Goal: Book appointment/travel/reservation

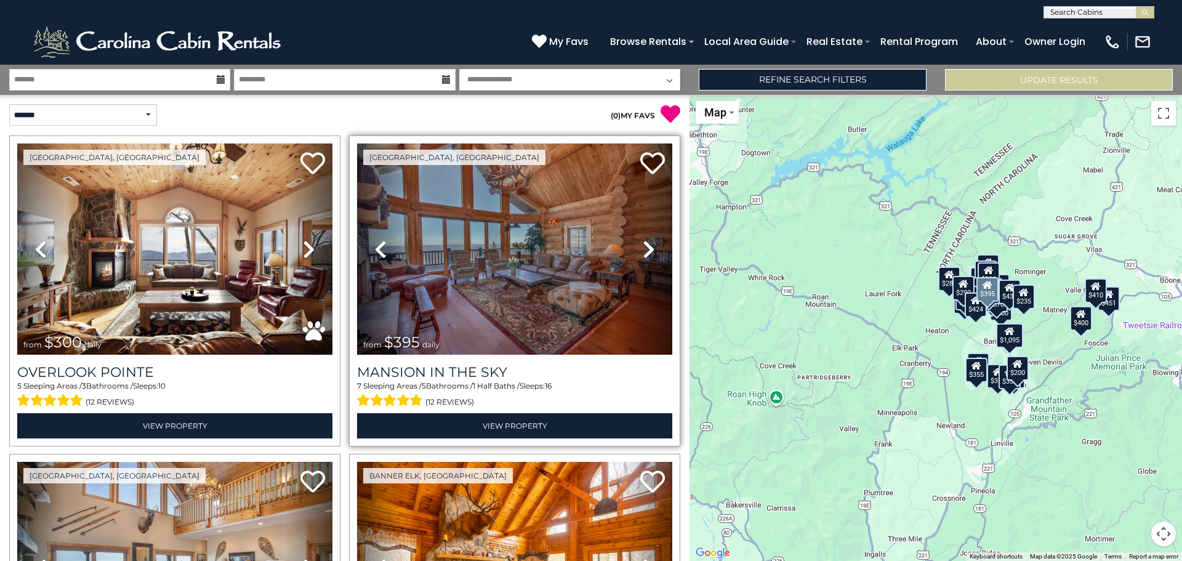
click at [643, 247] on icon at bounding box center [649, 250] width 12 height 20
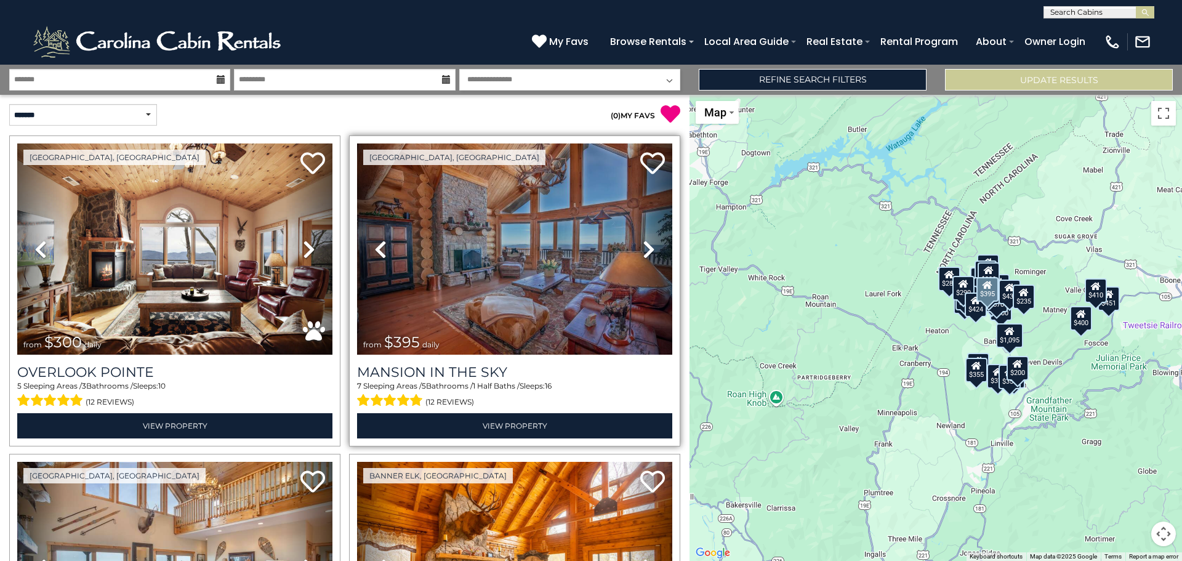
click at [643, 247] on icon at bounding box center [649, 250] width 12 height 20
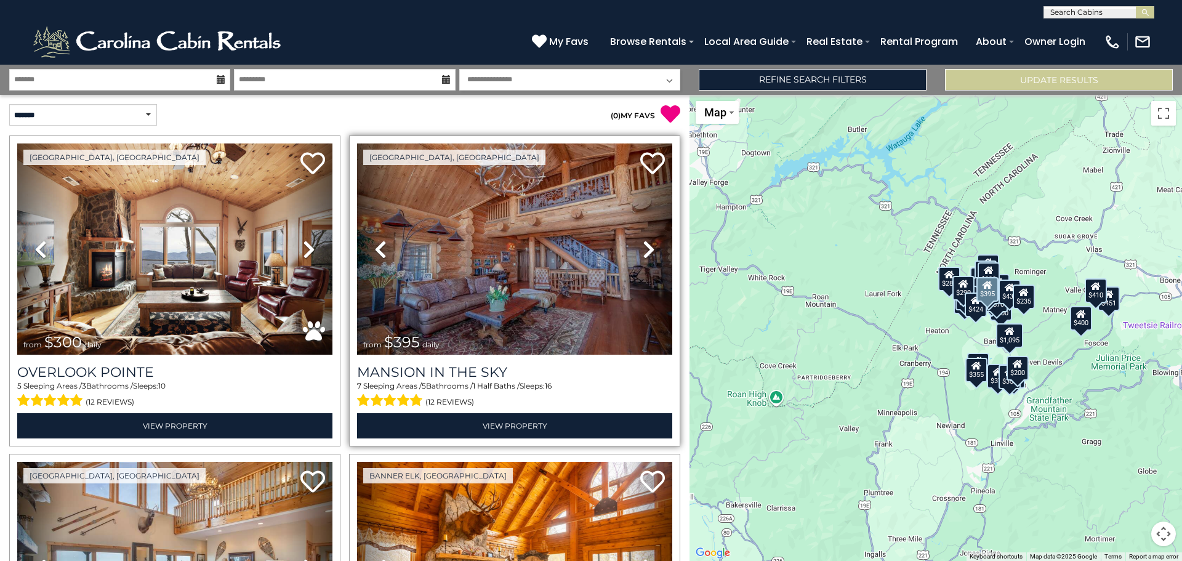
click at [643, 247] on icon at bounding box center [649, 250] width 12 height 20
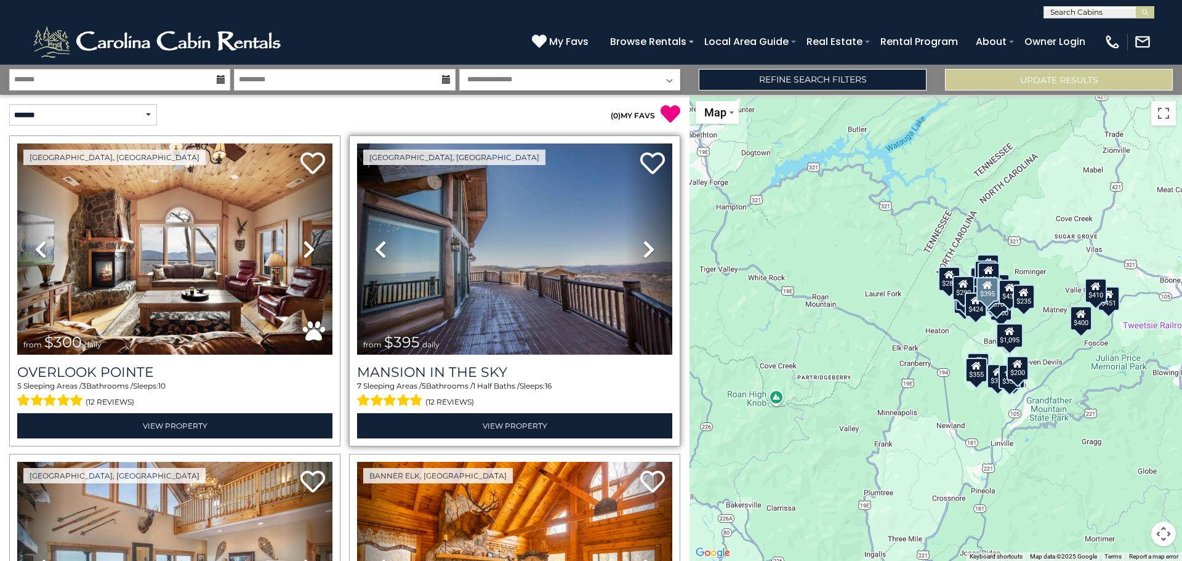
click at [643, 246] on icon at bounding box center [649, 250] width 12 height 20
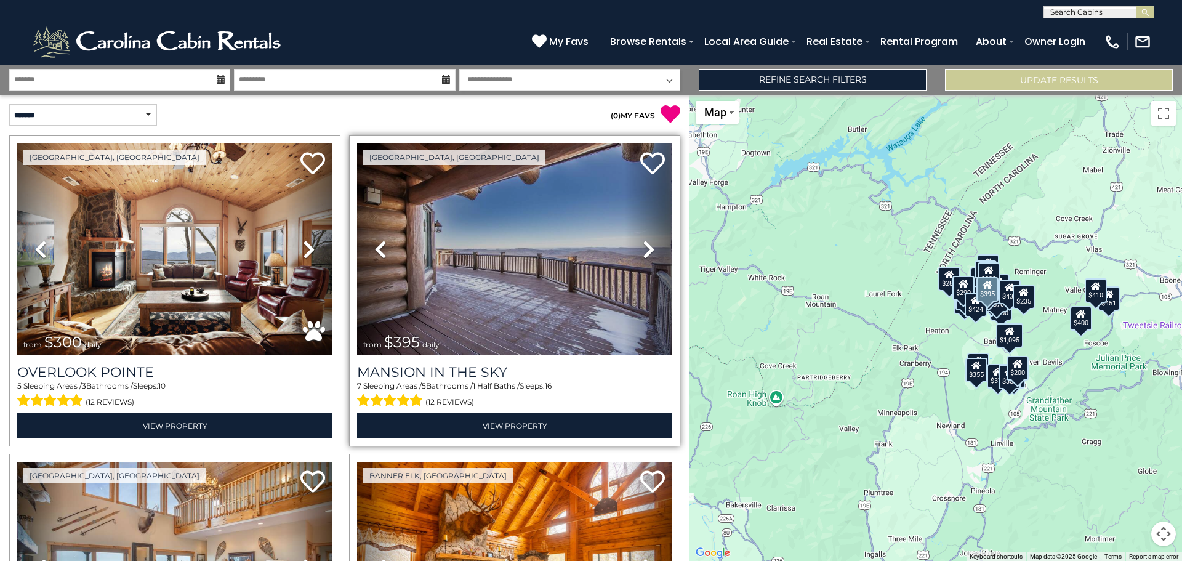
click at [634, 242] on link "Next" at bounding box center [648, 248] width 47 height 211
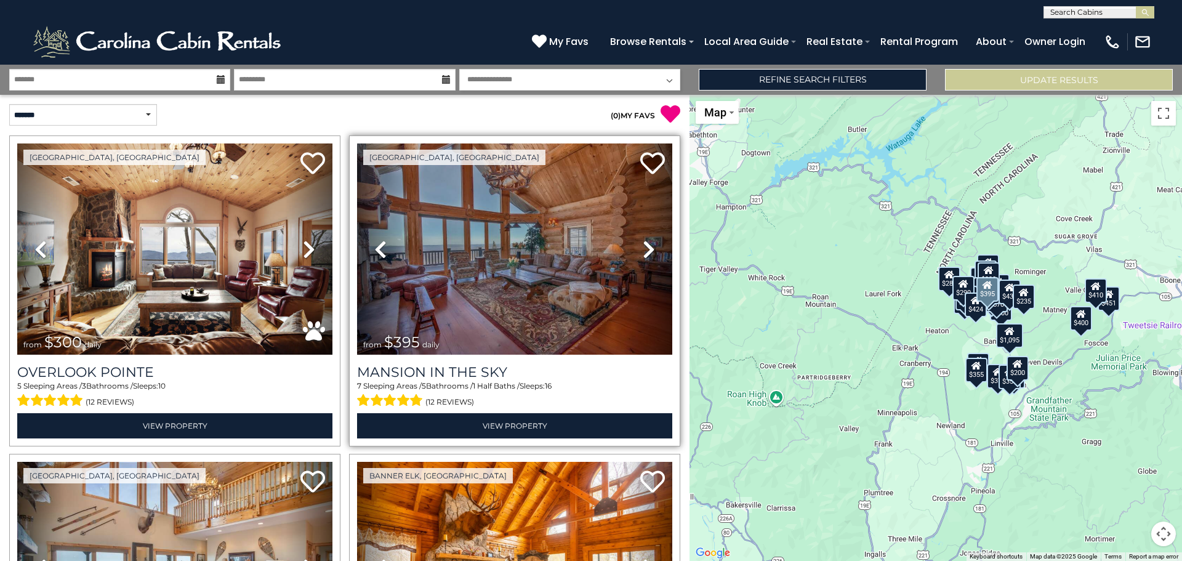
click at [643, 247] on icon at bounding box center [649, 250] width 12 height 20
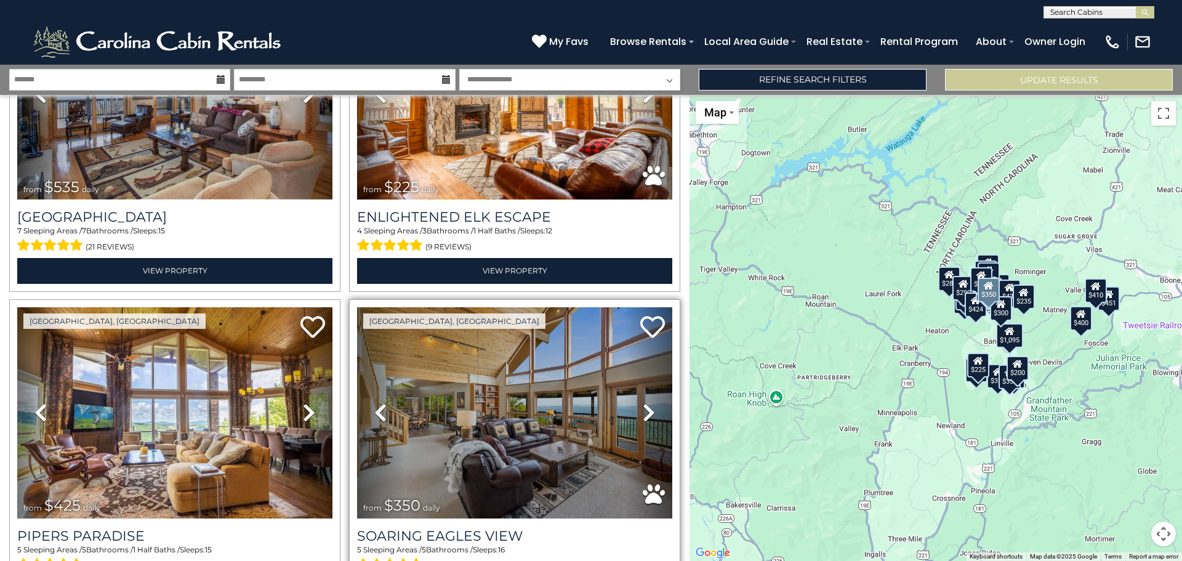
scroll to position [493, 0]
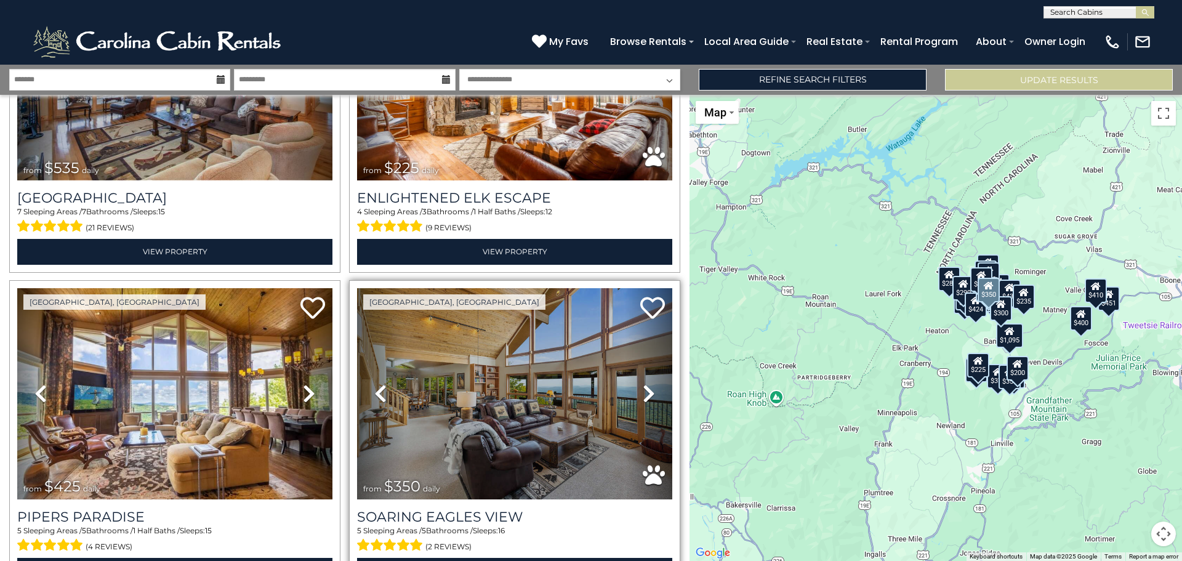
click at [645, 387] on icon at bounding box center [649, 394] width 12 height 20
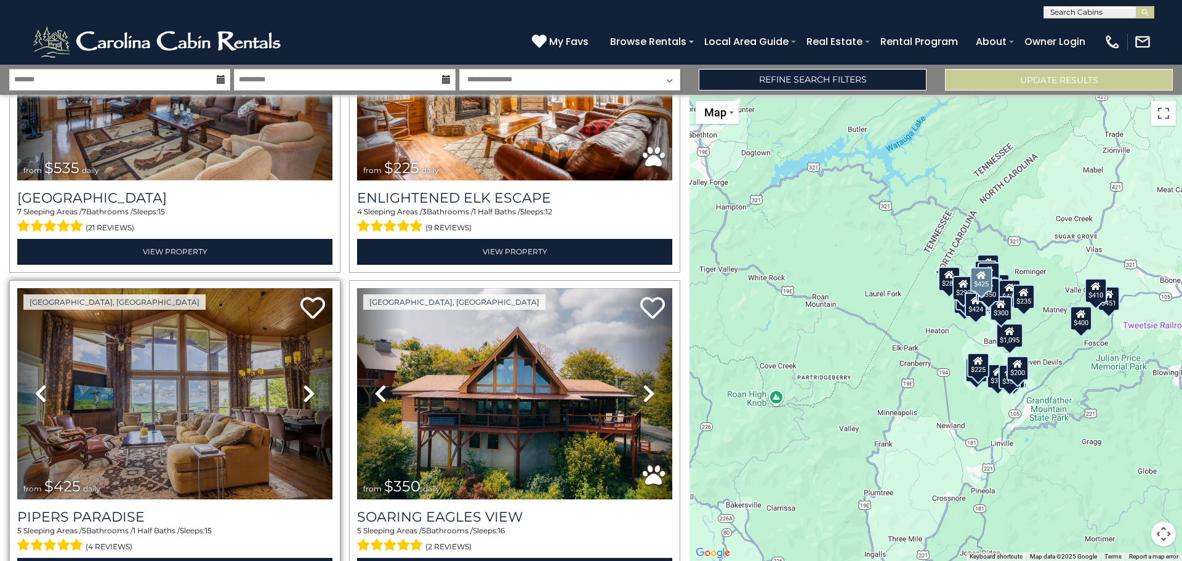
click at [307, 387] on icon at bounding box center [309, 394] width 12 height 20
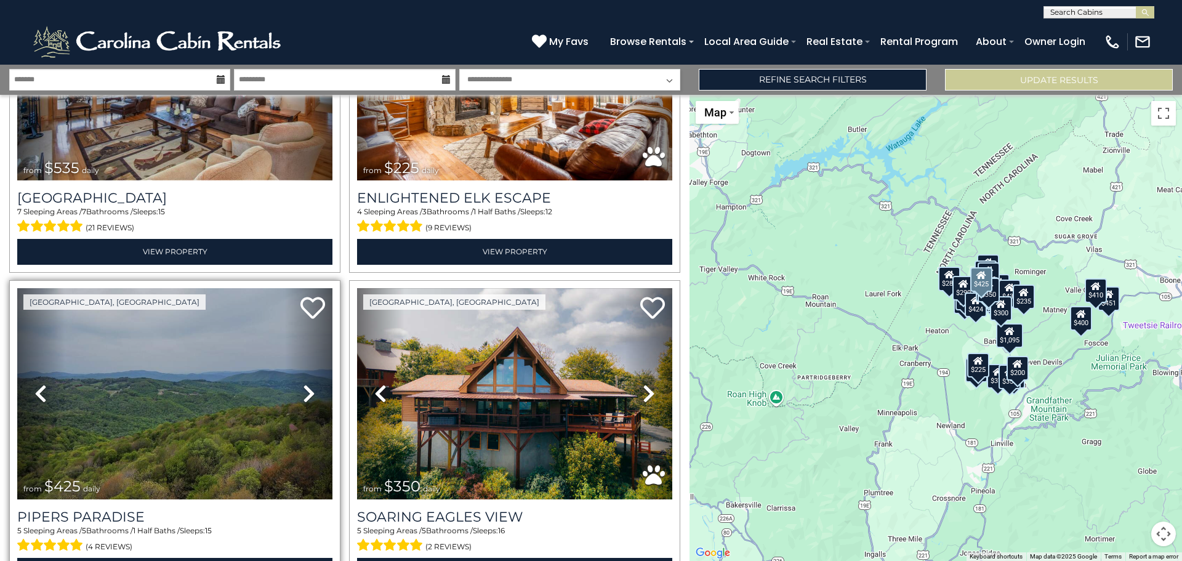
click at [307, 387] on icon at bounding box center [309, 394] width 12 height 20
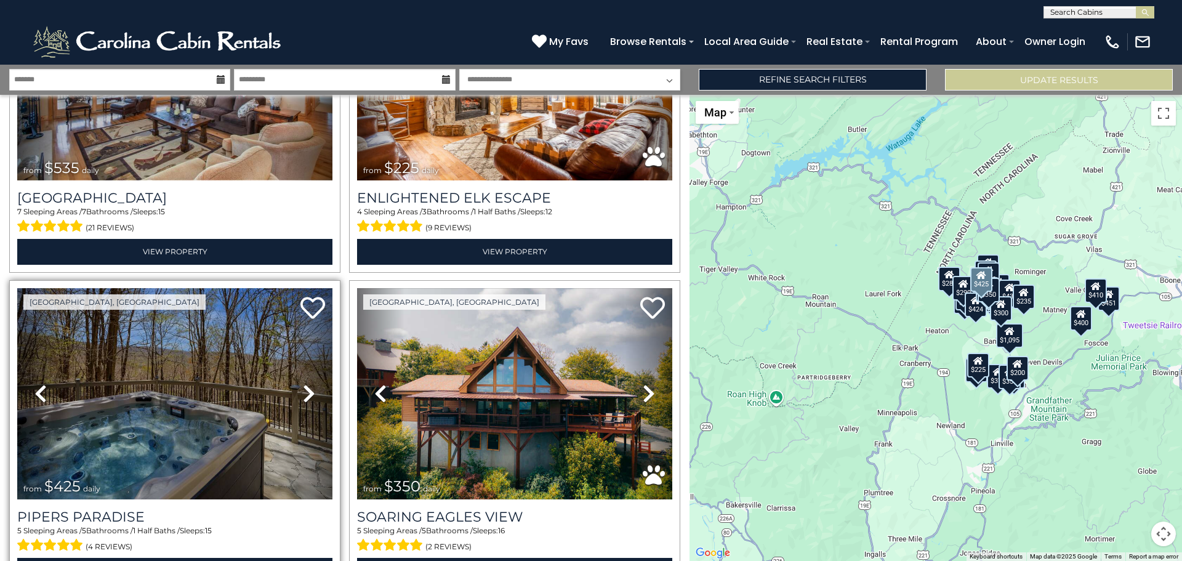
click at [308, 387] on icon at bounding box center [309, 394] width 12 height 20
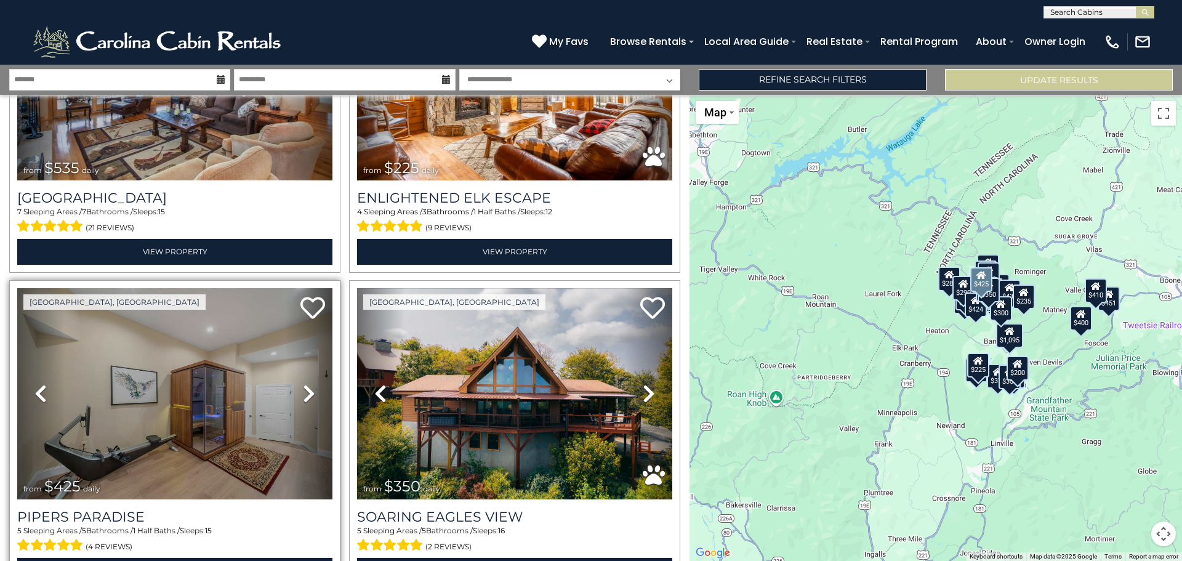
click at [308, 387] on icon at bounding box center [309, 394] width 12 height 20
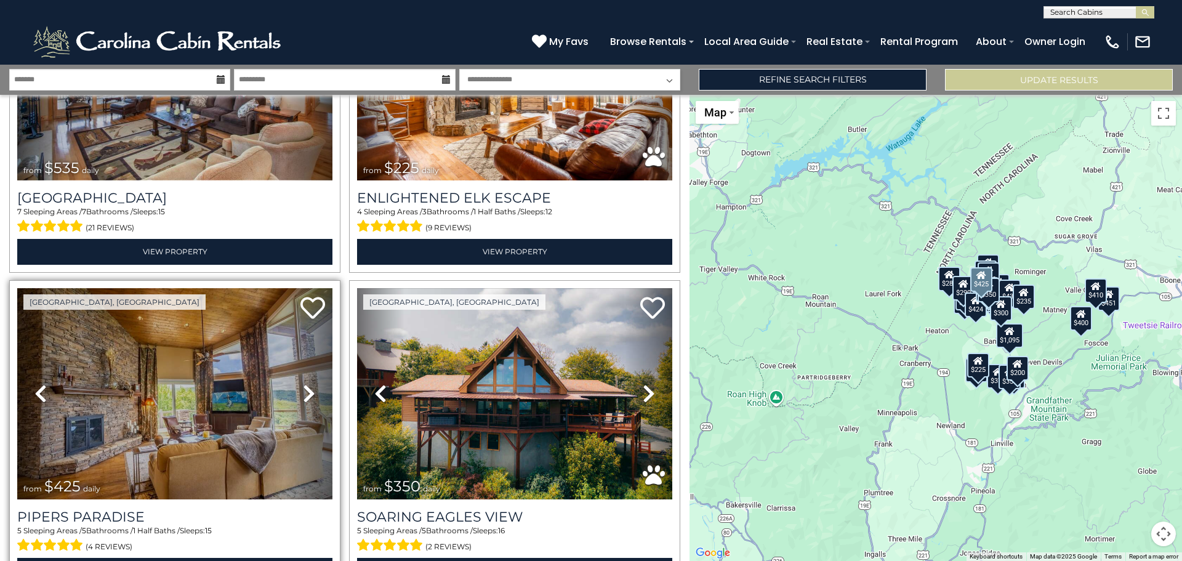
click at [308, 387] on icon at bounding box center [309, 394] width 12 height 20
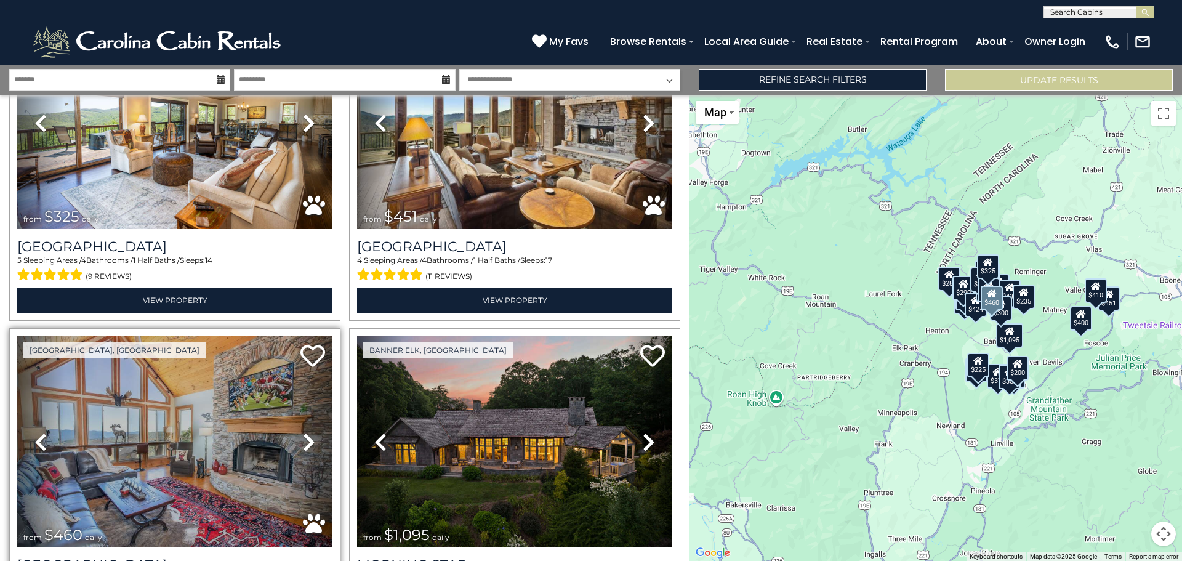
scroll to position [1170, 0]
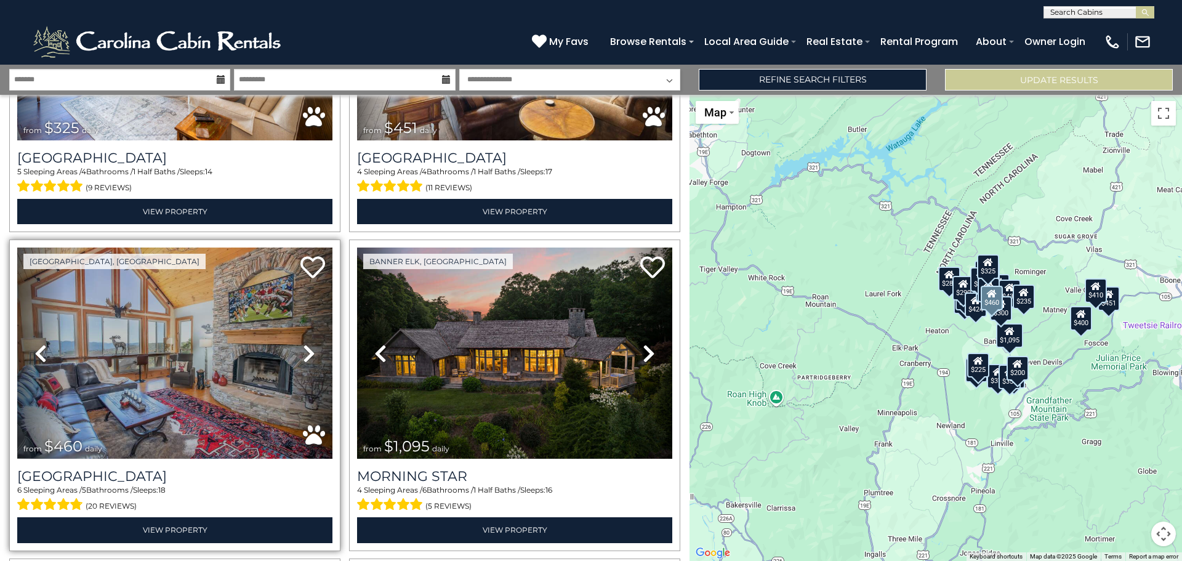
click at [308, 347] on icon at bounding box center [309, 354] width 12 height 20
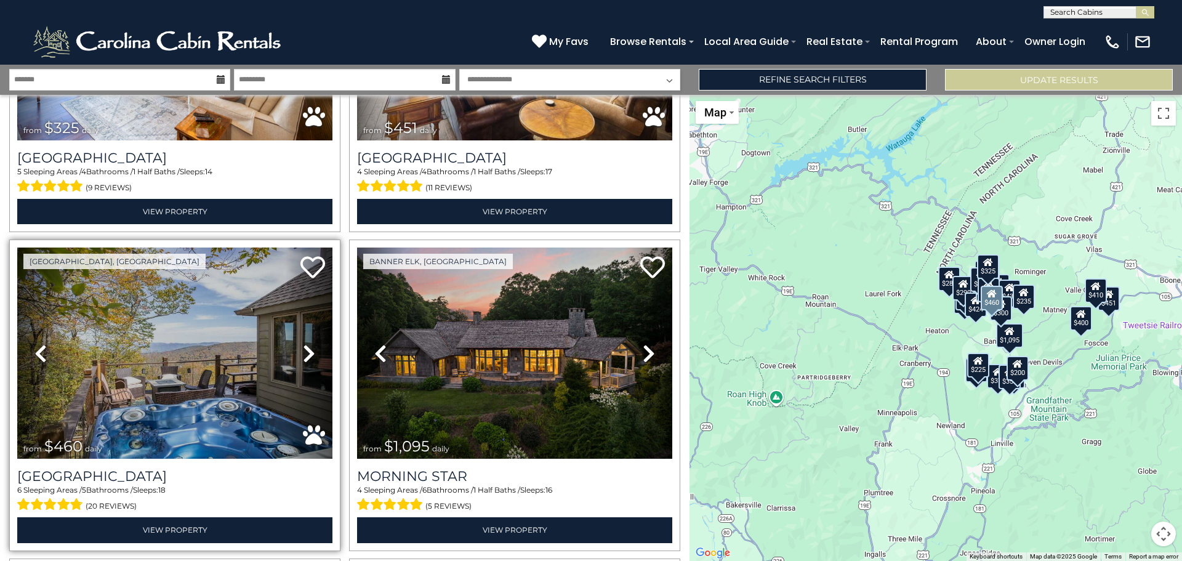
click at [305, 347] on icon at bounding box center [309, 354] width 12 height 20
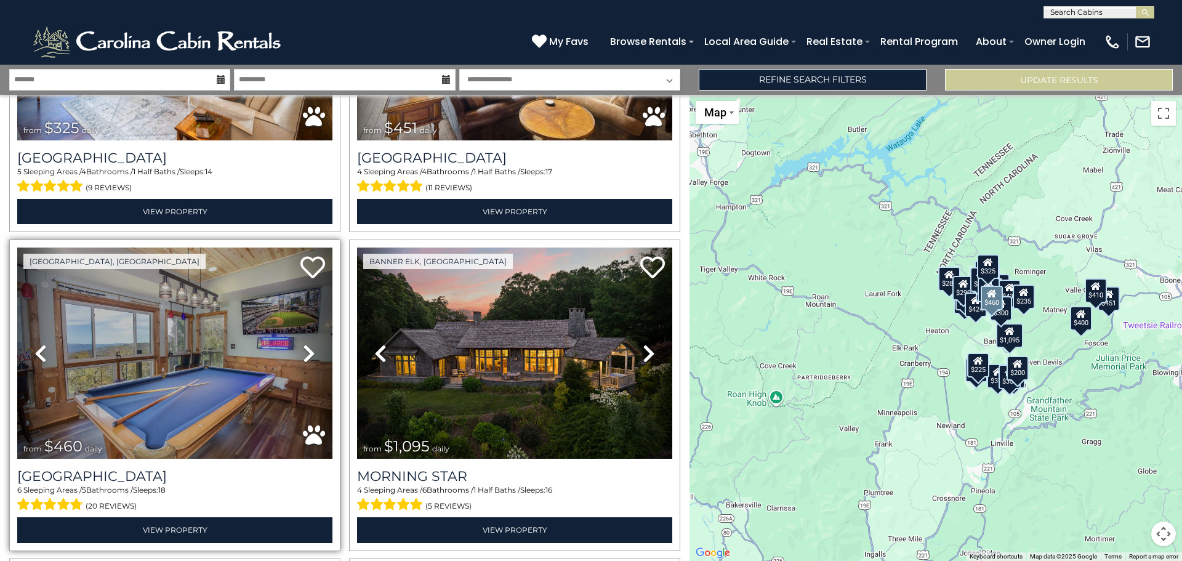
click at [305, 347] on icon at bounding box center [309, 354] width 12 height 20
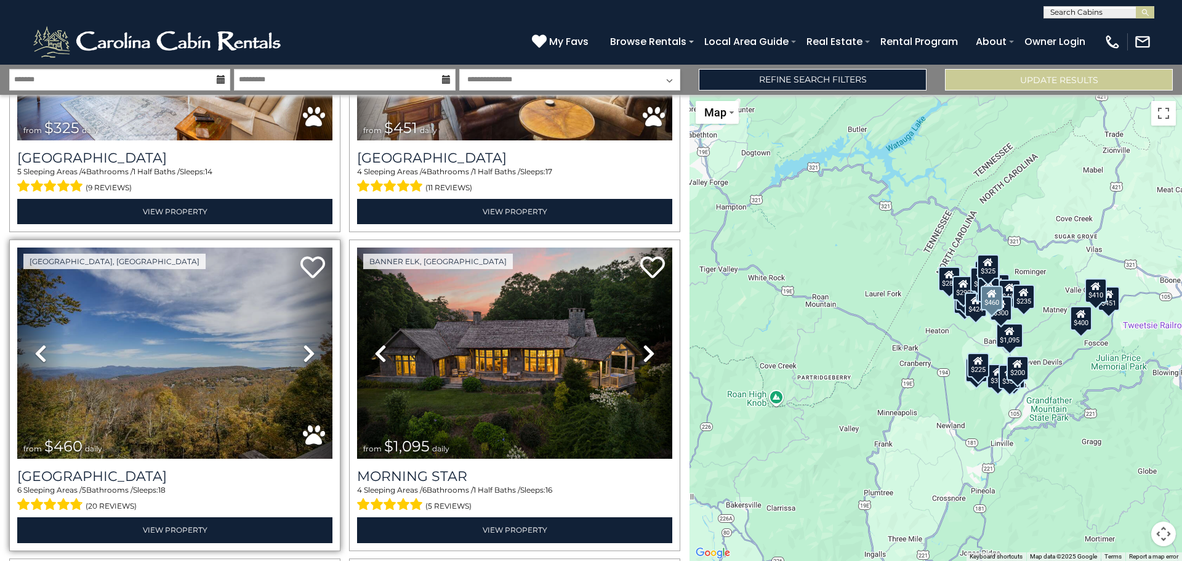
click at [305, 347] on icon at bounding box center [309, 354] width 12 height 20
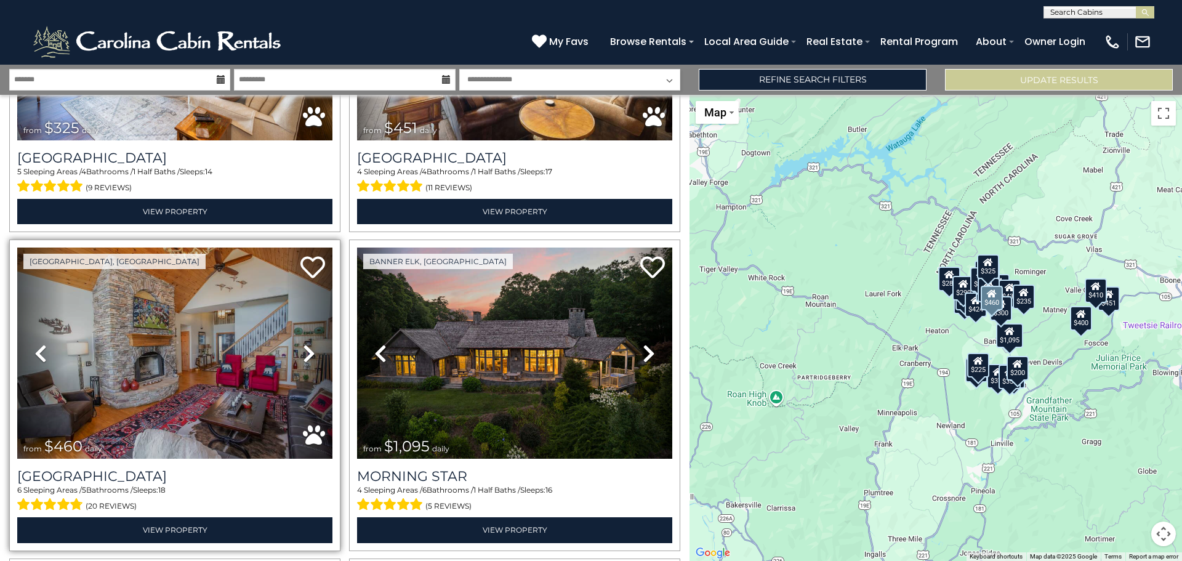
click at [305, 347] on icon at bounding box center [309, 354] width 12 height 20
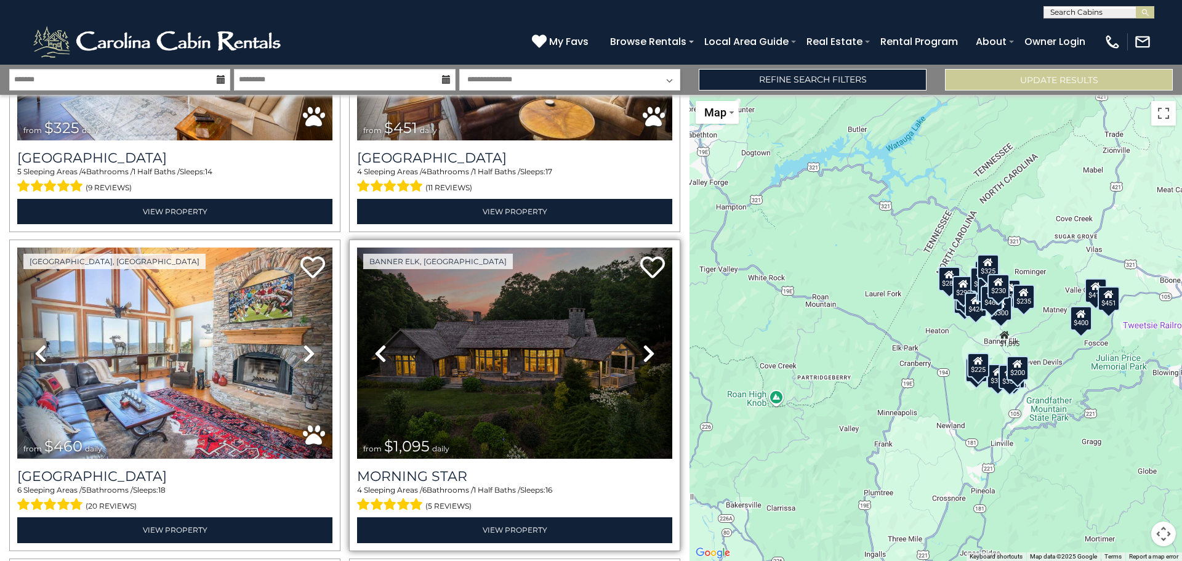
click at [643, 344] on icon at bounding box center [649, 354] width 12 height 20
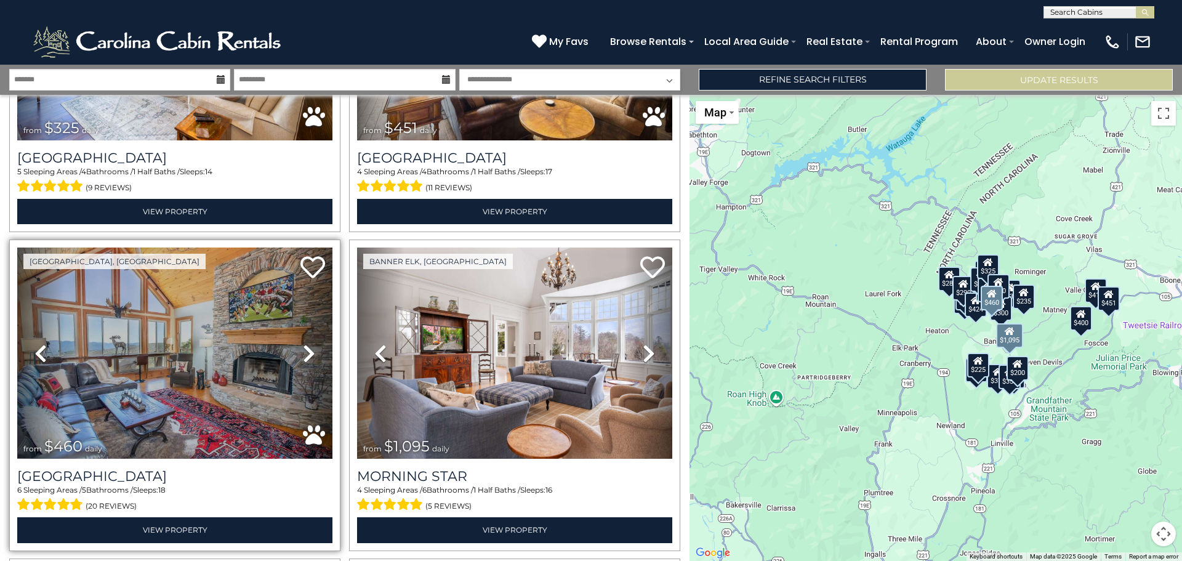
click at [306, 344] on icon at bounding box center [309, 354] width 12 height 20
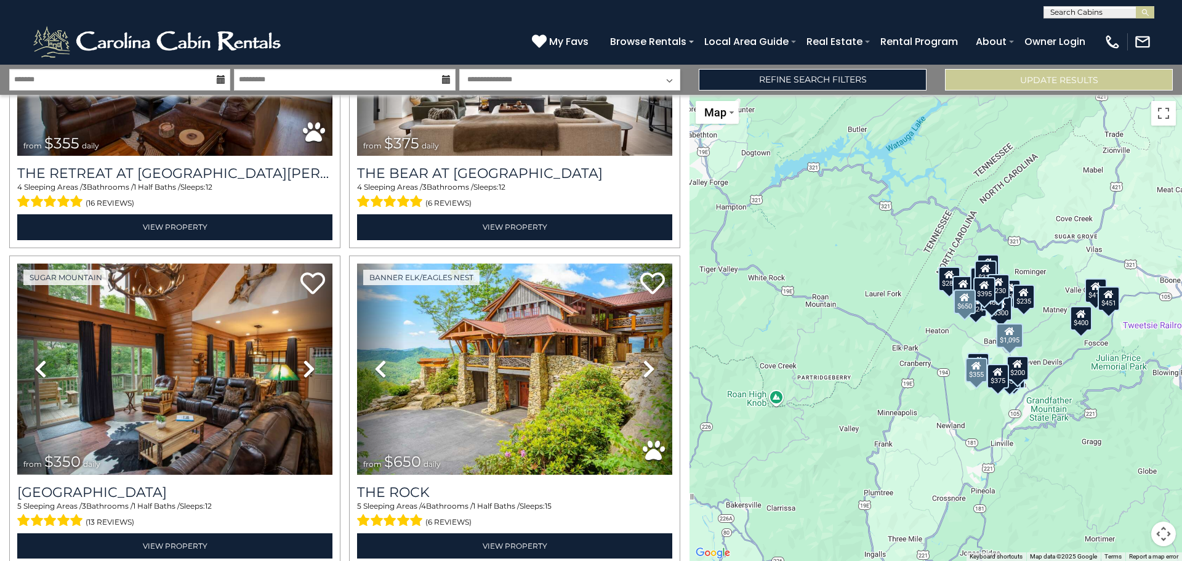
scroll to position [2463, 0]
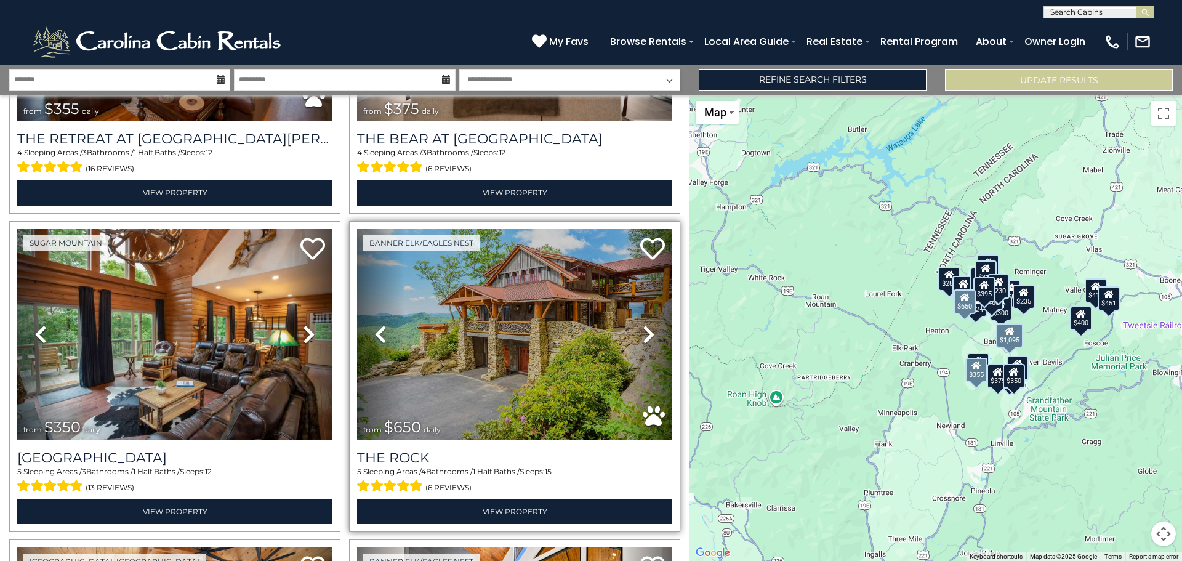
click at [647, 324] on icon at bounding box center [649, 334] width 12 height 20
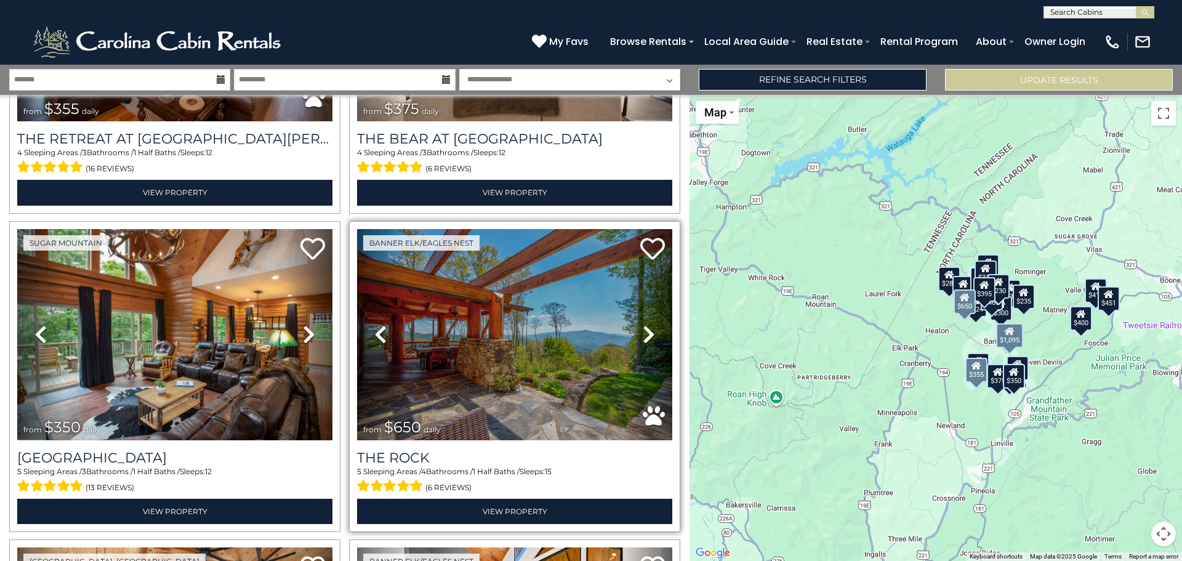
click at [645, 324] on icon at bounding box center [649, 334] width 12 height 20
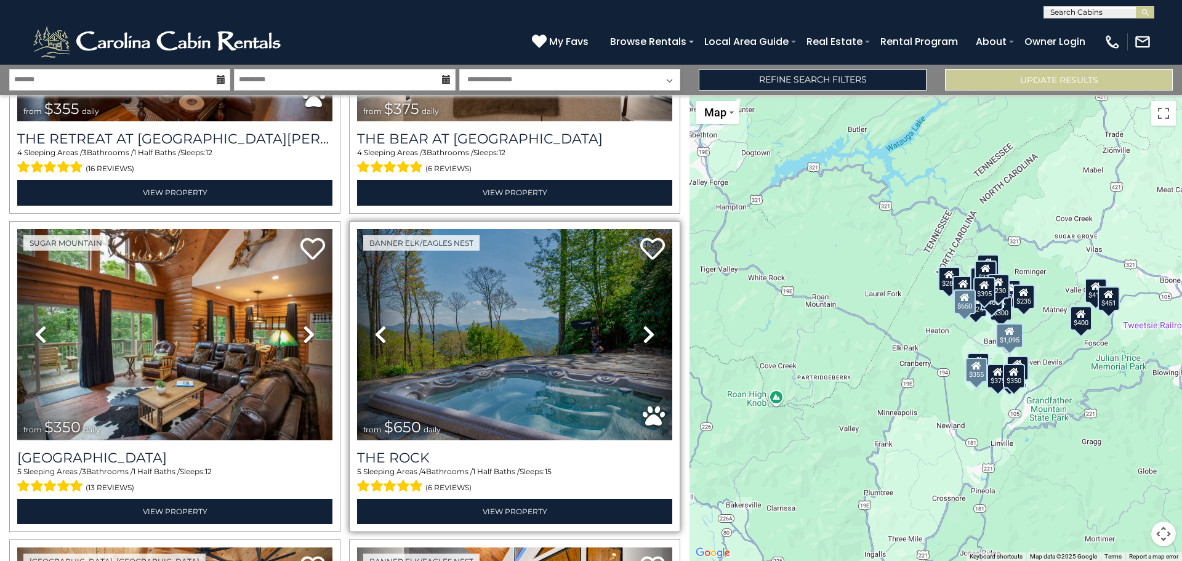
click at [643, 324] on icon at bounding box center [649, 334] width 12 height 20
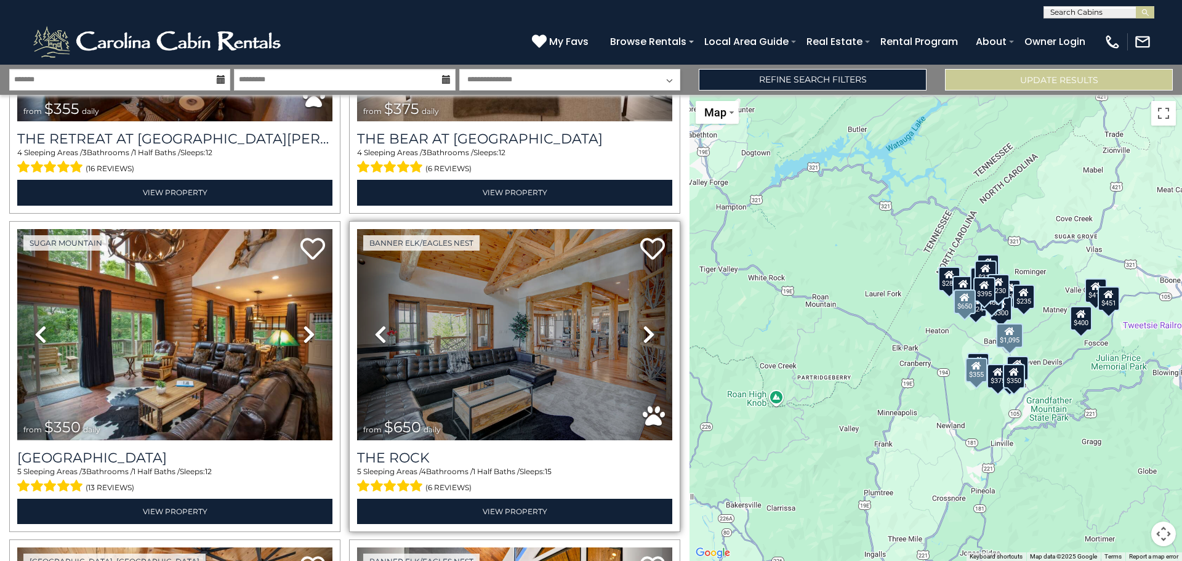
click at [643, 324] on icon at bounding box center [649, 334] width 12 height 20
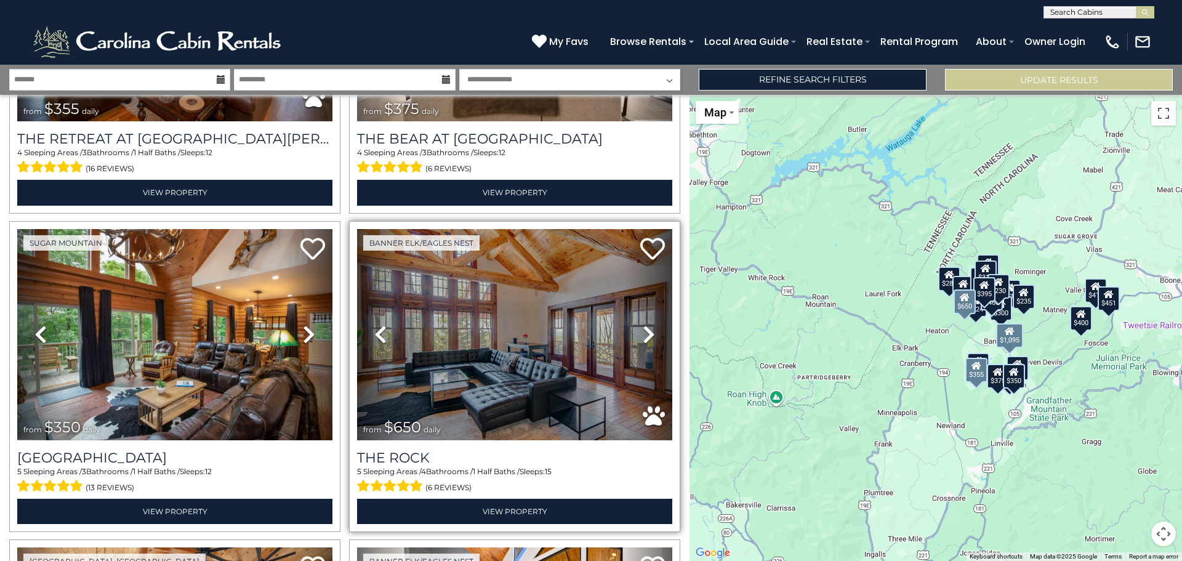
click at [643, 324] on icon at bounding box center [649, 334] width 12 height 20
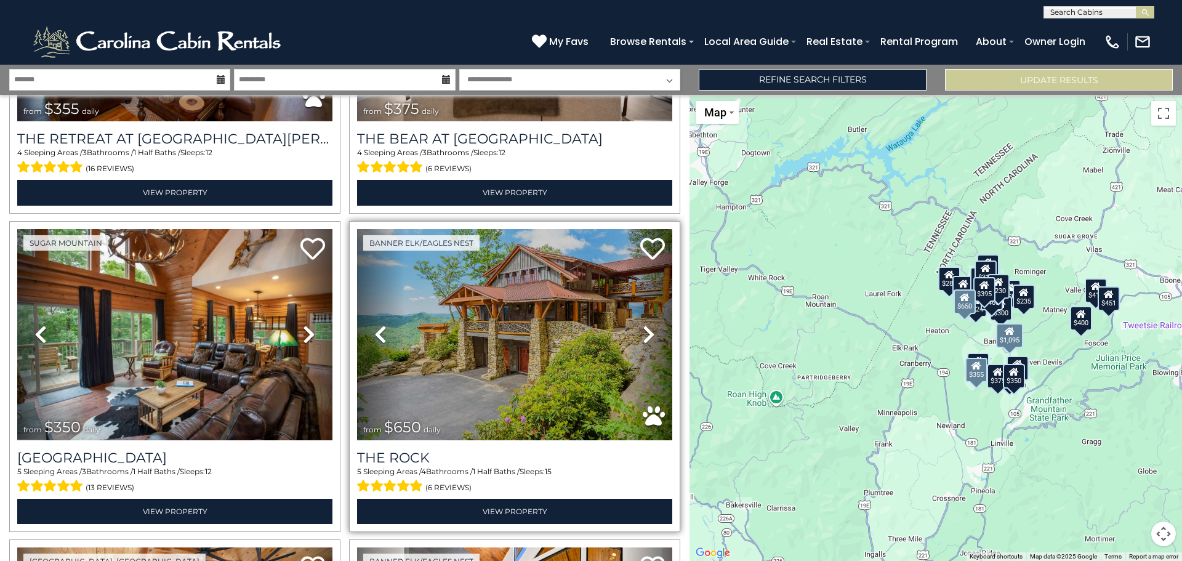
click at [643, 324] on icon at bounding box center [649, 334] width 12 height 20
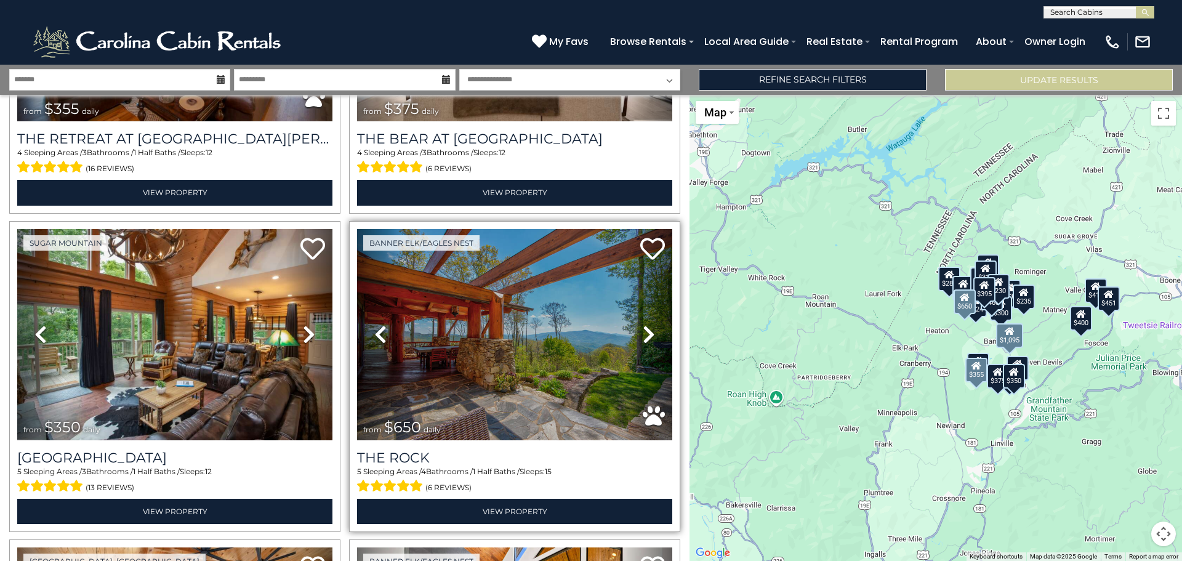
click at [643, 324] on icon at bounding box center [649, 334] width 12 height 20
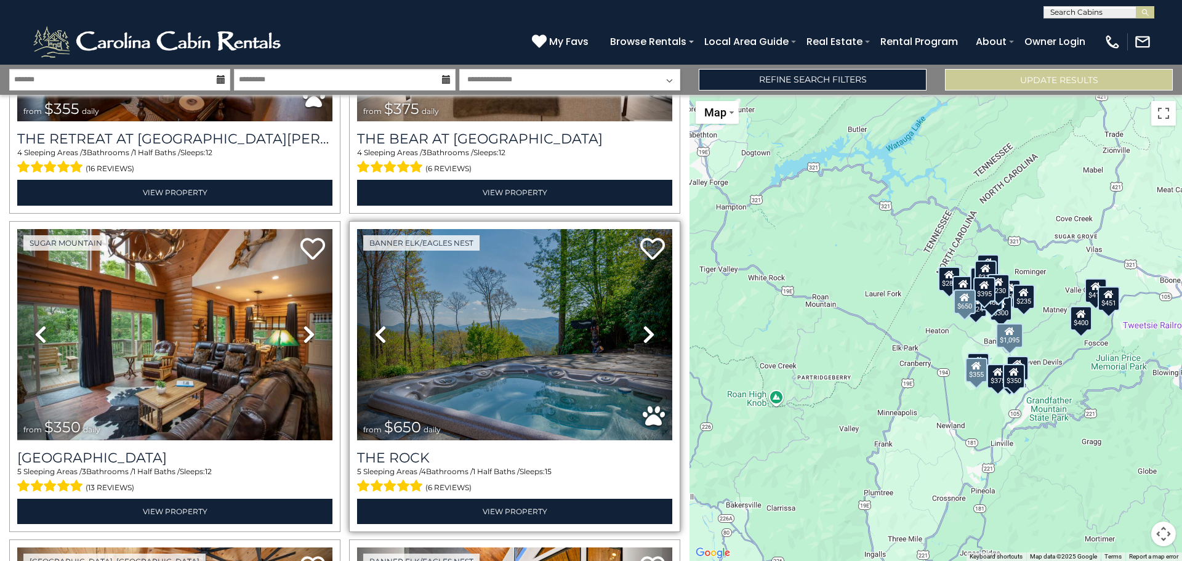
click at [643, 324] on icon at bounding box center [649, 334] width 12 height 20
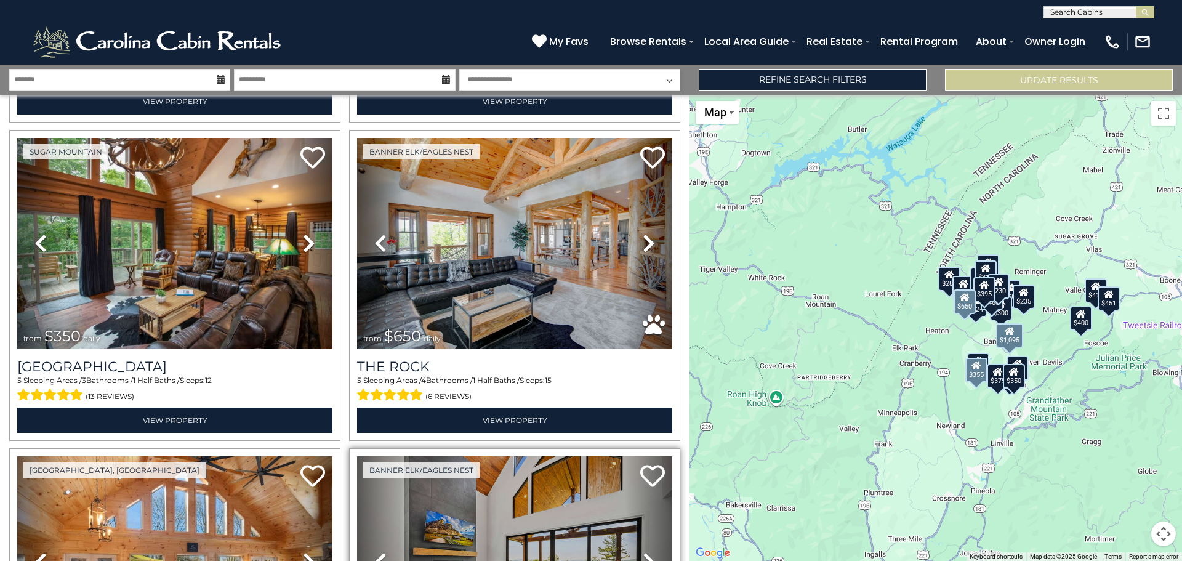
scroll to position [2709, 0]
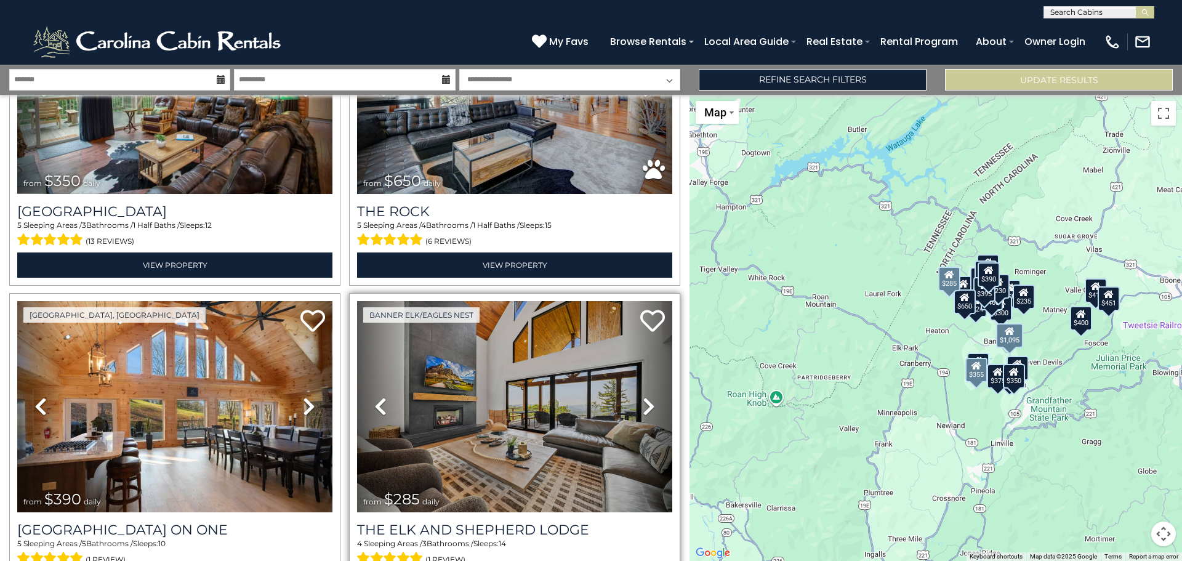
click at [644, 397] on icon at bounding box center [649, 407] width 12 height 20
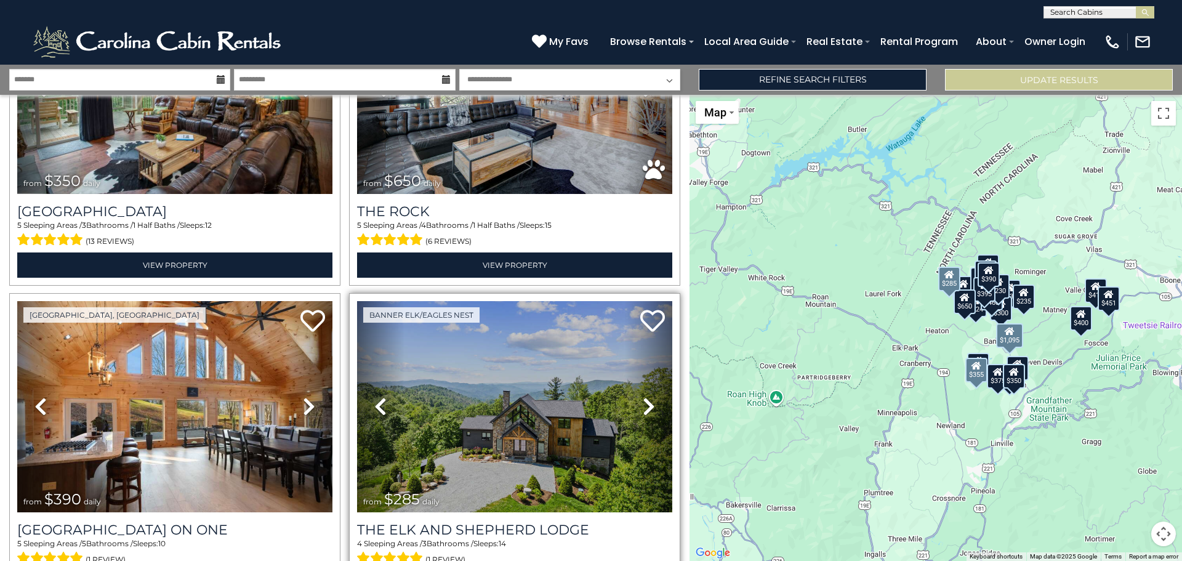
click at [644, 397] on icon at bounding box center [649, 407] width 12 height 20
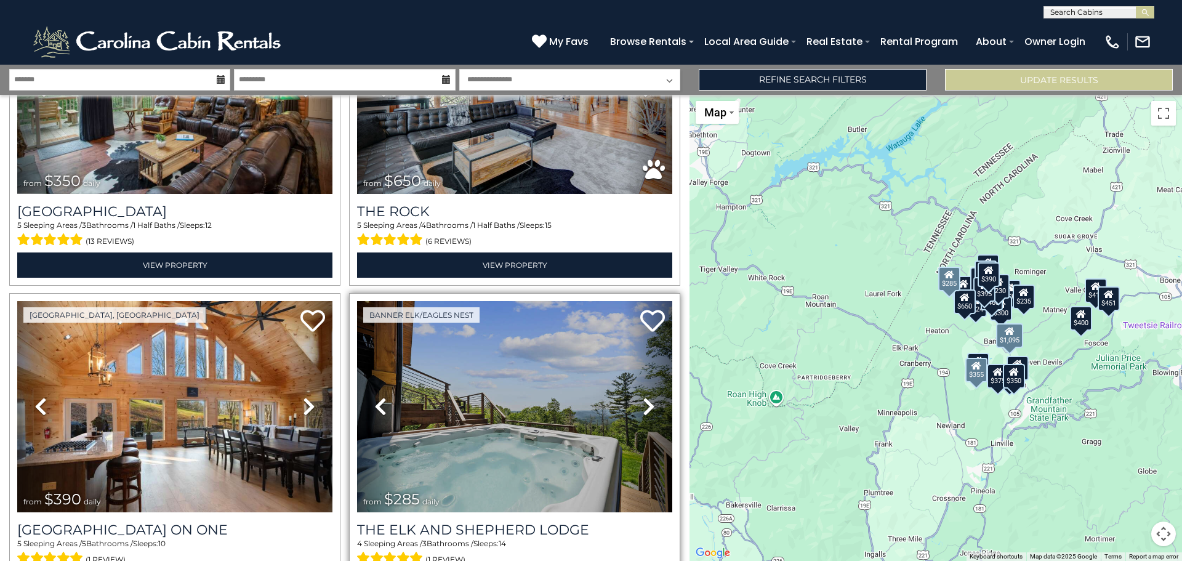
click at [643, 397] on icon at bounding box center [649, 407] width 12 height 20
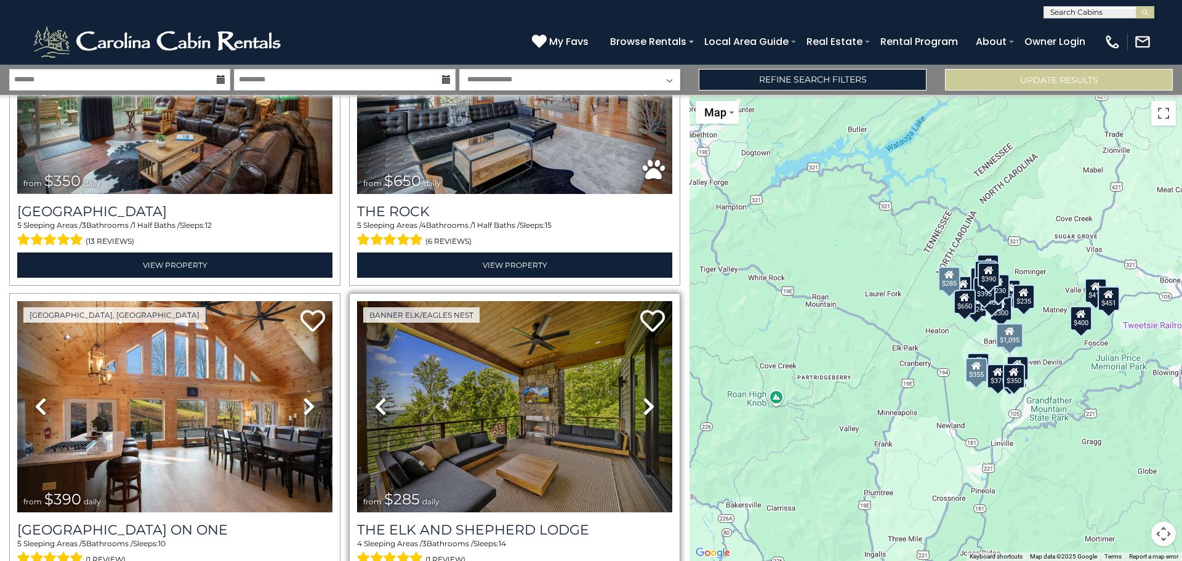
click at [643, 397] on icon at bounding box center [649, 407] width 12 height 20
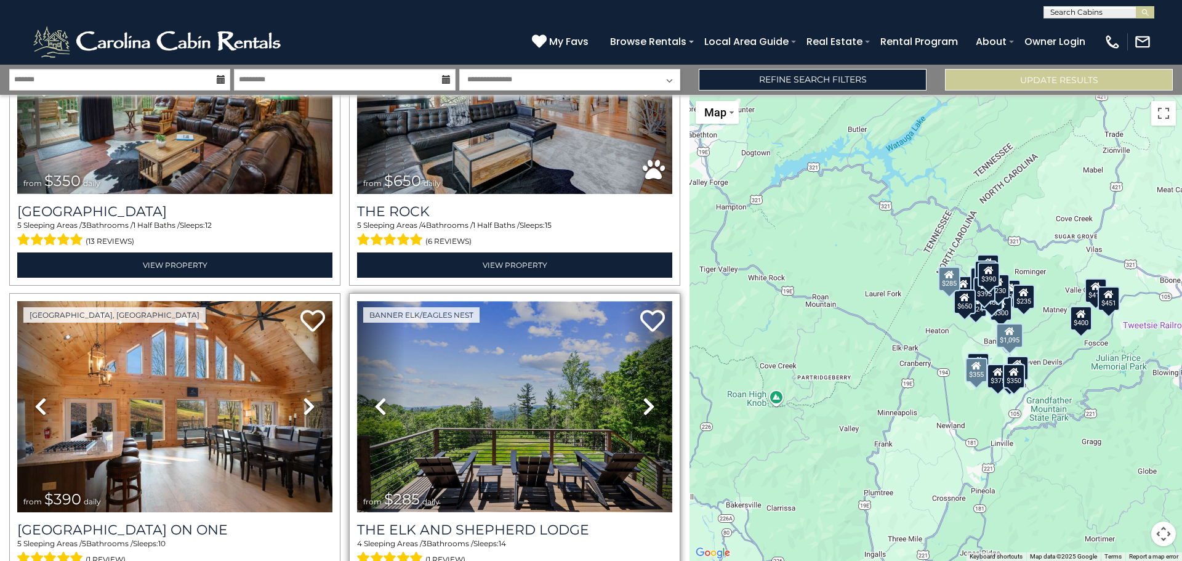
click at [460, 407] on img at bounding box center [514, 406] width 315 height 211
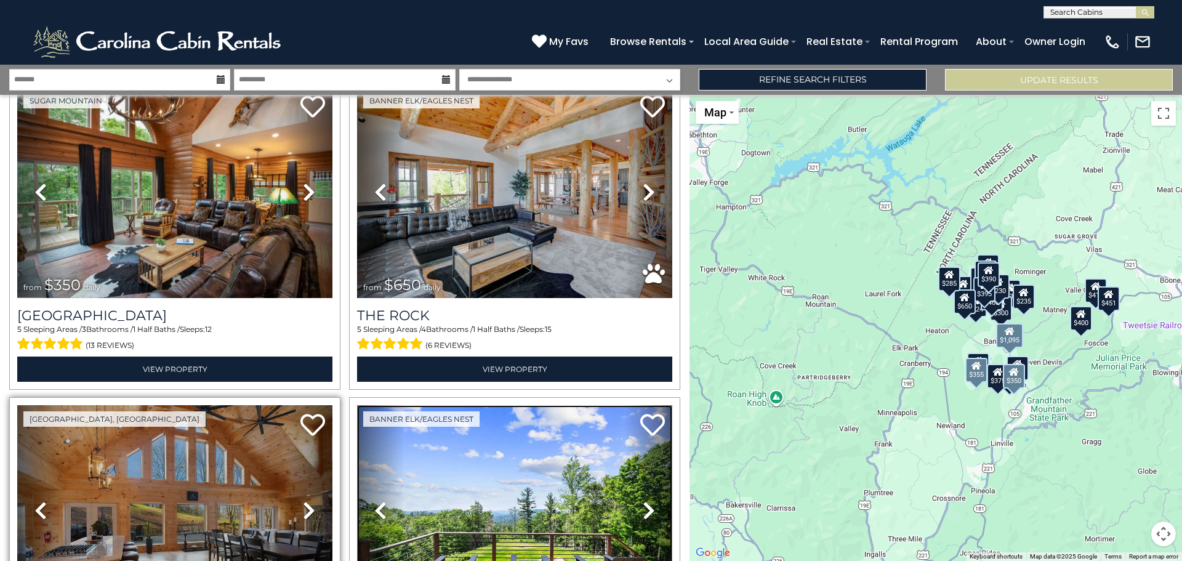
scroll to position [2771, 0]
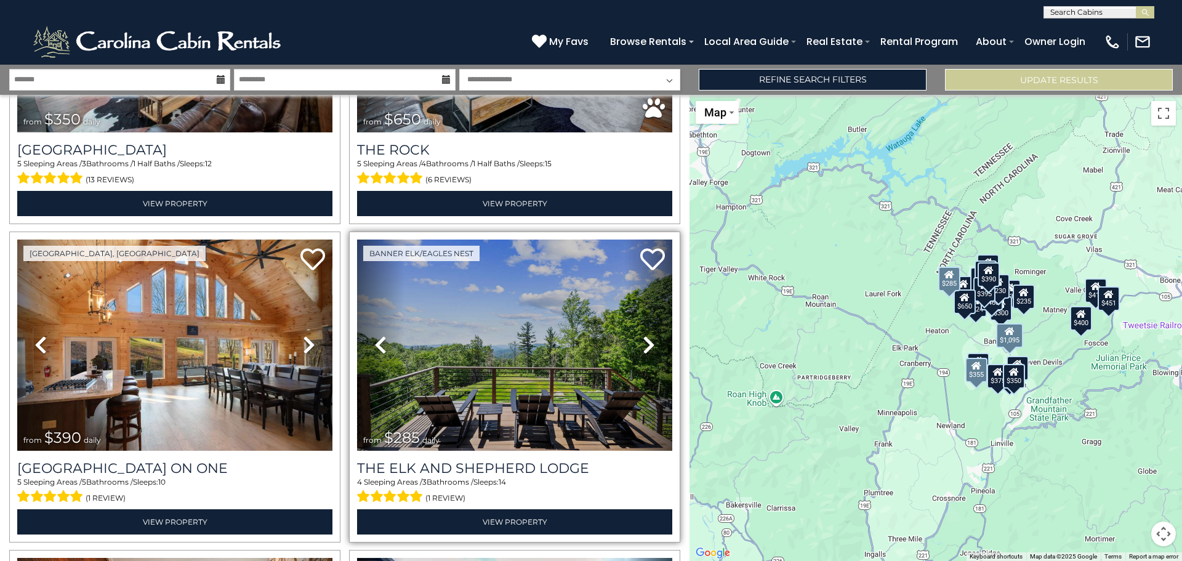
click at [643, 335] on icon at bounding box center [649, 345] width 12 height 20
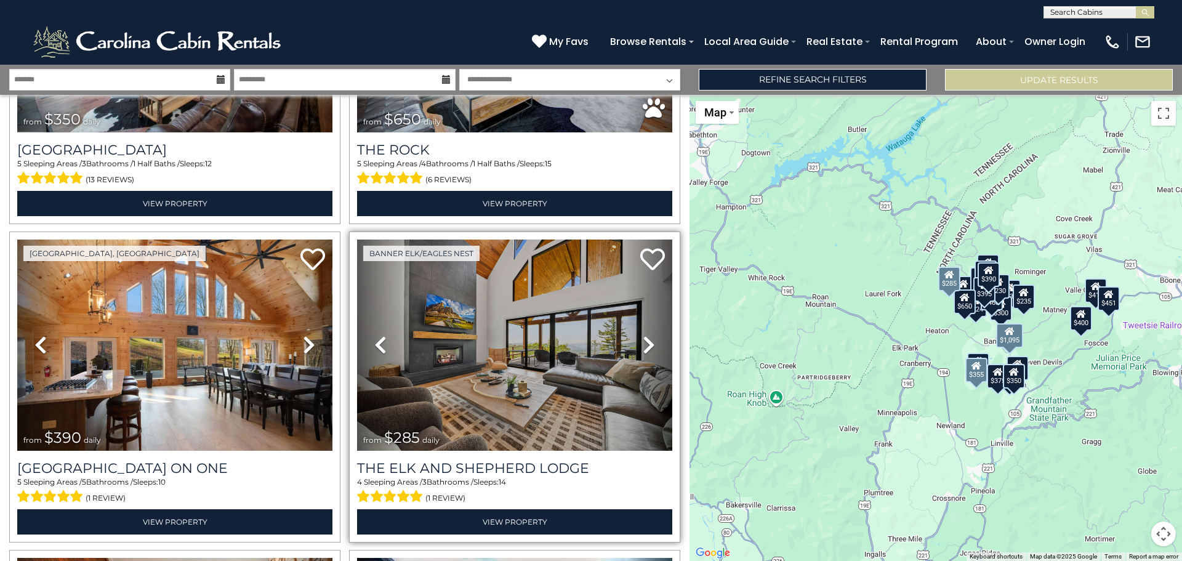
click at [647, 335] on icon at bounding box center [649, 345] width 12 height 20
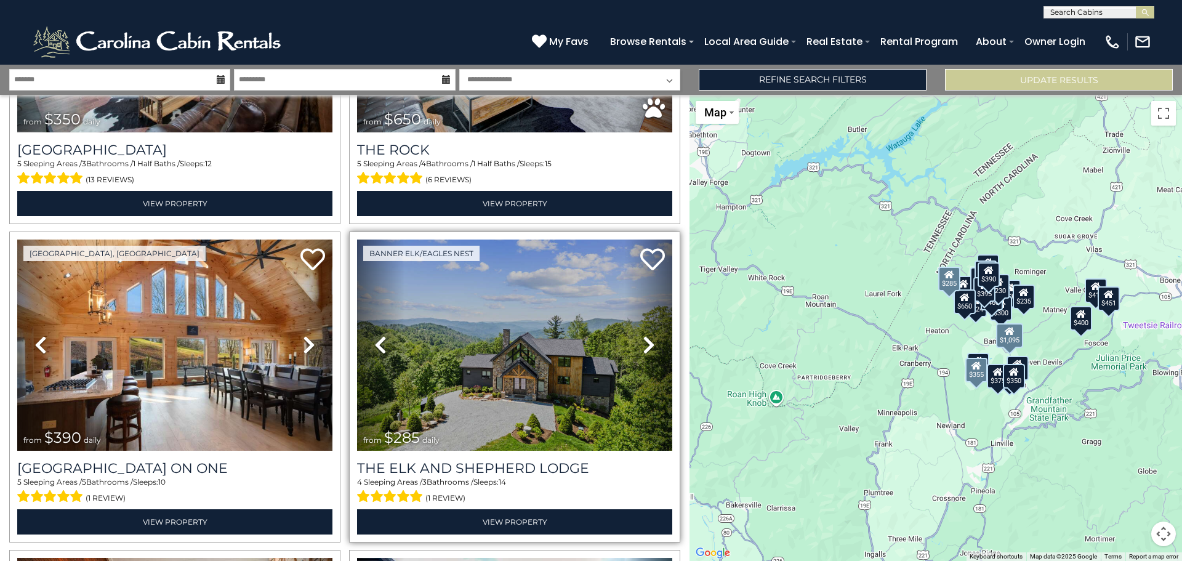
click at [643, 335] on icon at bounding box center [649, 345] width 12 height 20
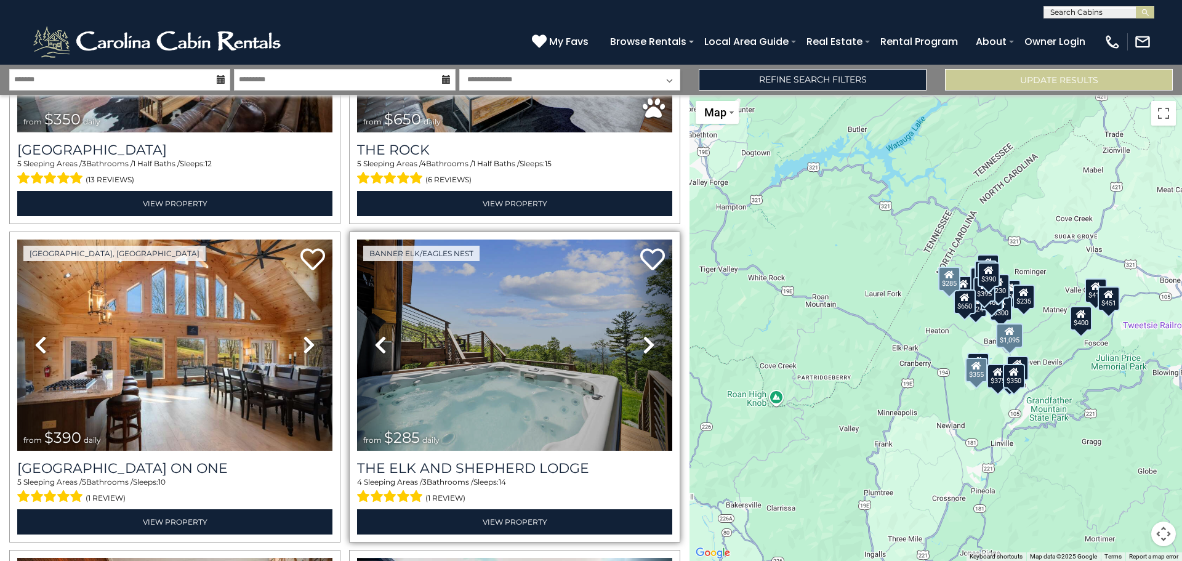
click at [643, 335] on icon at bounding box center [649, 345] width 12 height 20
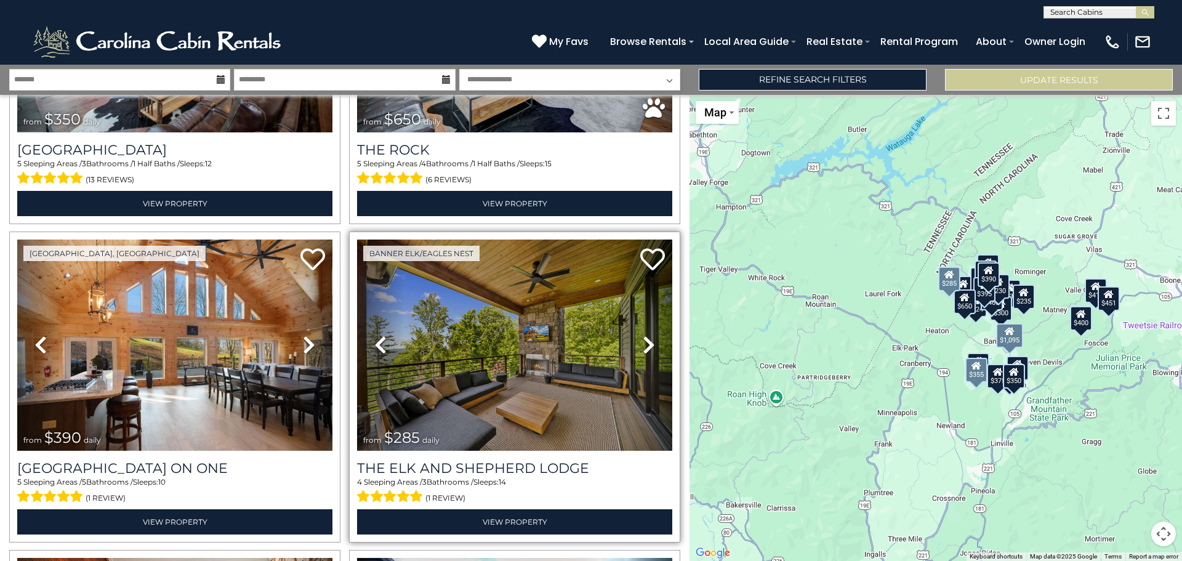
click at [643, 335] on icon at bounding box center [649, 345] width 12 height 20
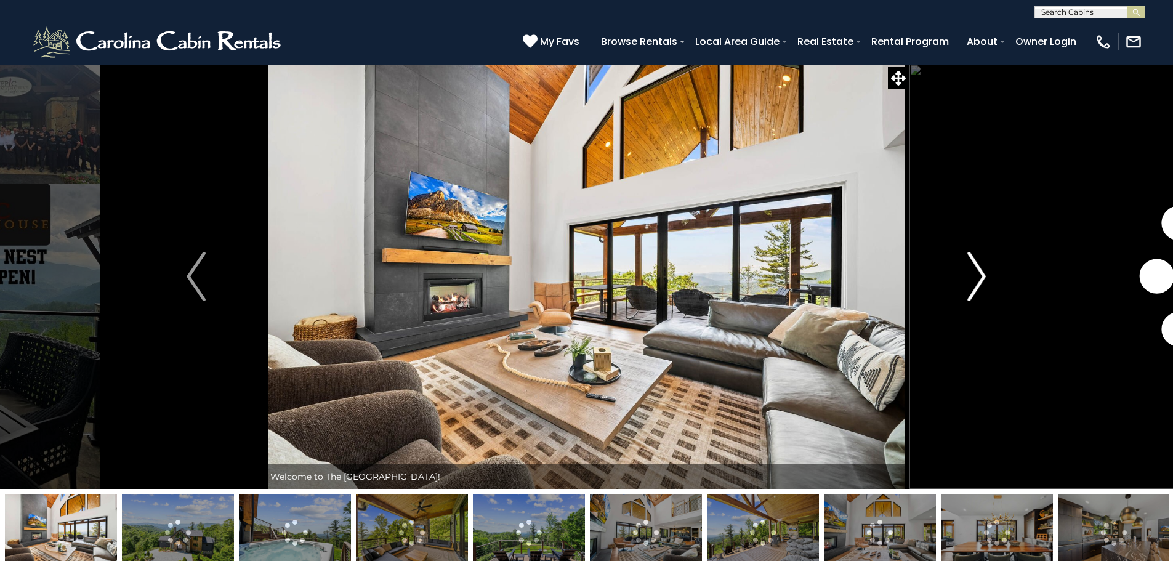
click at [974, 275] on img "Next" at bounding box center [976, 276] width 18 height 49
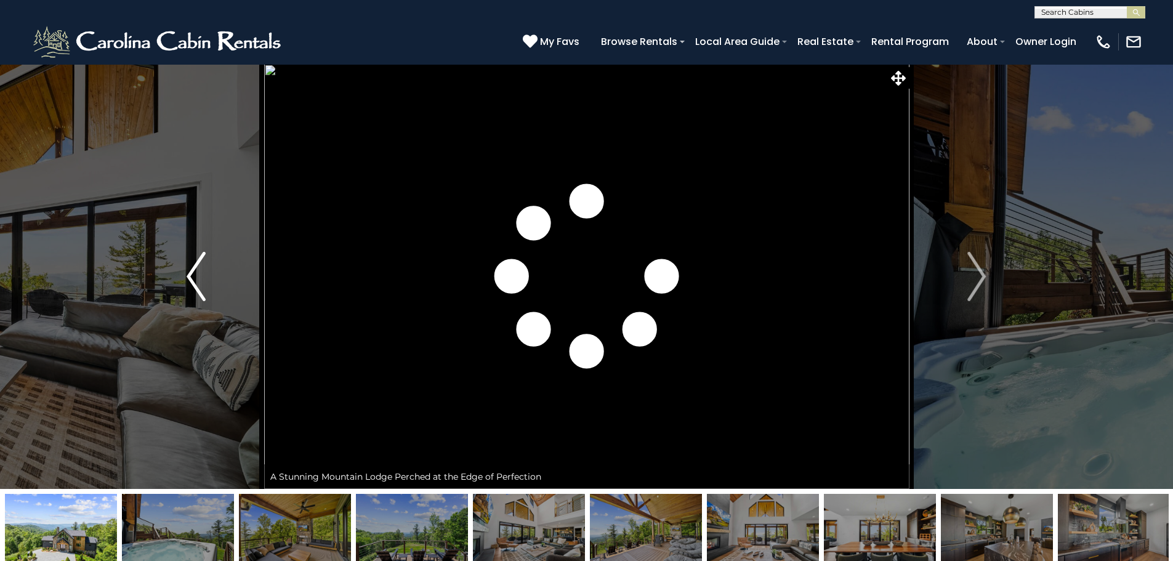
click at [189, 267] on img "Previous" at bounding box center [196, 276] width 18 height 49
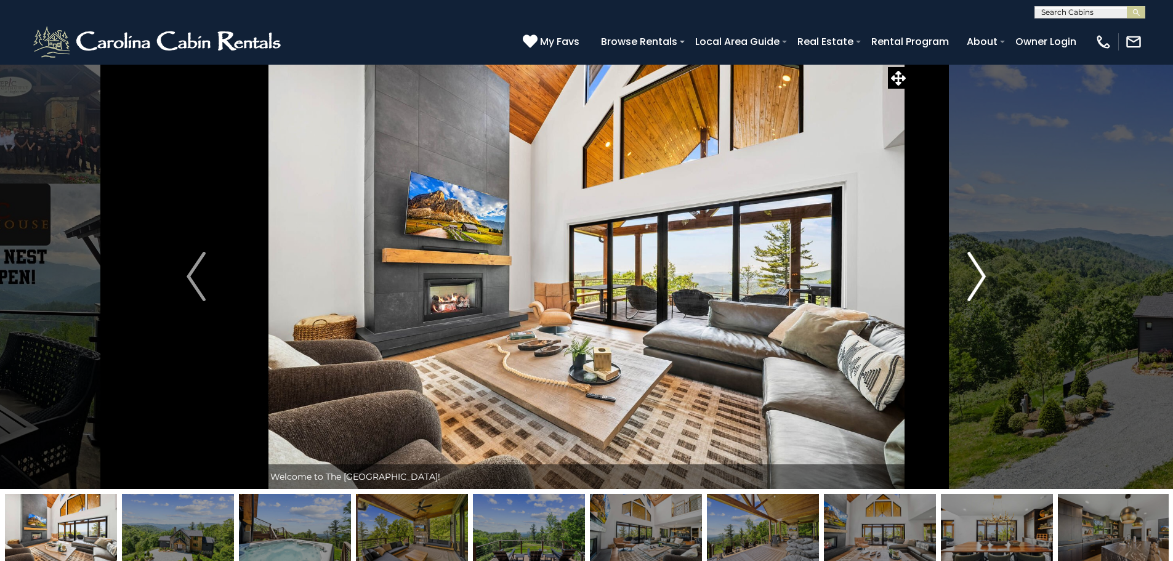
click at [977, 274] on img "Next" at bounding box center [976, 276] width 18 height 49
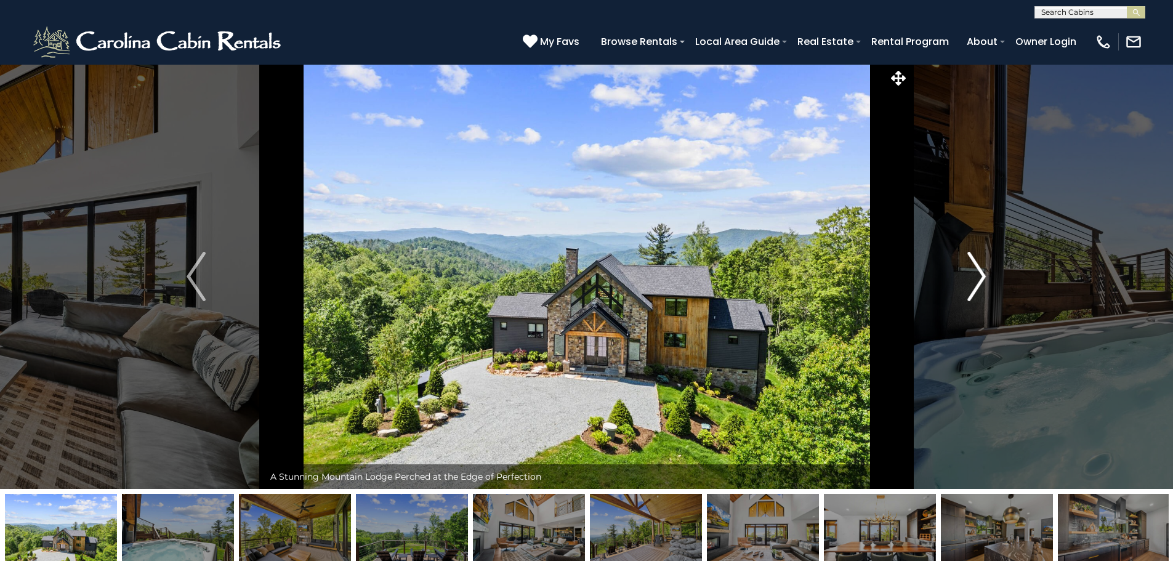
click at [980, 276] on img "Next" at bounding box center [976, 276] width 18 height 49
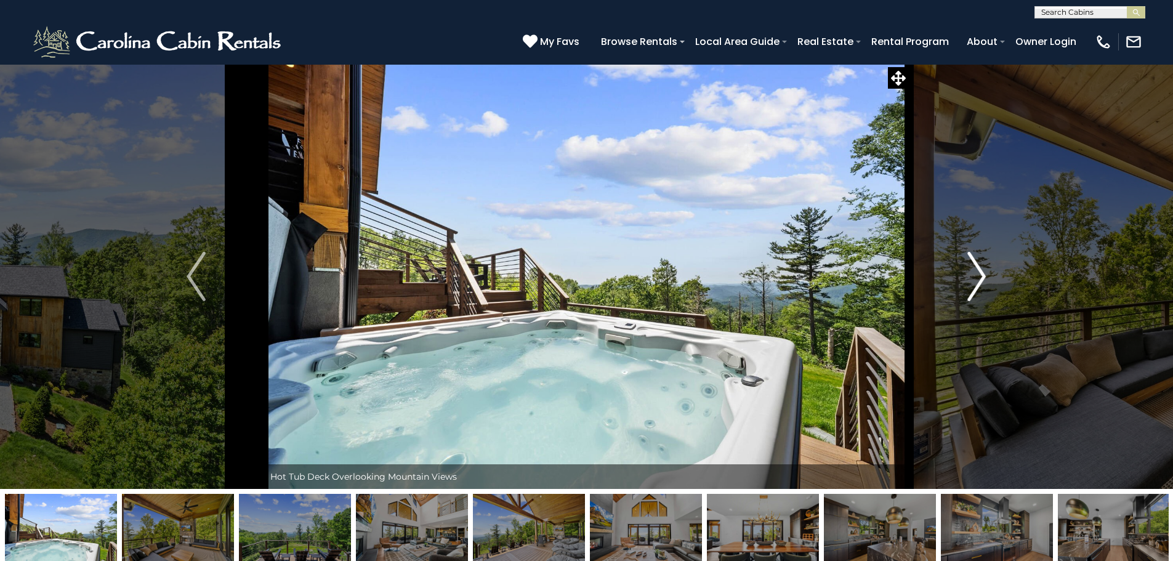
click at [976, 276] on img "Next" at bounding box center [976, 276] width 18 height 49
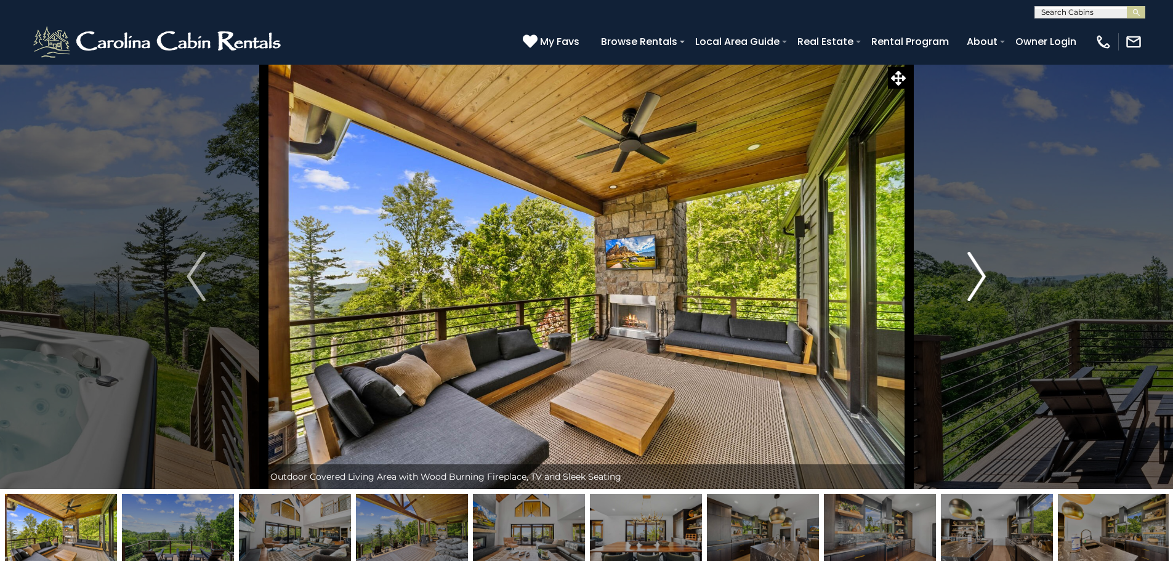
click at [982, 272] on img "Next" at bounding box center [976, 276] width 18 height 49
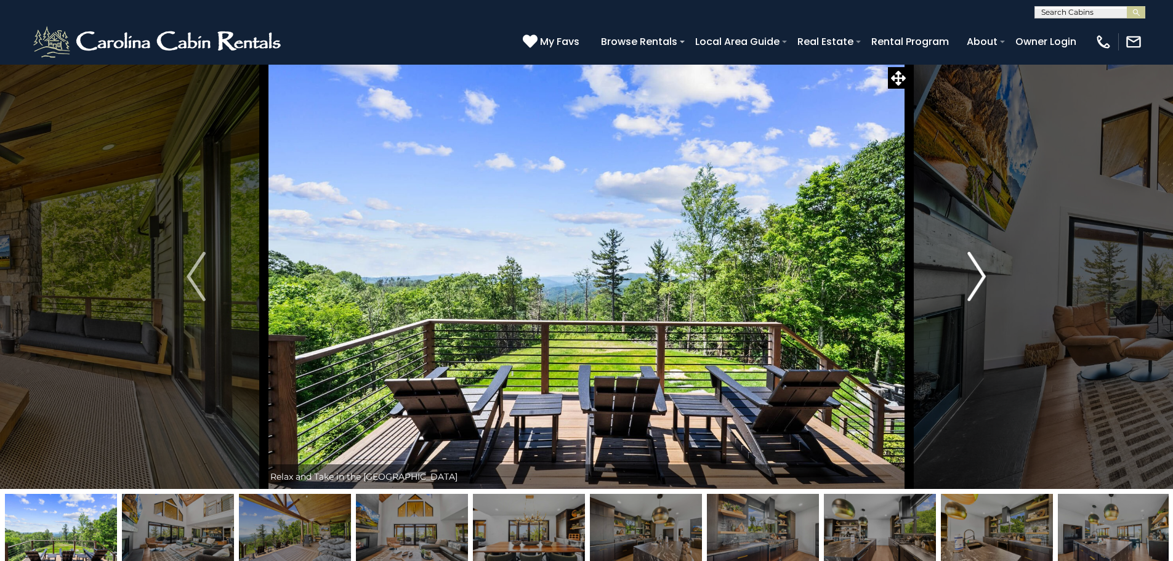
click at [982, 272] on img "Next" at bounding box center [976, 276] width 18 height 49
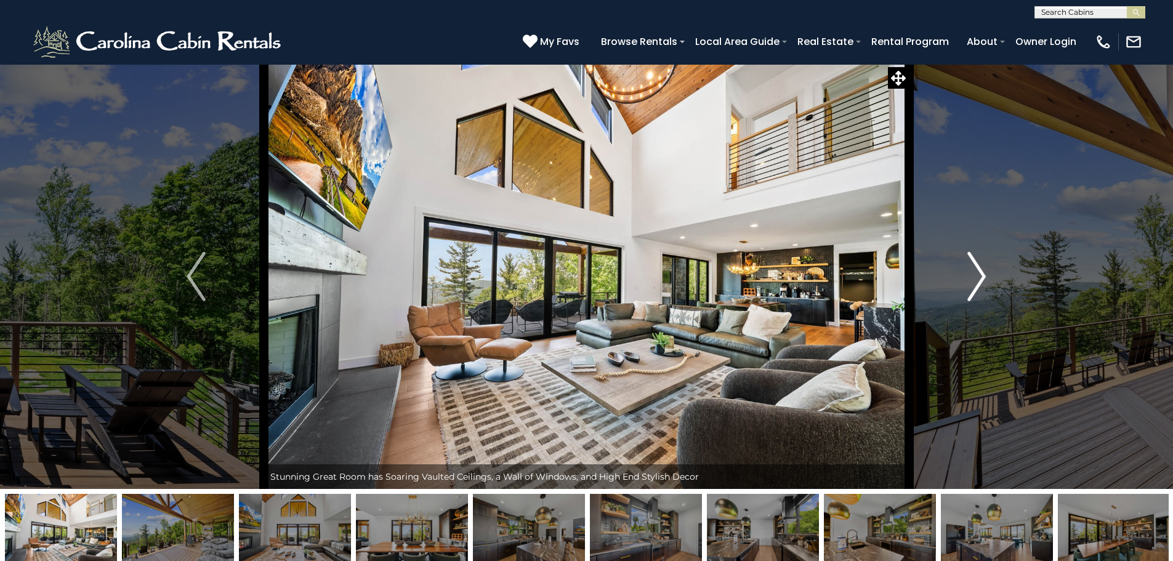
click at [973, 276] on img "Next" at bounding box center [976, 276] width 18 height 49
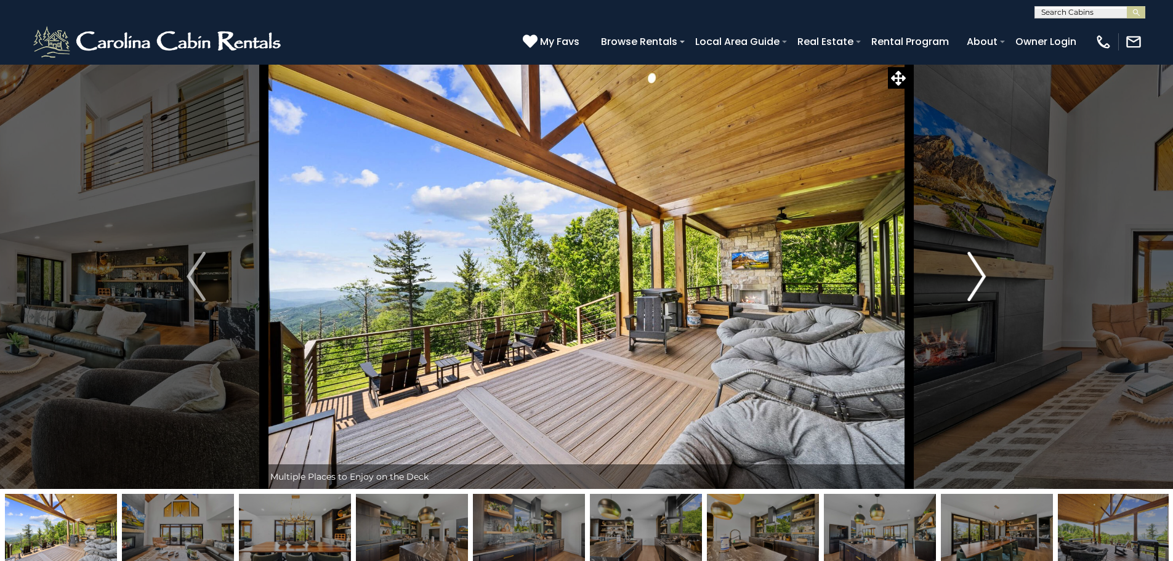
click at [970, 273] on img "Next" at bounding box center [976, 276] width 18 height 49
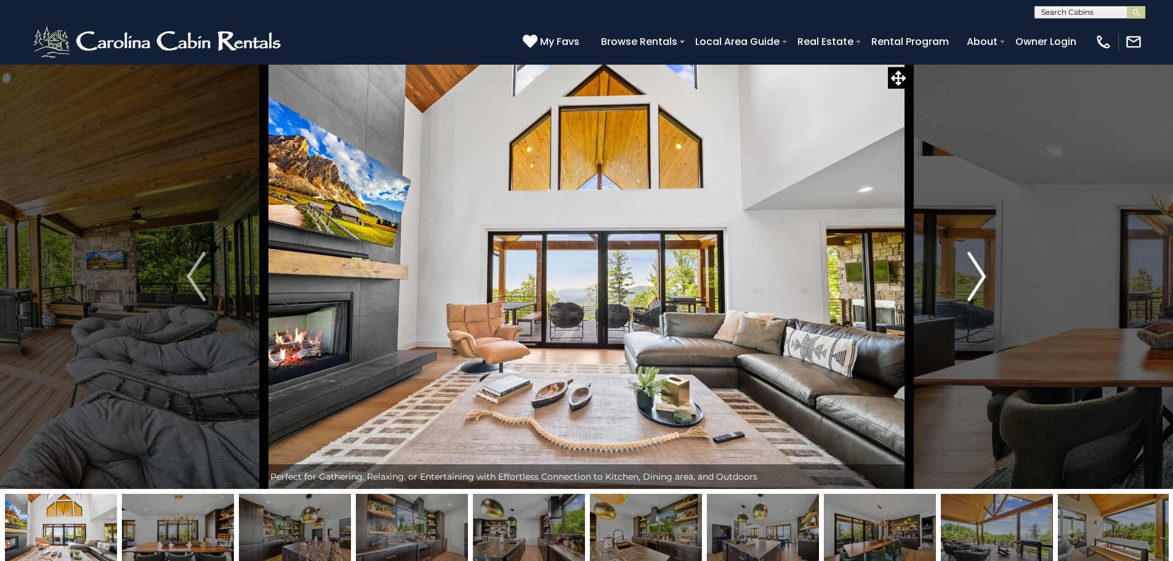
click at [970, 273] on img "Next" at bounding box center [976, 276] width 18 height 49
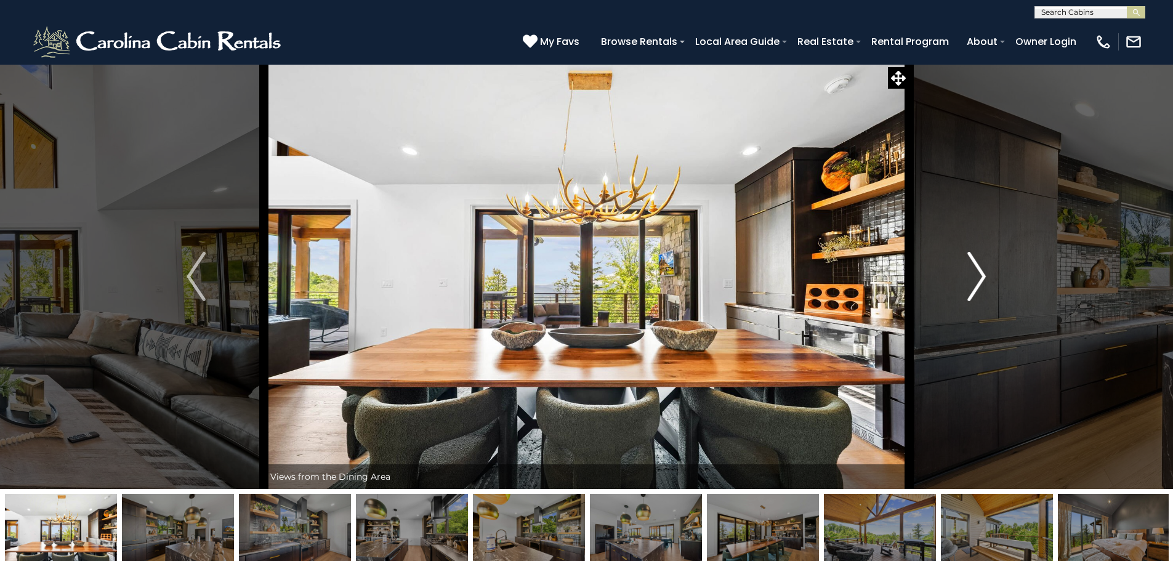
click at [981, 273] on img "Next" at bounding box center [976, 276] width 18 height 49
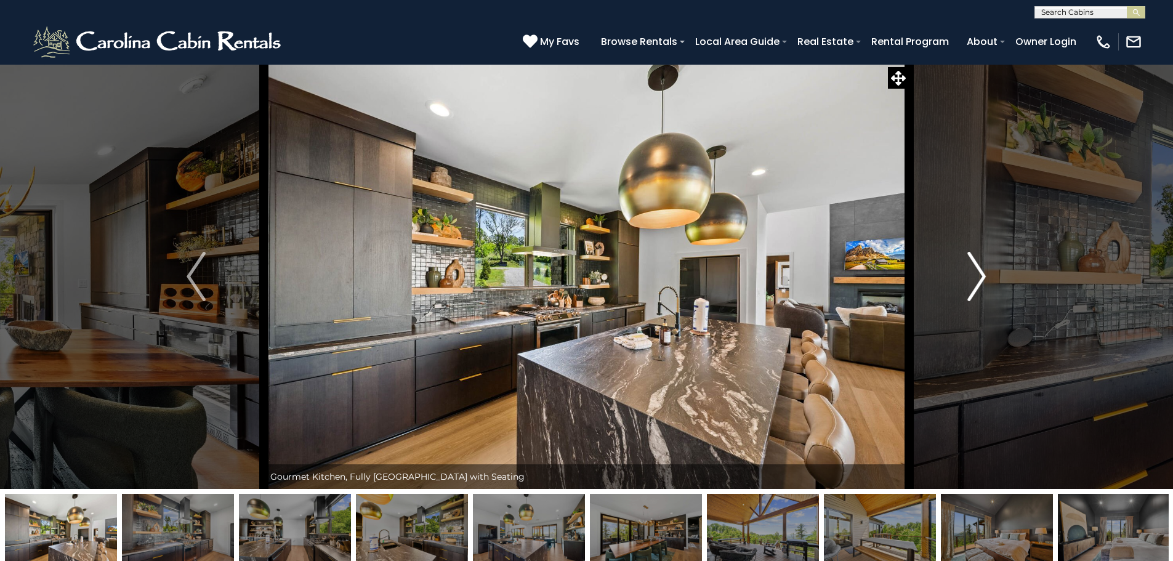
click at [980, 271] on img "Next" at bounding box center [976, 276] width 18 height 49
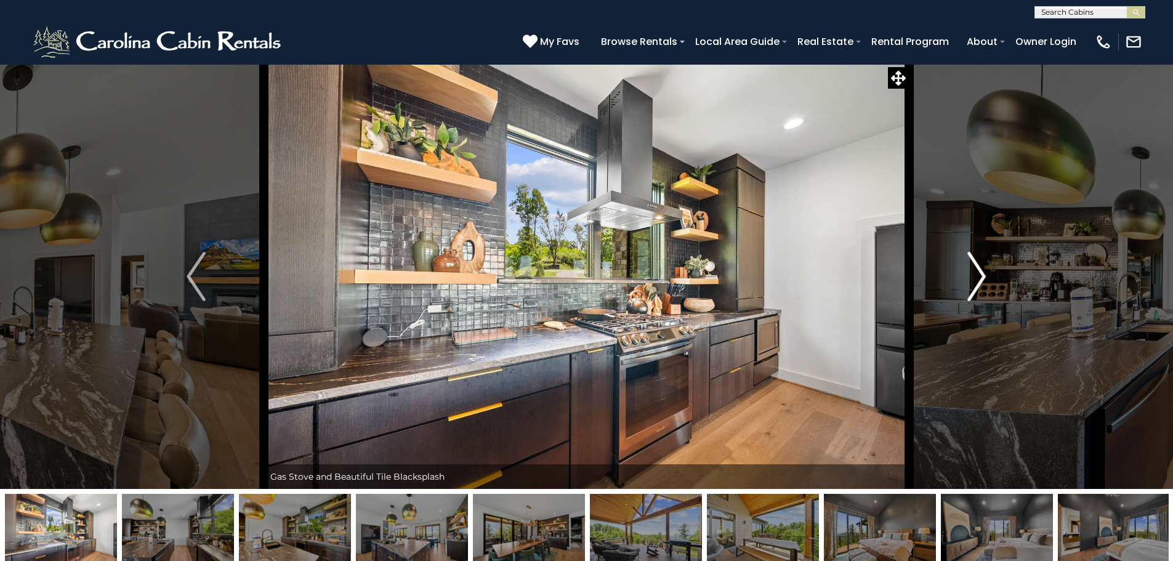
click at [972, 286] on img "Next" at bounding box center [976, 276] width 18 height 49
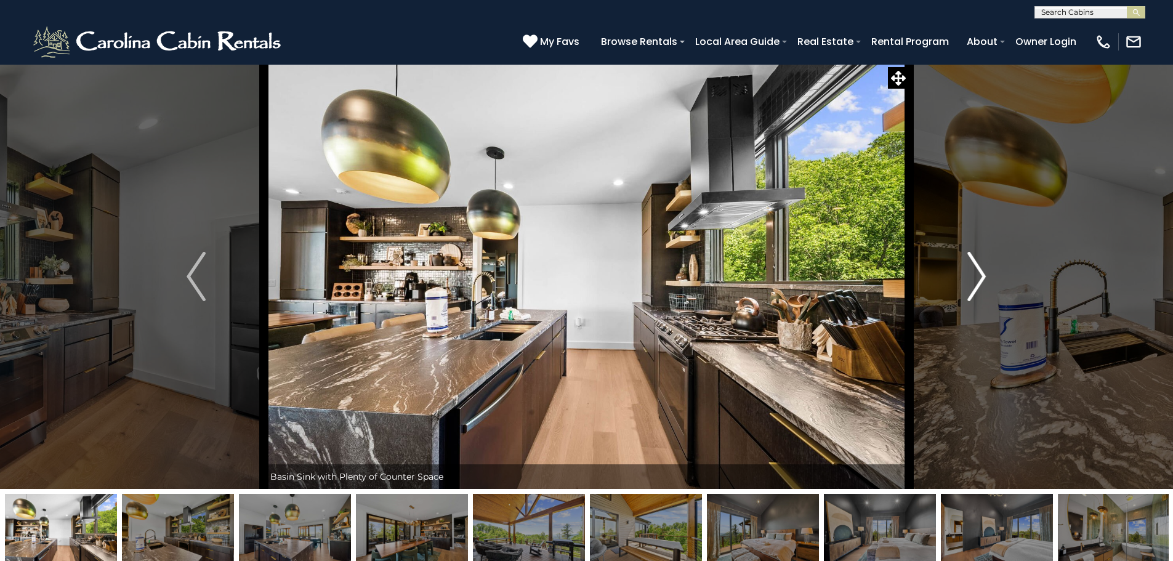
click at [965, 278] on button "Next" at bounding box center [976, 276] width 135 height 425
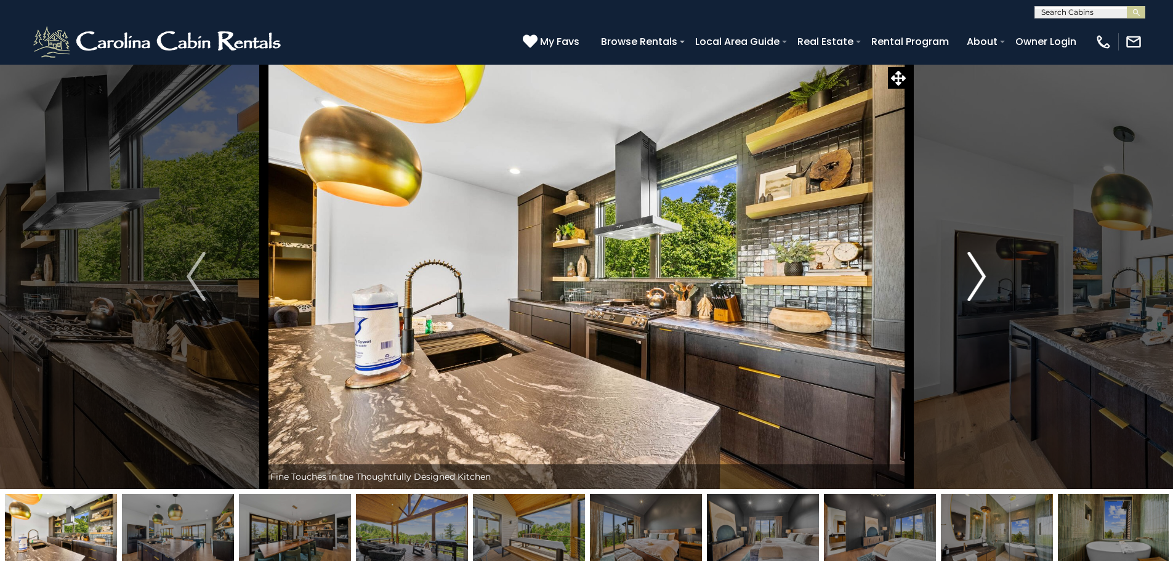
click at [959, 276] on button "Next" at bounding box center [976, 276] width 135 height 425
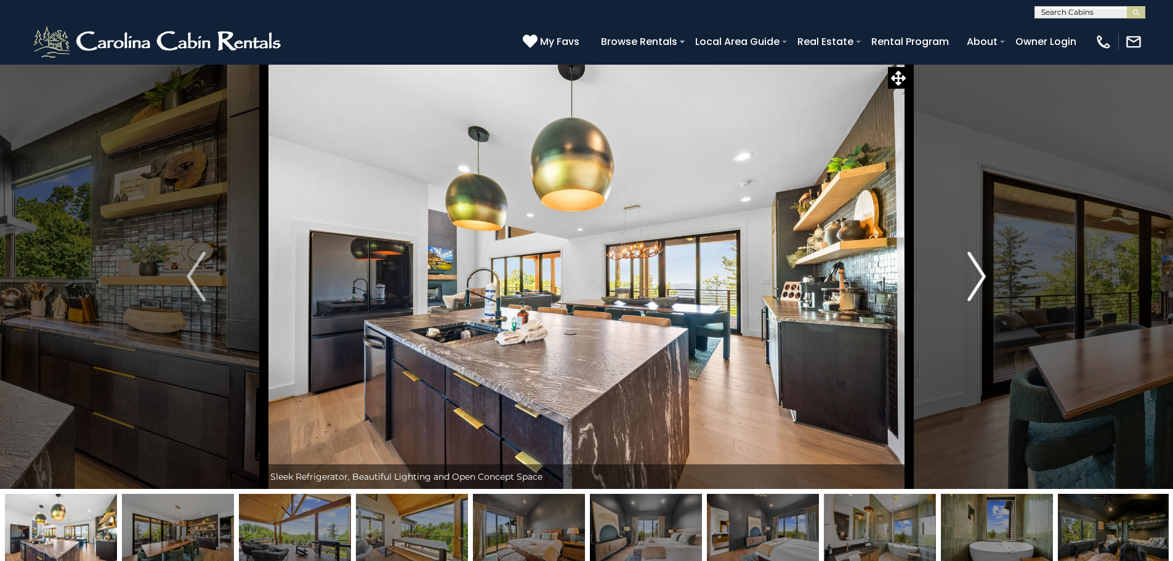
click at [958, 273] on button "Next" at bounding box center [976, 276] width 135 height 425
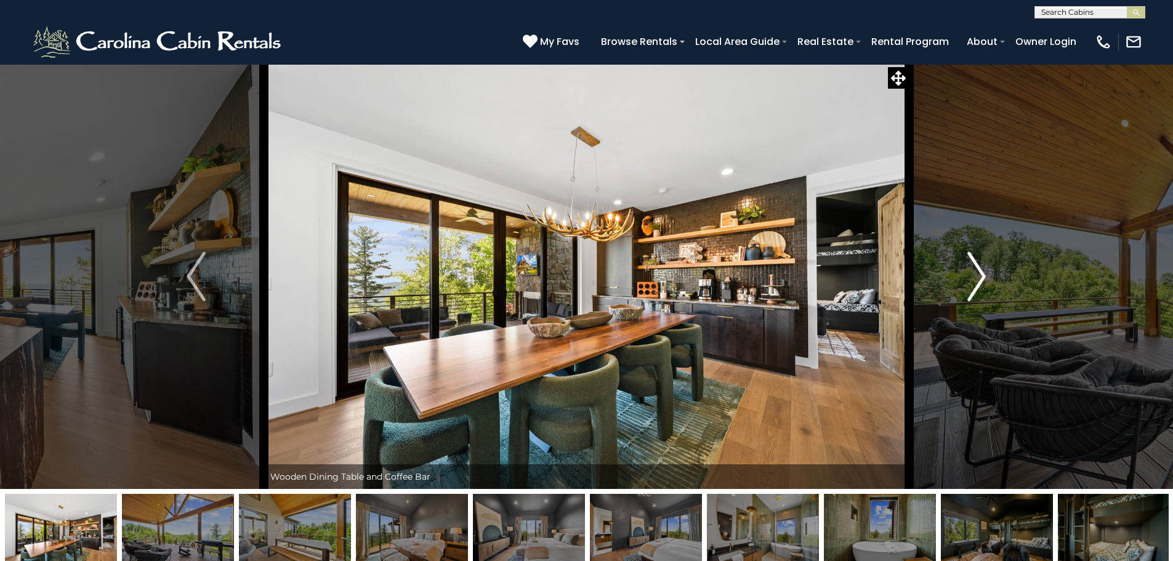
click at [975, 267] on img "Next" at bounding box center [976, 276] width 18 height 49
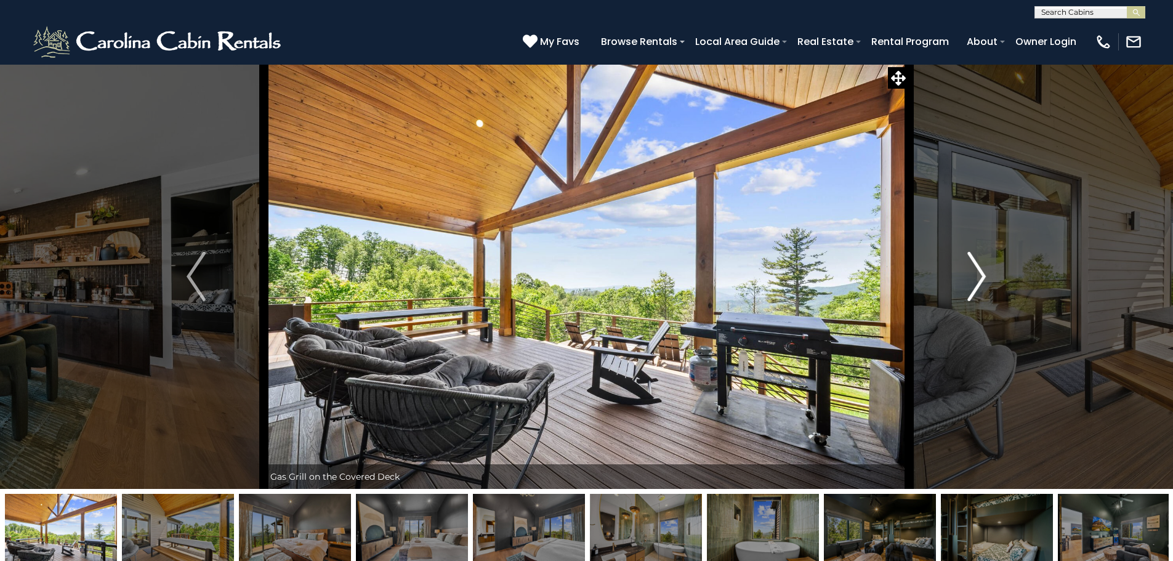
click at [970, 267] on img "Next" at bounding box center [976, 276] width 18 height 49
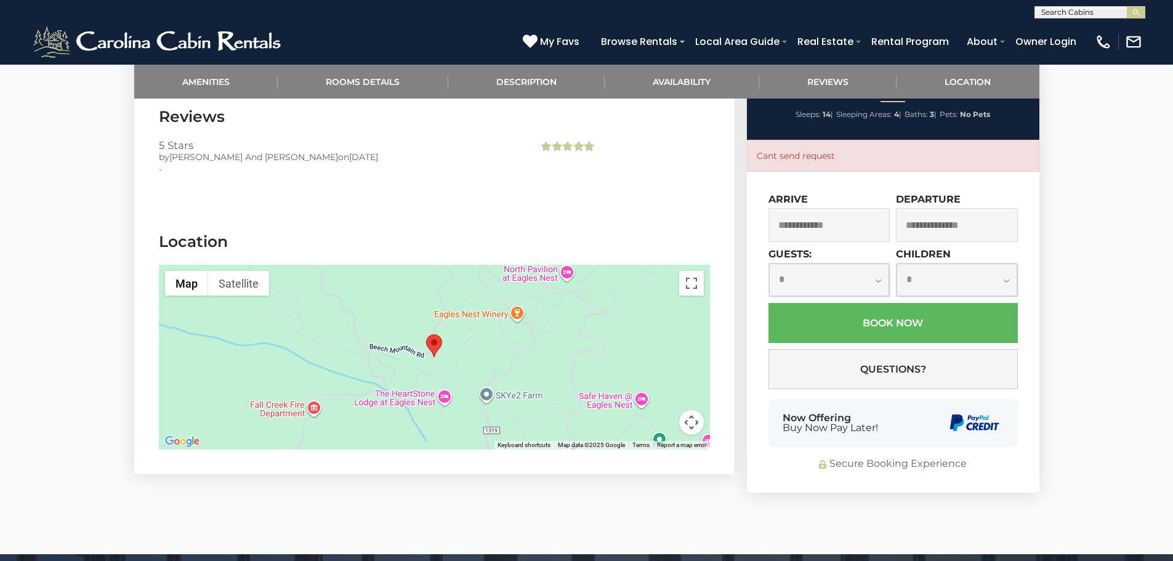
scroll to position [2832, 0]
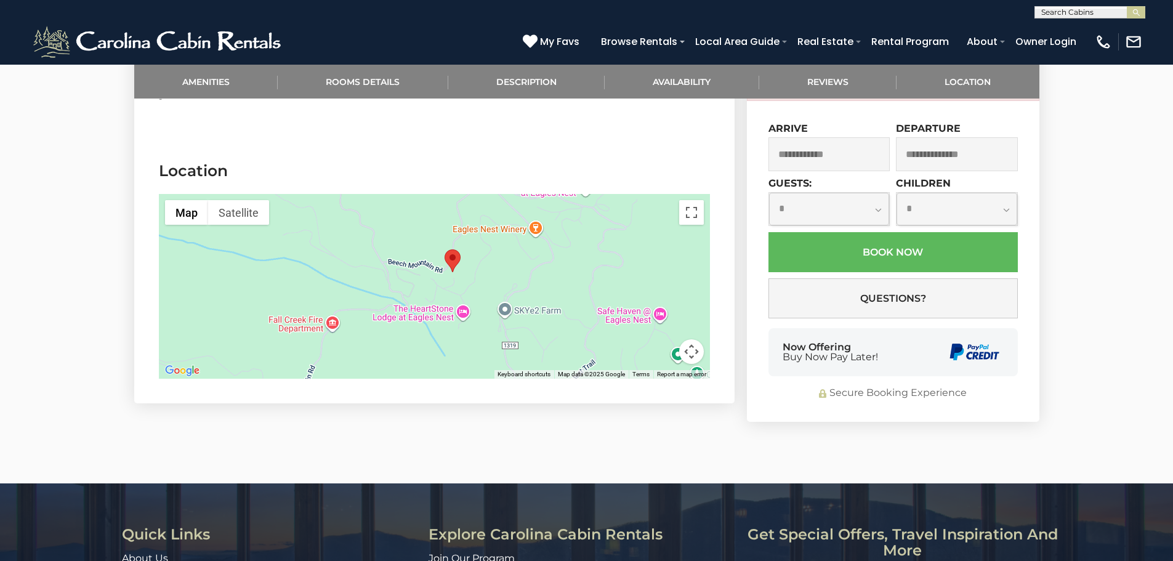
drag, startPoint x: 413, startPoint y: 305, endPoint x: 432, endPoint y: 288, distance: 25.3
click at [432, 288] on div at bounding box center [434, 286] width 551 height 185
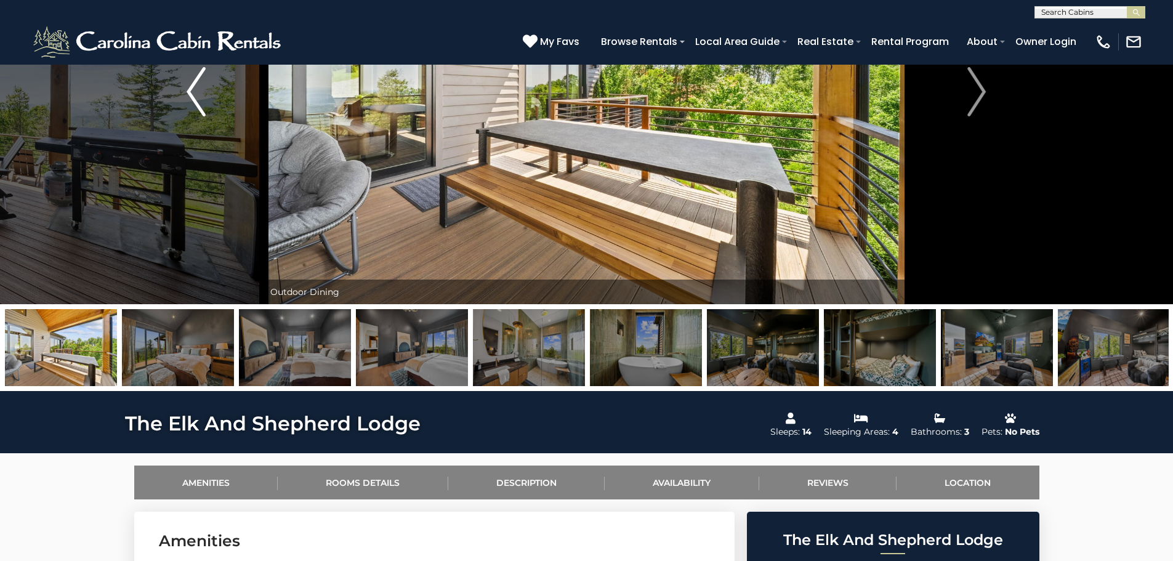
scroll to position [0, 0]
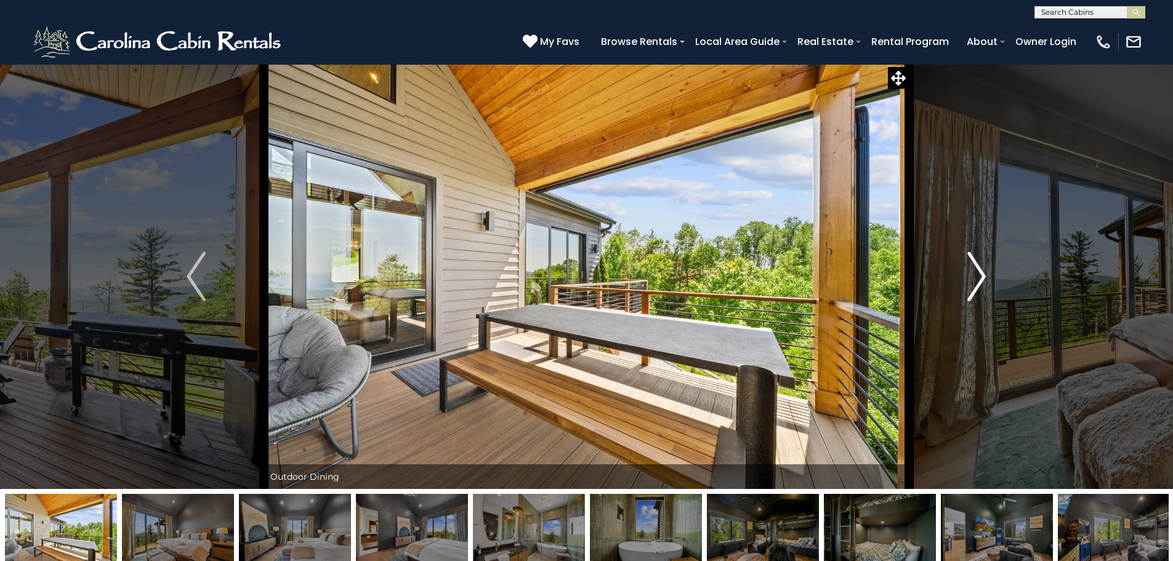
click at [975, 276] on img "Next" at bounding box center [976, 276] width 18 height 49
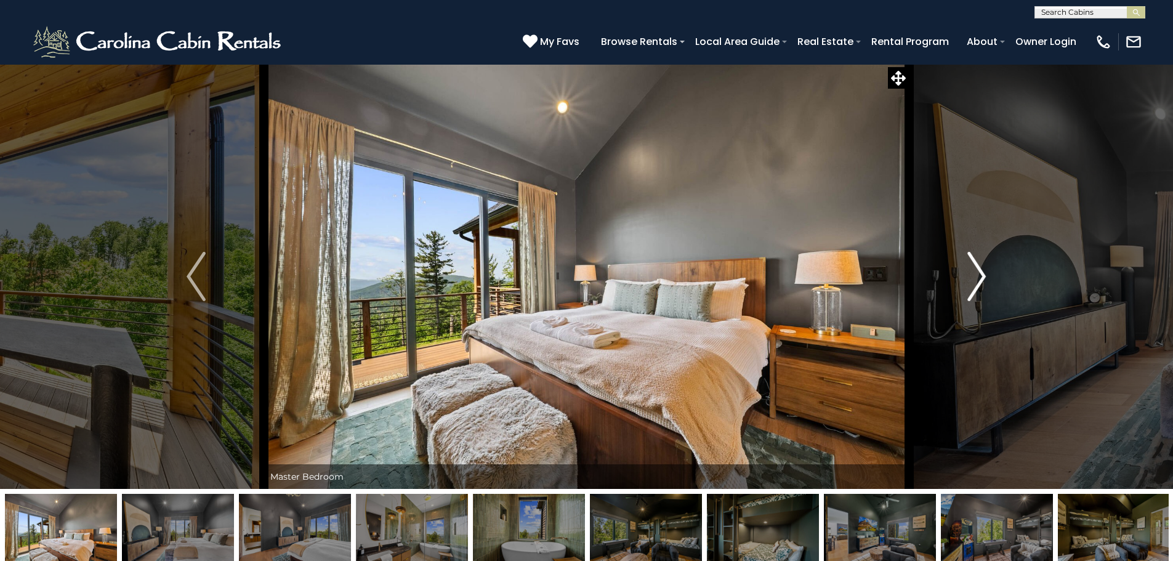
click at [975, 278] on img "Next" at bounding box center [976, 276] width 18 height 49
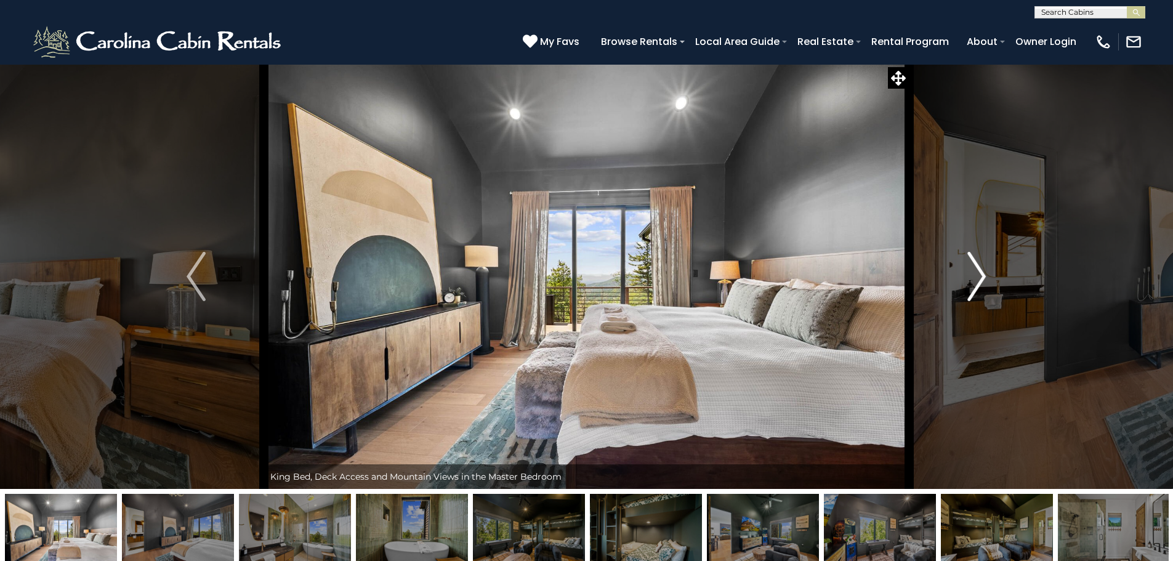
click at [978, 278] on img "Next" at bounding box center [976, 276] width 18 height 49
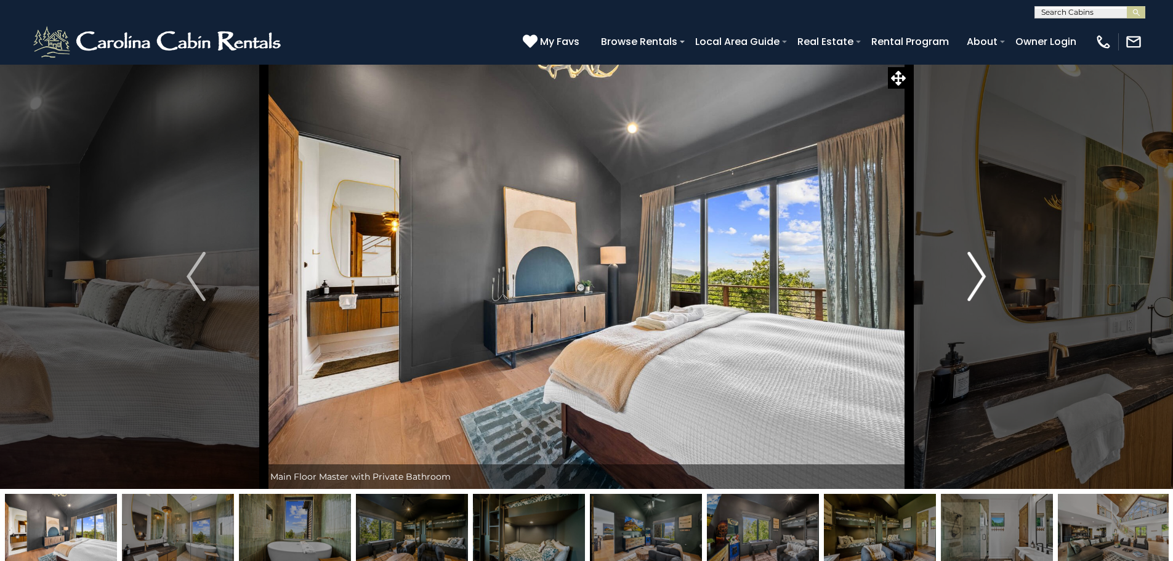
click at [978, 278] on img "Next" at bounding box center [976, 276] width 18 height 49
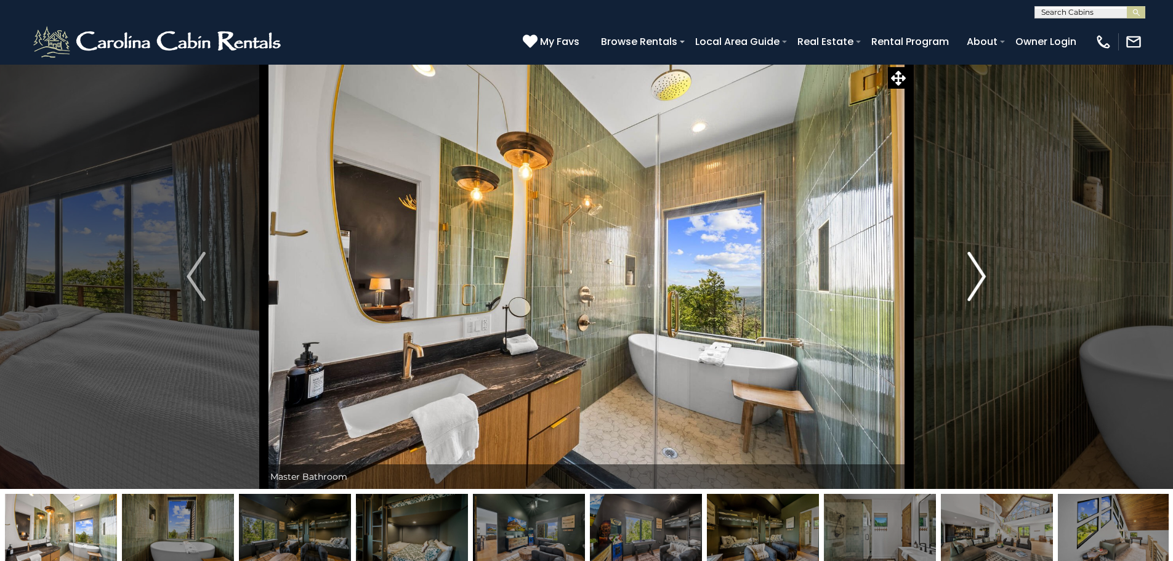
click at [978, 278] on img "Next" at bounding box center [976, 276] width 18 height 49
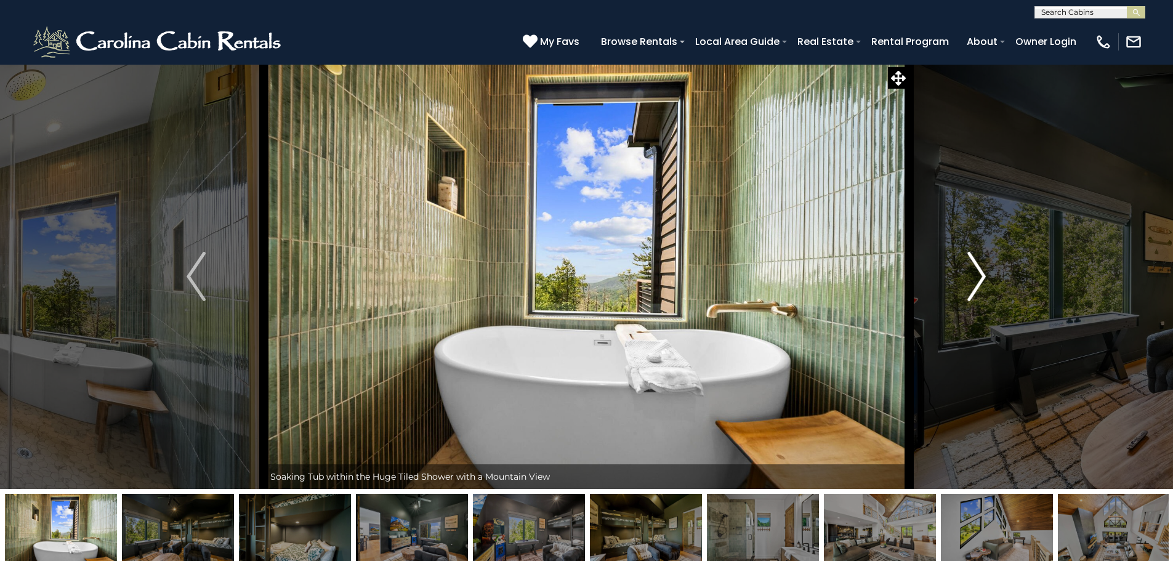
click at [978, 278] on img "Next" at bounding box center [976, 276] width 18 height 49
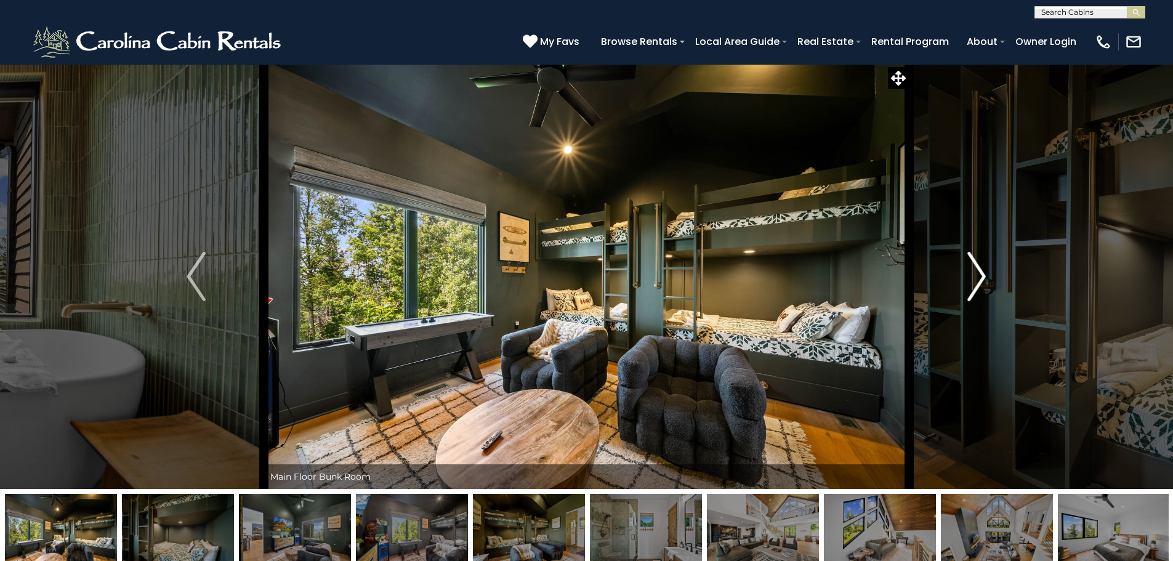
click at [980, 277] on img "Next" at bounding box center [976, 276] width 18 height 49
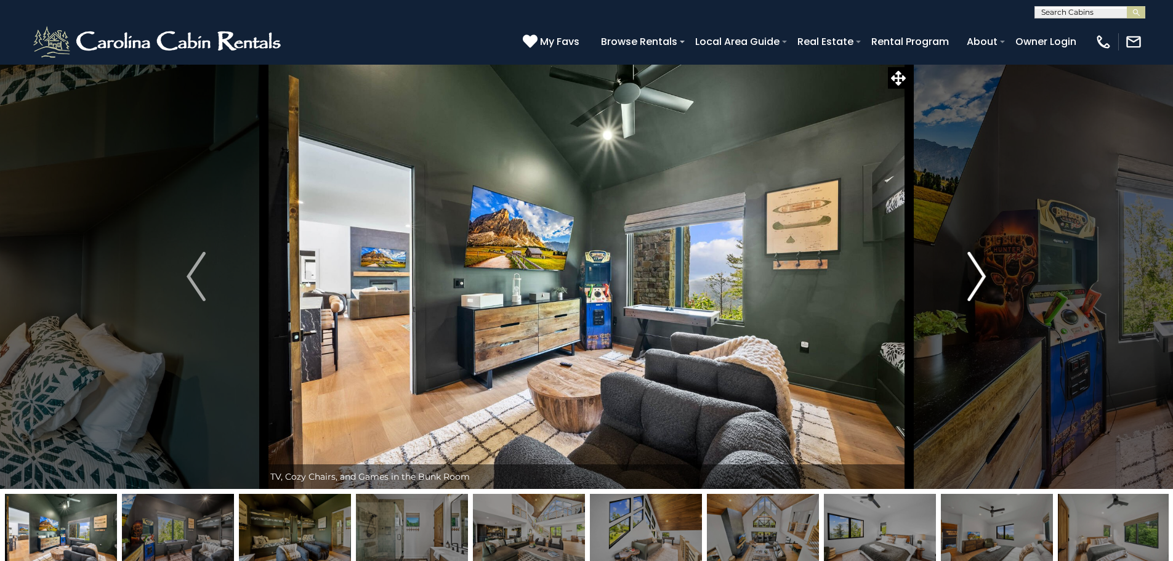
click at [980, 276] on img "Next" at bounding box center [976, 276] width 18 height 49
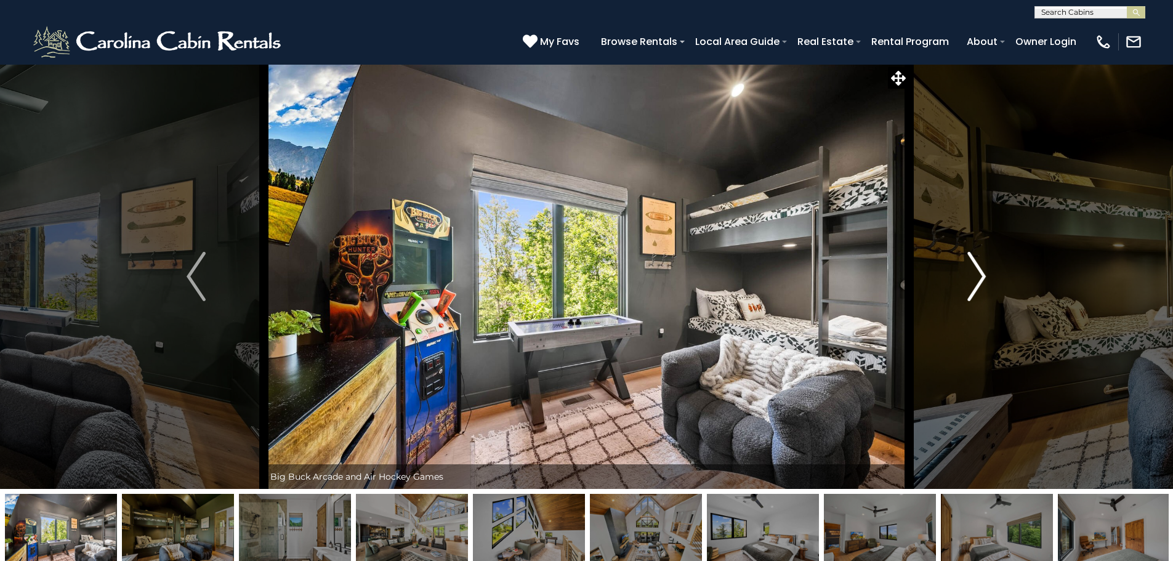
click at [980, 275] on img "Next" at bounding box center [976, 276] width 18 height 49
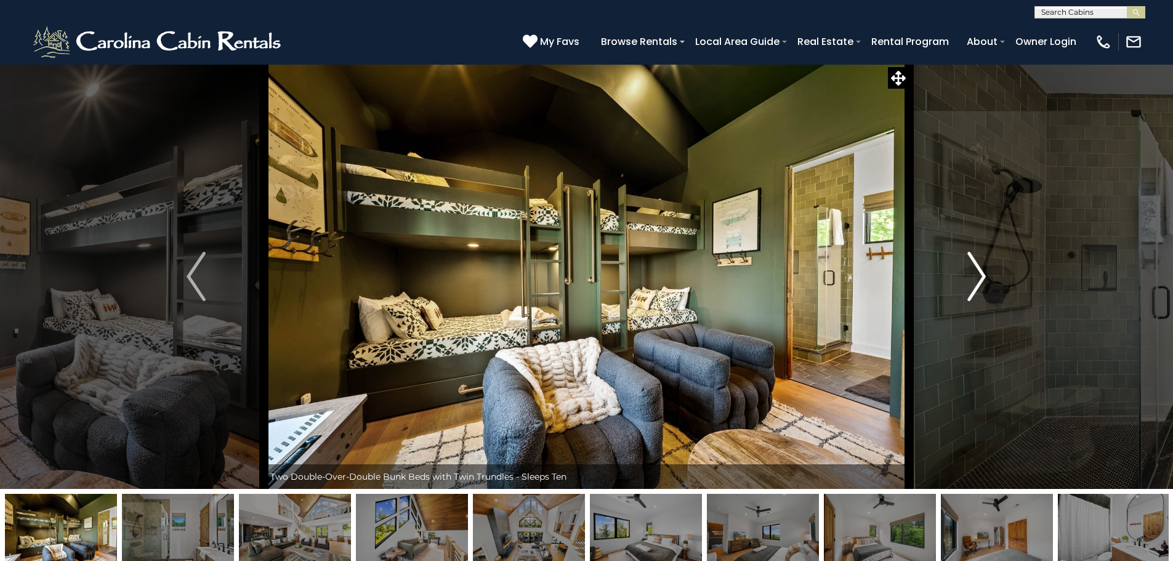
click at [980, 275] on img "Next" at bounding box center [976, 276] width 18 height 49
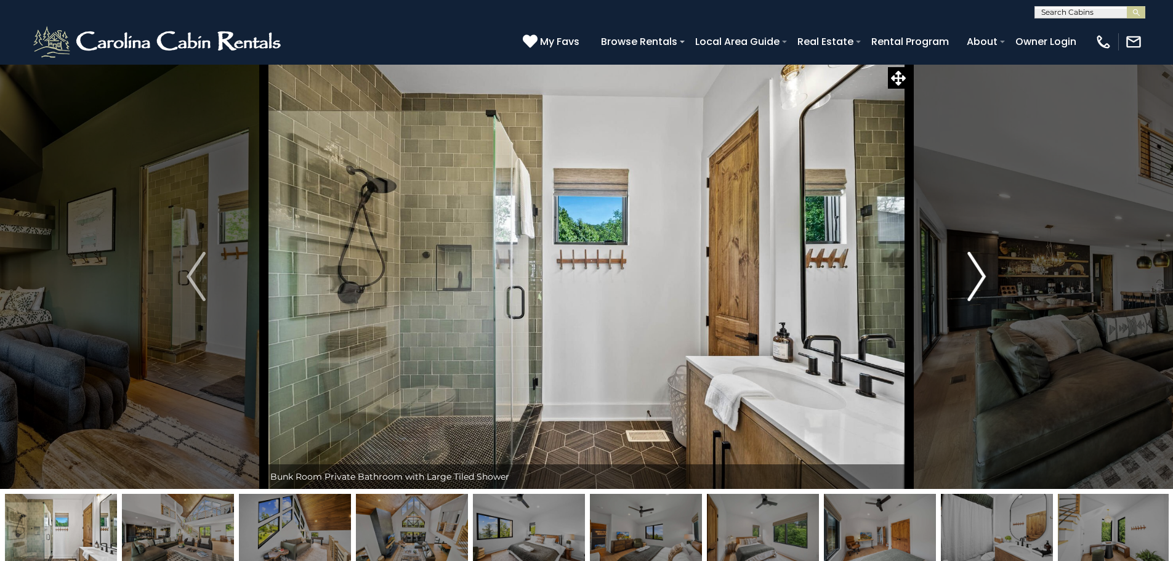
click at [980, 275] on img "Next" at bounding box center [976, 276] width 18 height 49
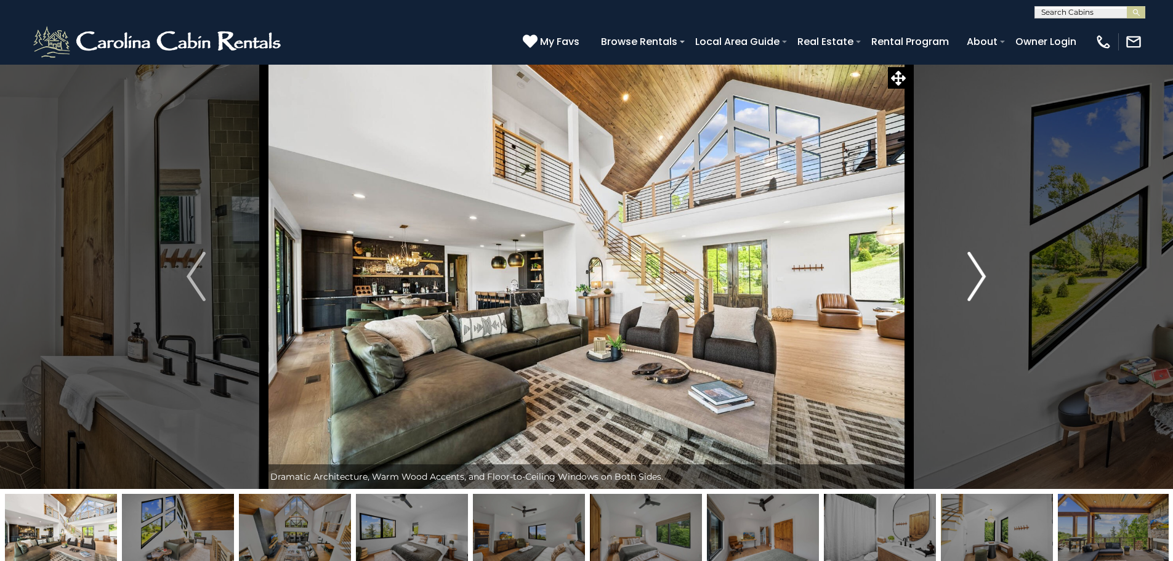
click at [980, 275] on img "Next" at bounding box center [976, 276] width 18 height 49
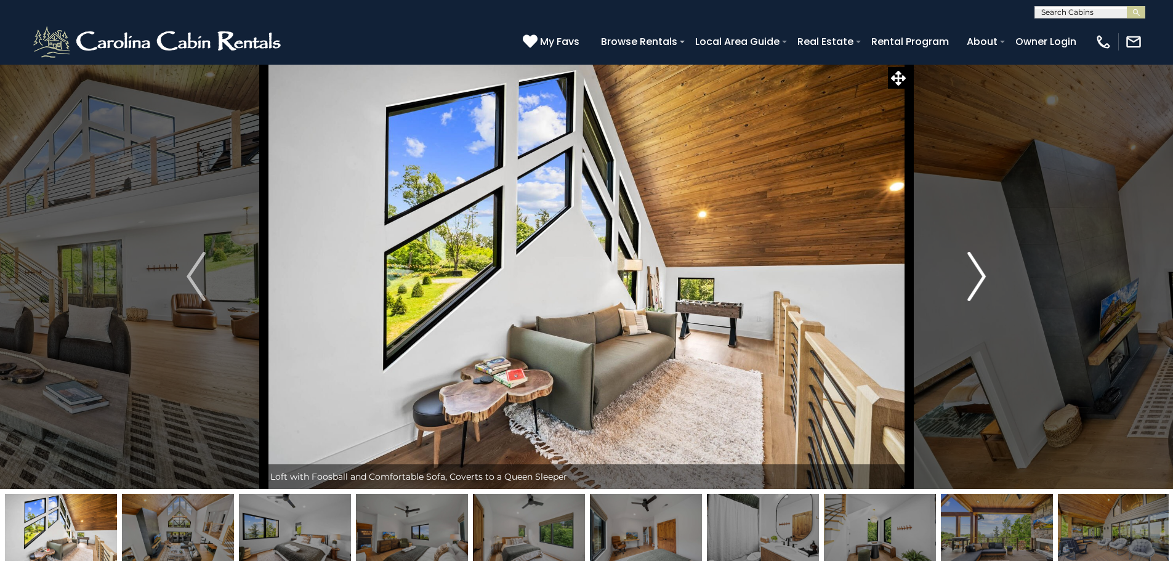
click at [970, 276] on img "Next" at bounding box center [976, 276] width 18 height 49
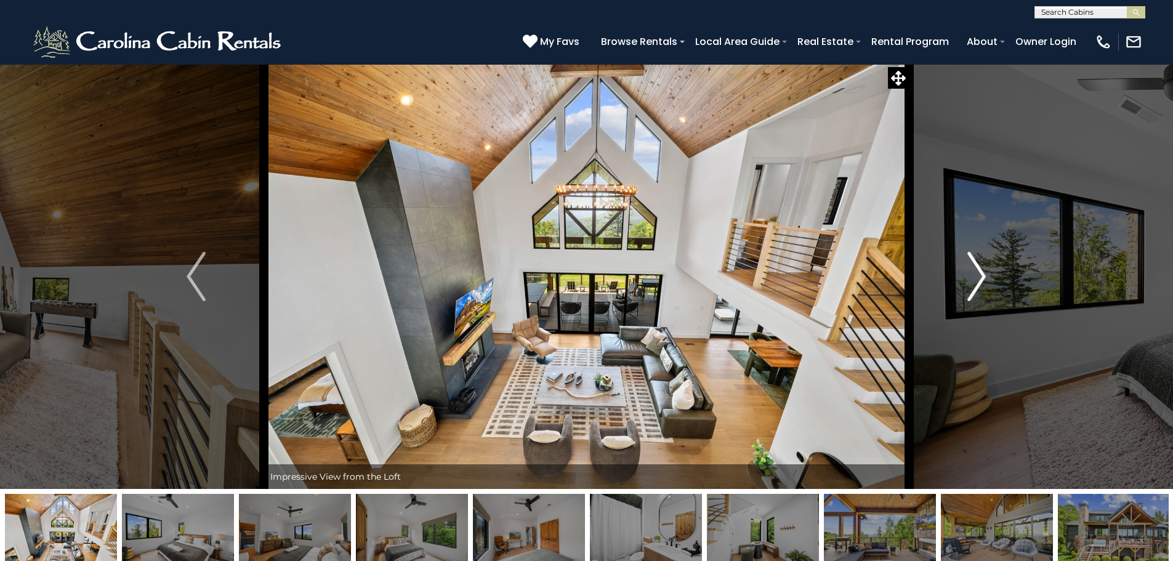
click at [970, 276] on img "Next" at bounding box center [976, 276] width 18 height 49
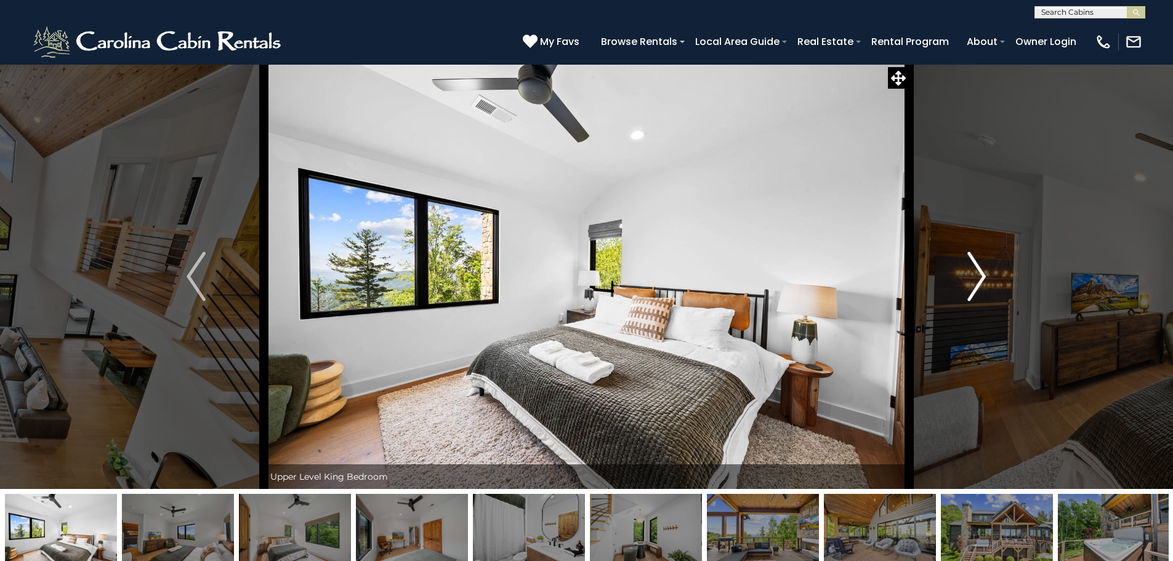
click at [970, 276] on img "Next" at bounding box center [976, 276] width 18 height 49
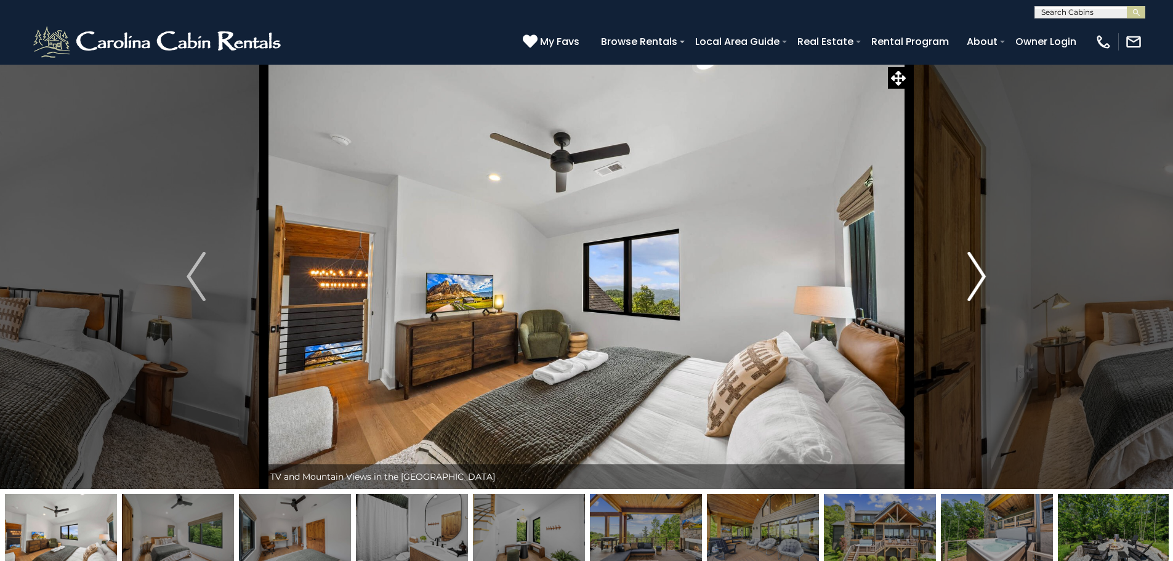
click at [970, 276] on img "Next" at bounding box center [976, 276] width 18 height 49
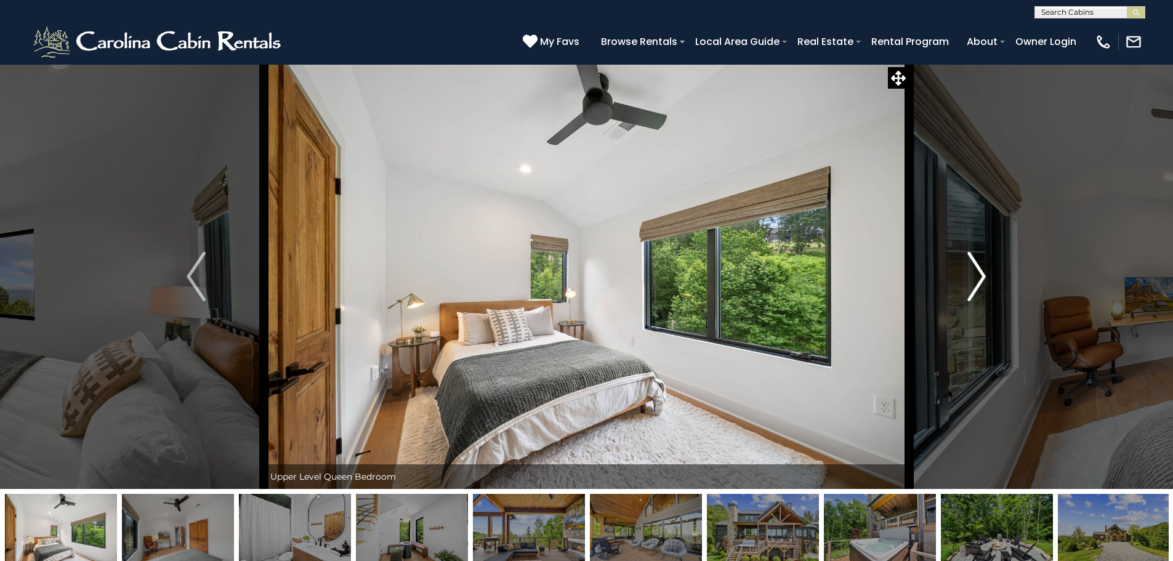
click at [970, 276] on img "Next" at bounding box center [976, 276] width 18 height 49
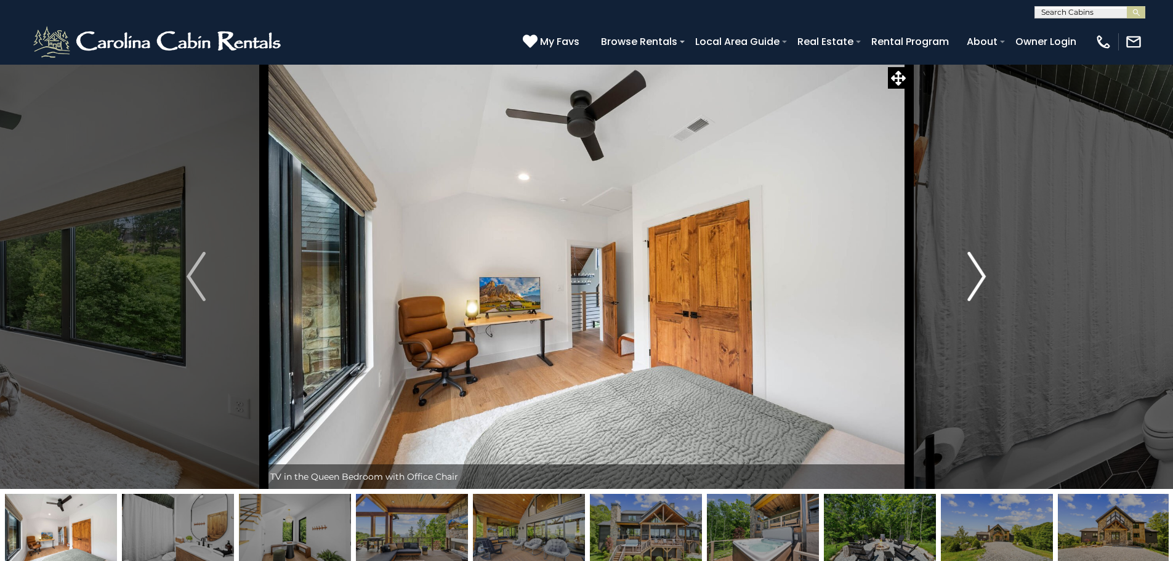
click at [970, 276] on img "Next" at bounding box center [976, 276] width 18 height 49
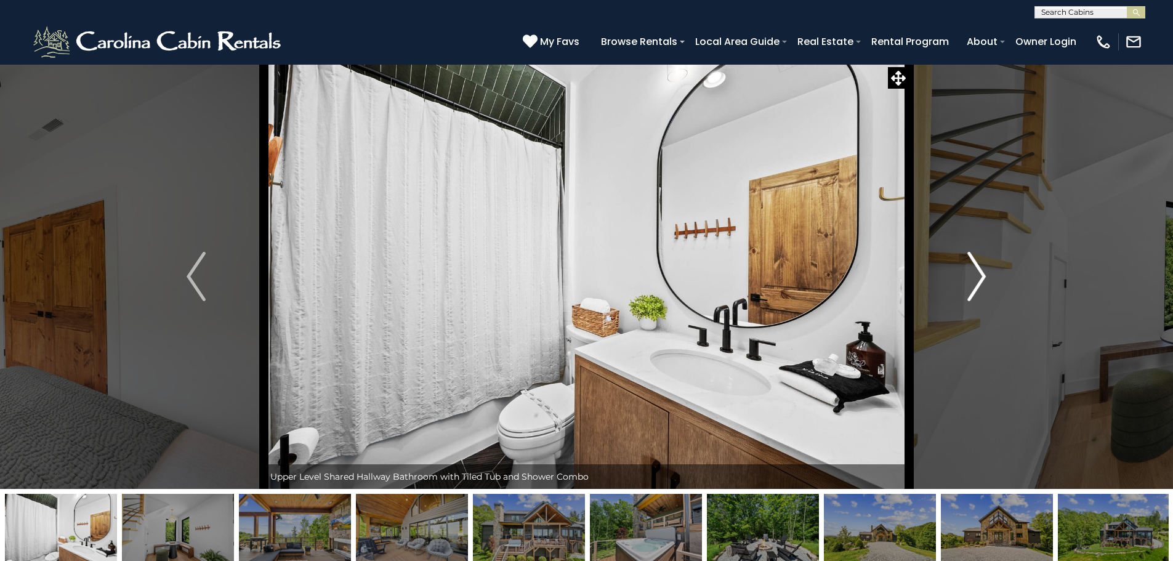
click at [970, 276] on img "Next" at bounding box center [976, 276] width 18 height 49
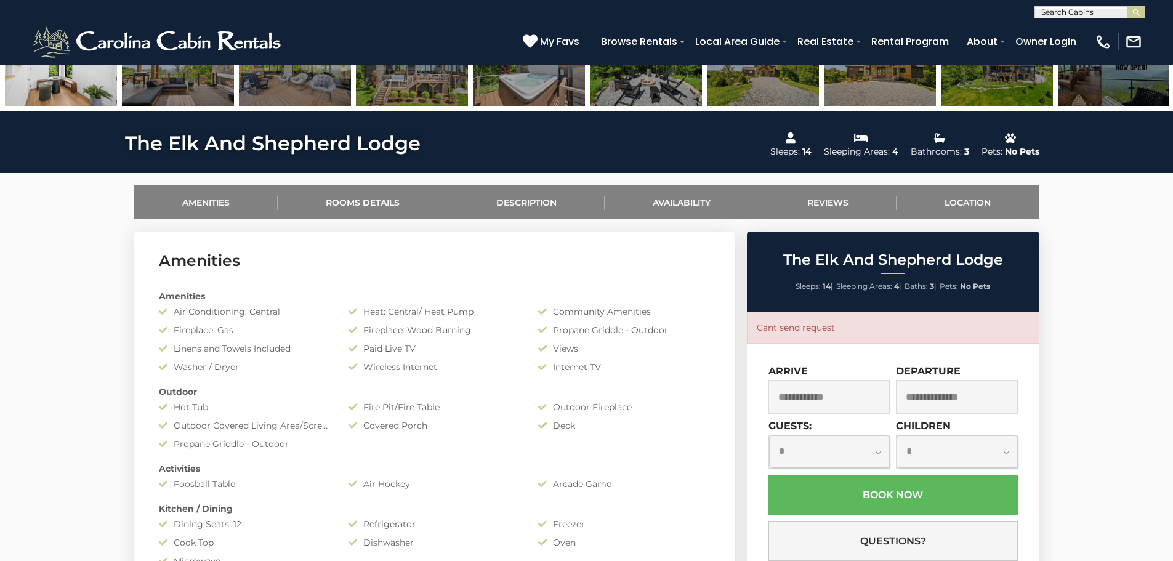
scroll to position [493, 0]
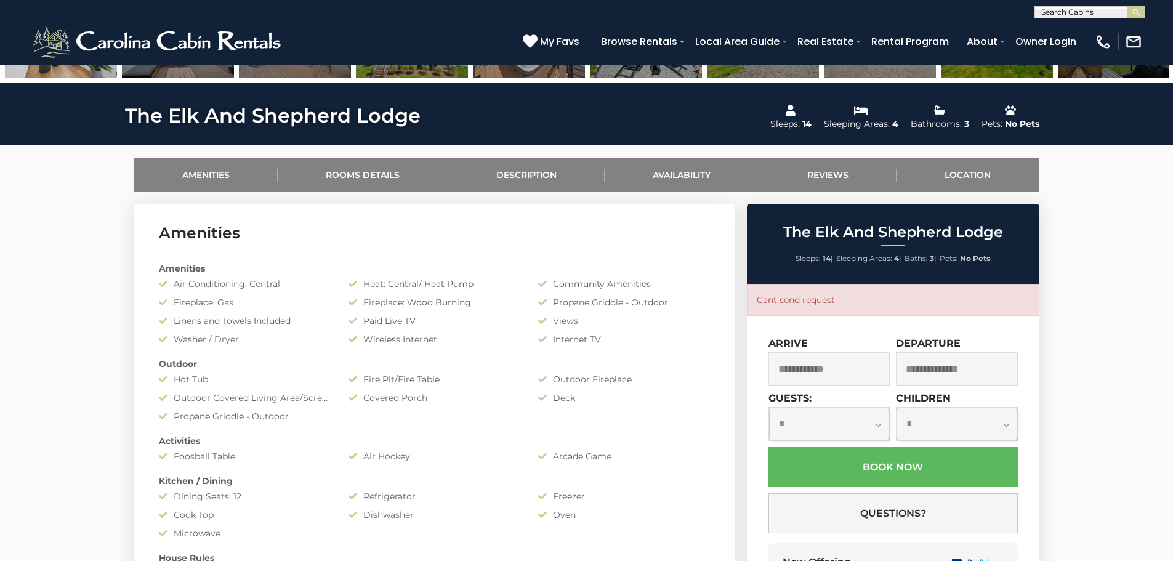
click at [782, 366] on input "text" at bounding box center [829, 369] width 122 height 34
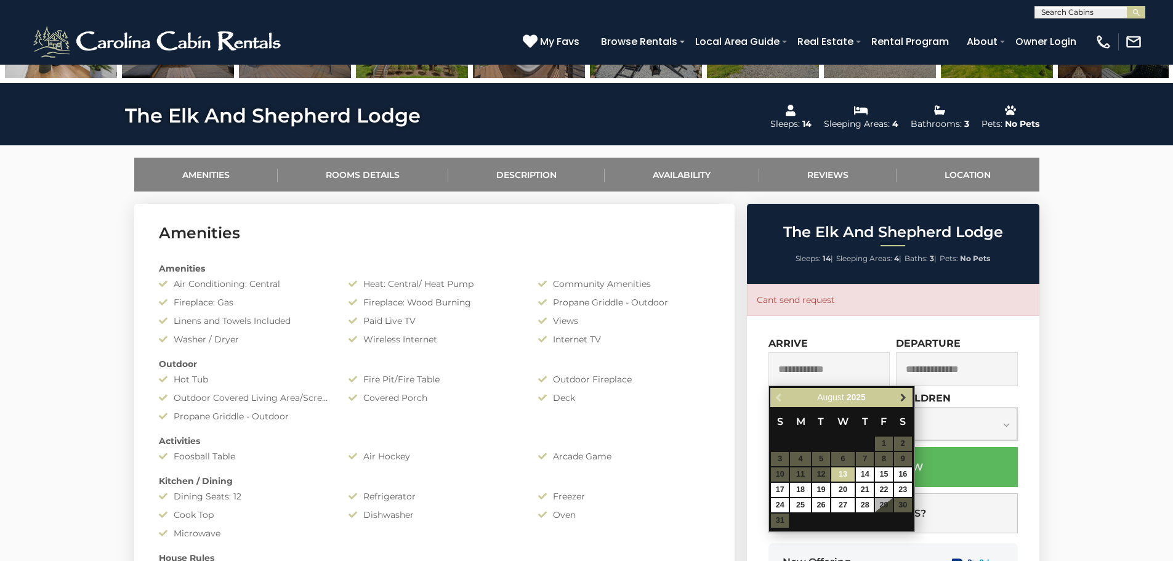
click at [901, 393] on span "Next" at bounding box center [903, 398] width 10 height 10
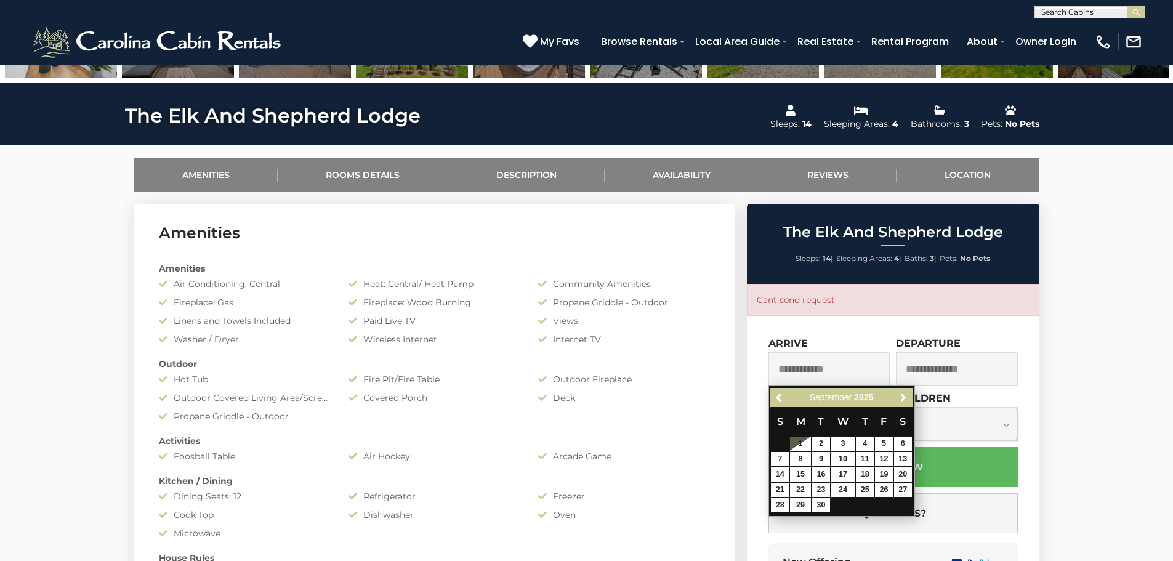
click at [901, 393] on span "Next" at bounding box center [903, 398] width 10 height 10
click at [900, 393] on span "Next" at bounding box center [903, 398] width 10 height 10
click at [899, 393] on span "Next" at bounding box center [903, 398] width 10 height 10
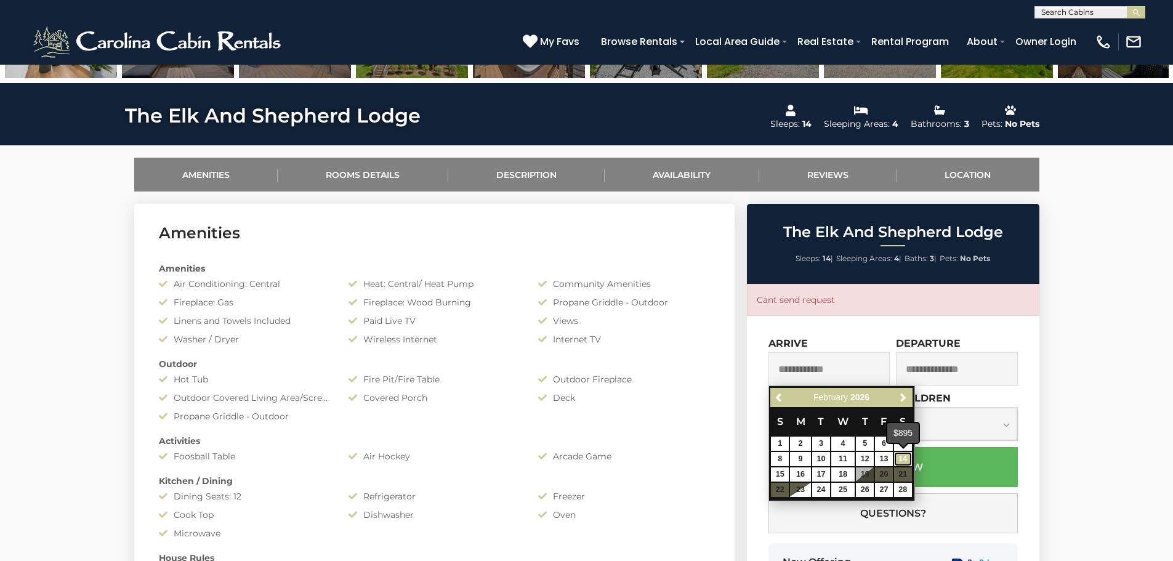
click at [901, 454] on link "14" at bounding box center [903, 459] width 18 height 14
type input "**********"
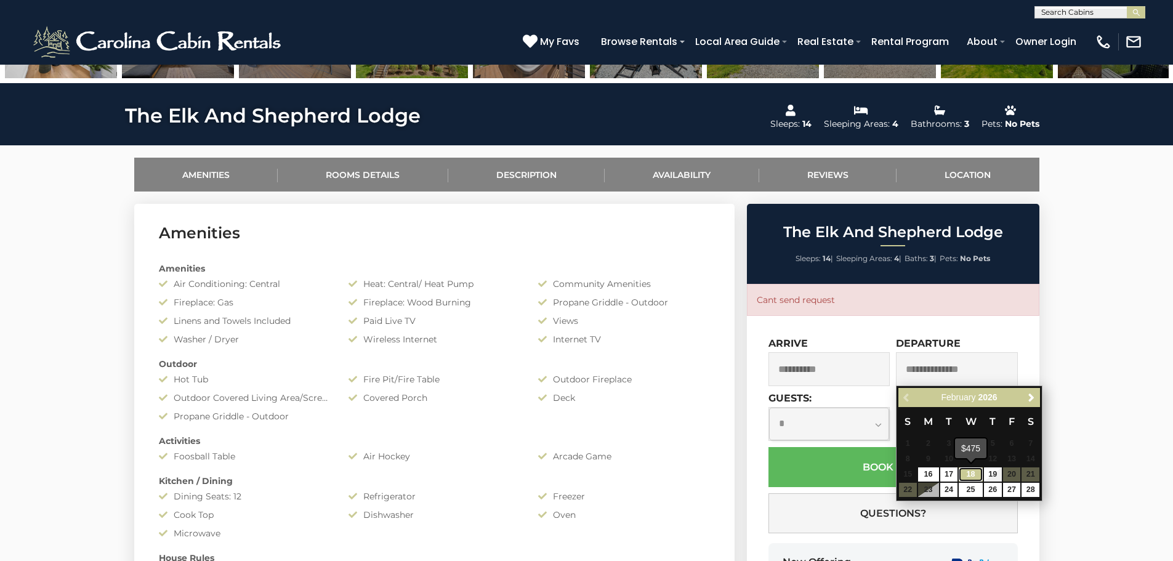
click at [977, 471] on link "18" at bounding box center [970, 474] width 23 height 14
type input "**********"
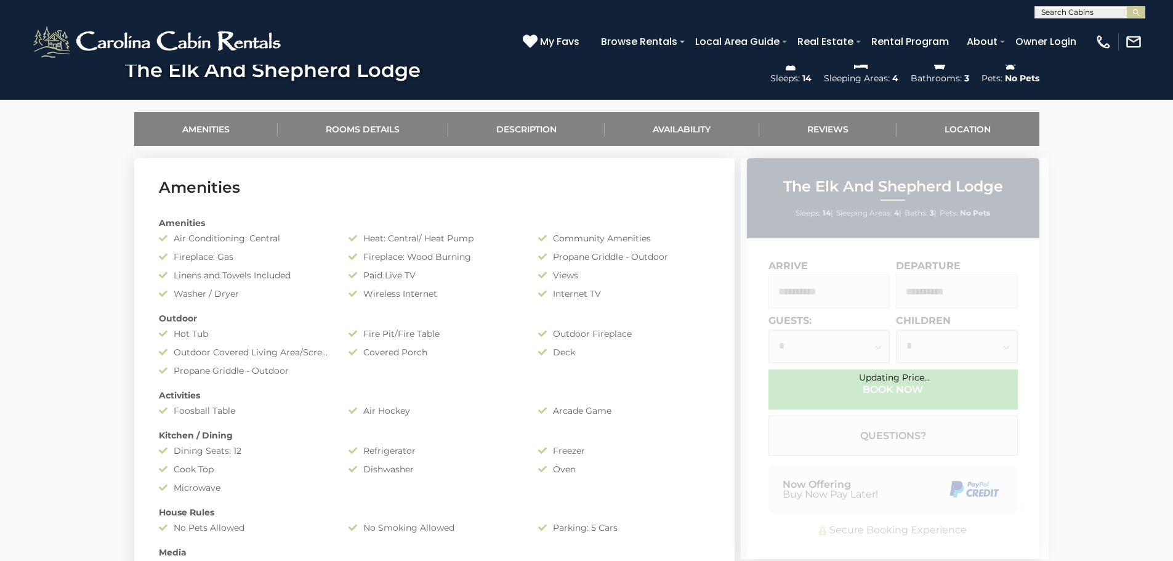
scroll to position [677, 0]
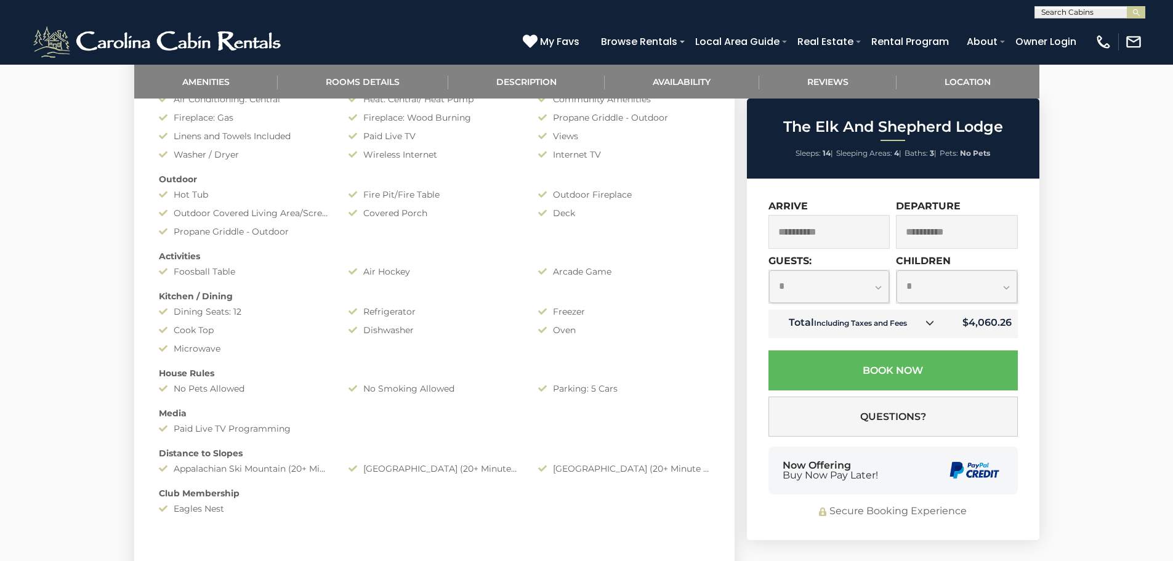
click at [929, 318] on icon at bounding box center [929, 322] width 9 height 9
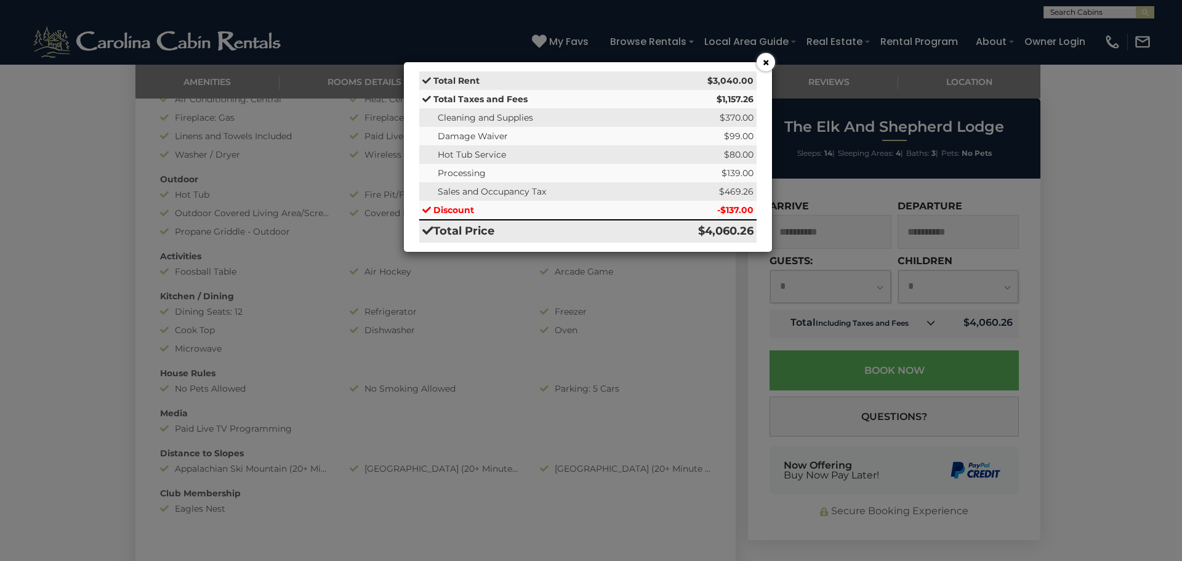
click at [767, 60] on button "×" at bounding box center [766, 62] width 18 height 18
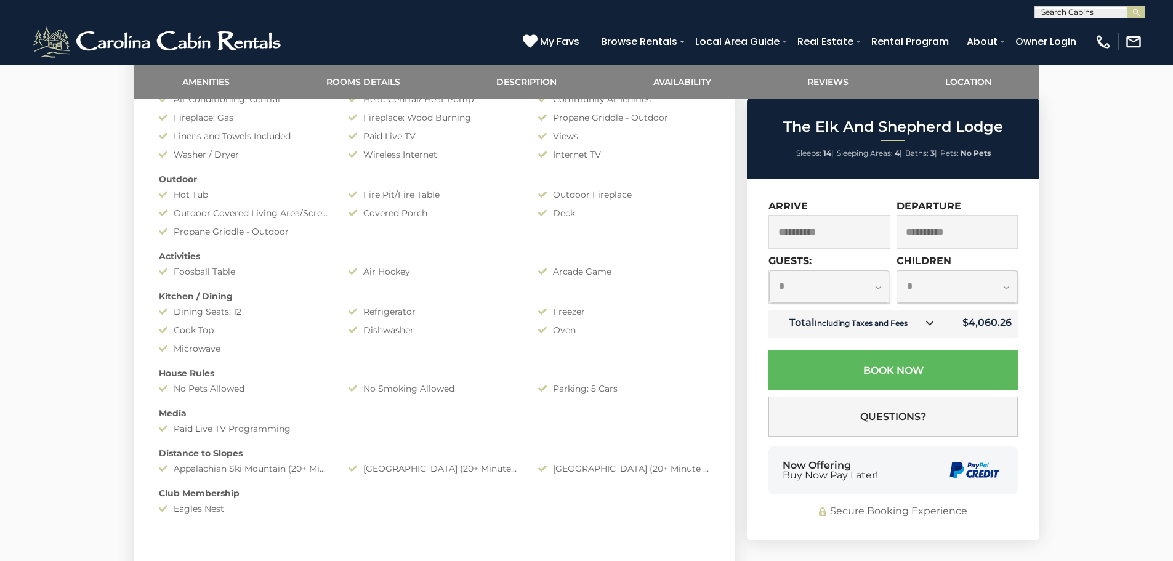
click at [841, 251] on div "**********" at bounding box center [830, 227] width 125 height 55
click at [845, 241] on input "**********" at bounding box center [829, 232] width 122 height 34
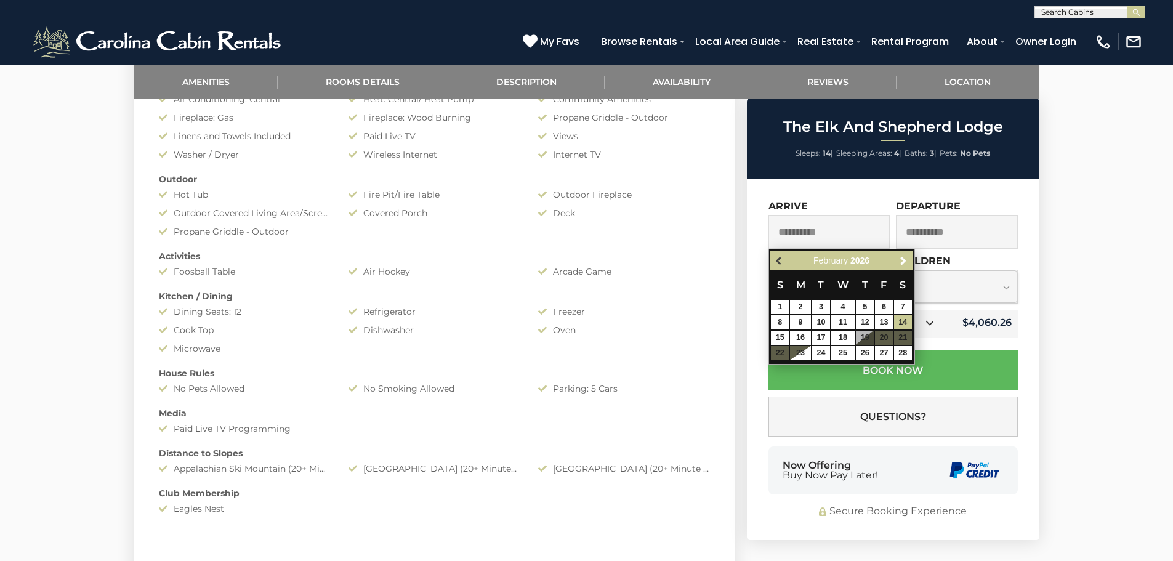
click at [780, 258] on span "Previous" at bounding box center [780, 261] width 10 height 10
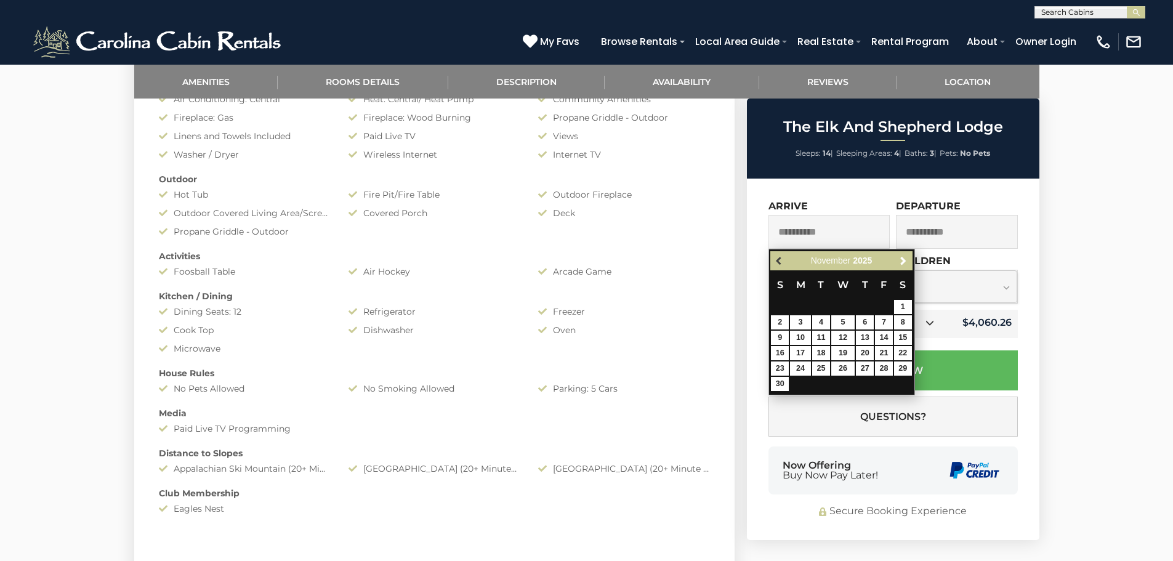
click at [783, 262] on span "Previous" at bounding box center [780, 261] width 10 height 10
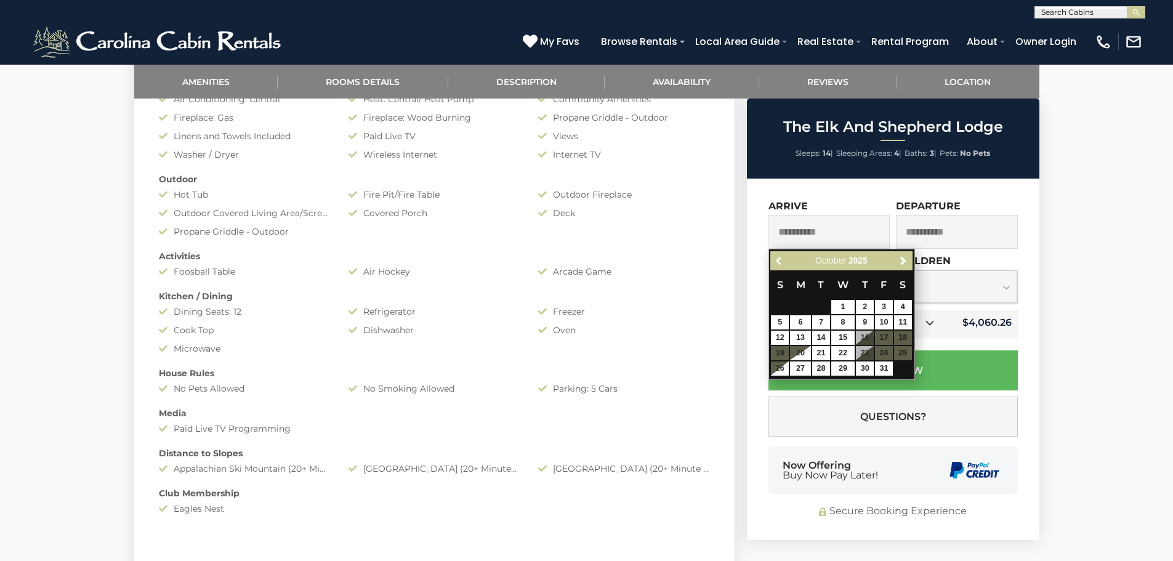
click at [783, 262] on span "Previous" at bounding box center [780, 261] width 10 height 10
click at [782, 263] on span "Previous" at bounding box center [780, 261] width 10 height 10
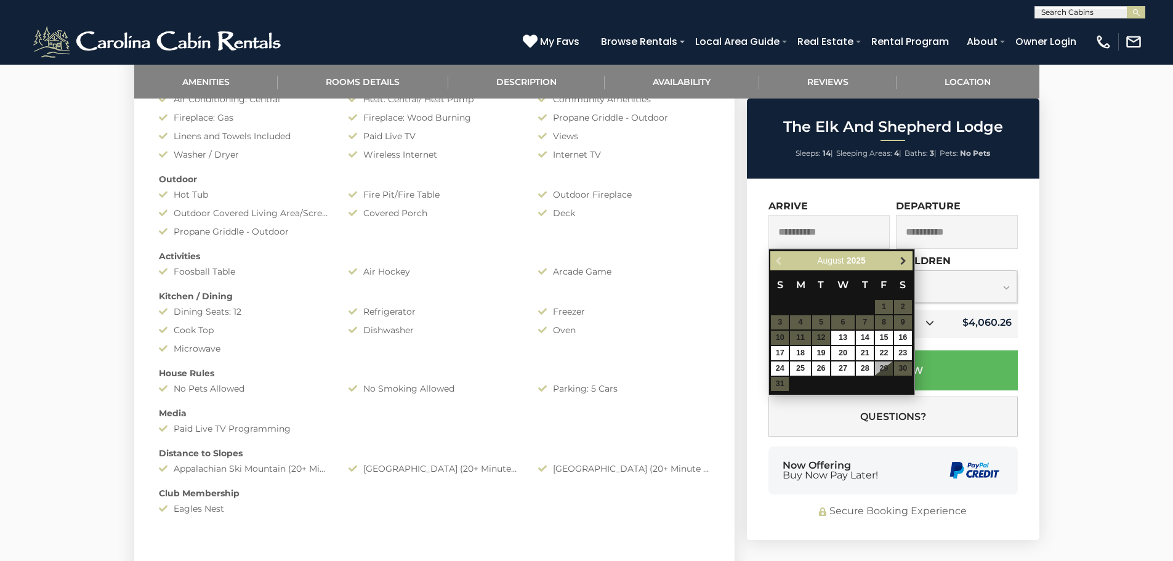
click at [901, 262] on span "Next" at bounding box center [903, 261] width 10 height 10
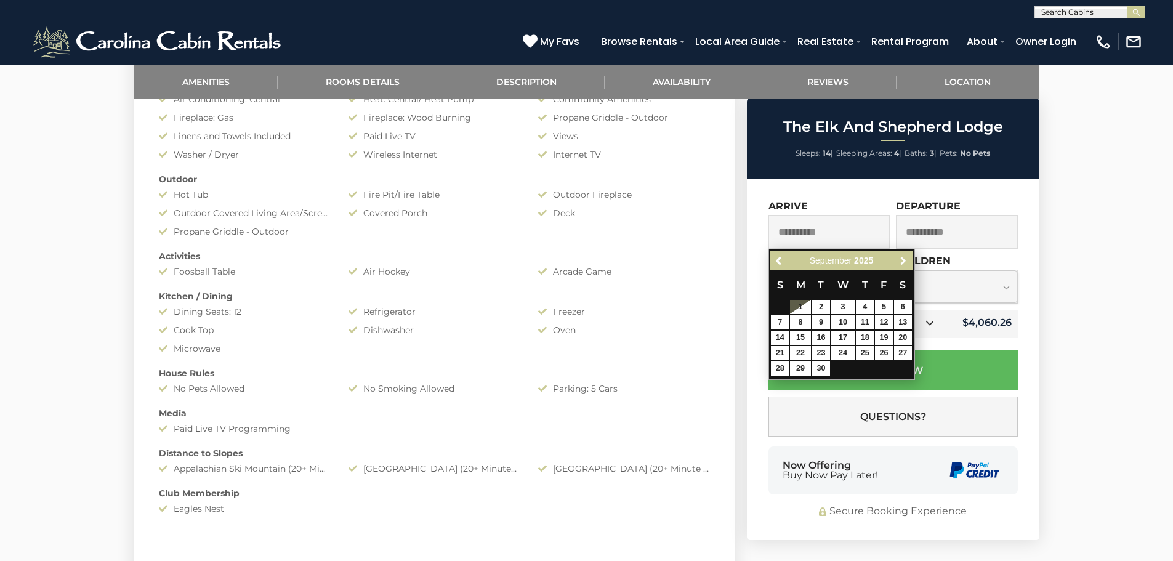
click at [901, 262] on span "Next" at bounding box center [903, 261] width 10 height 10
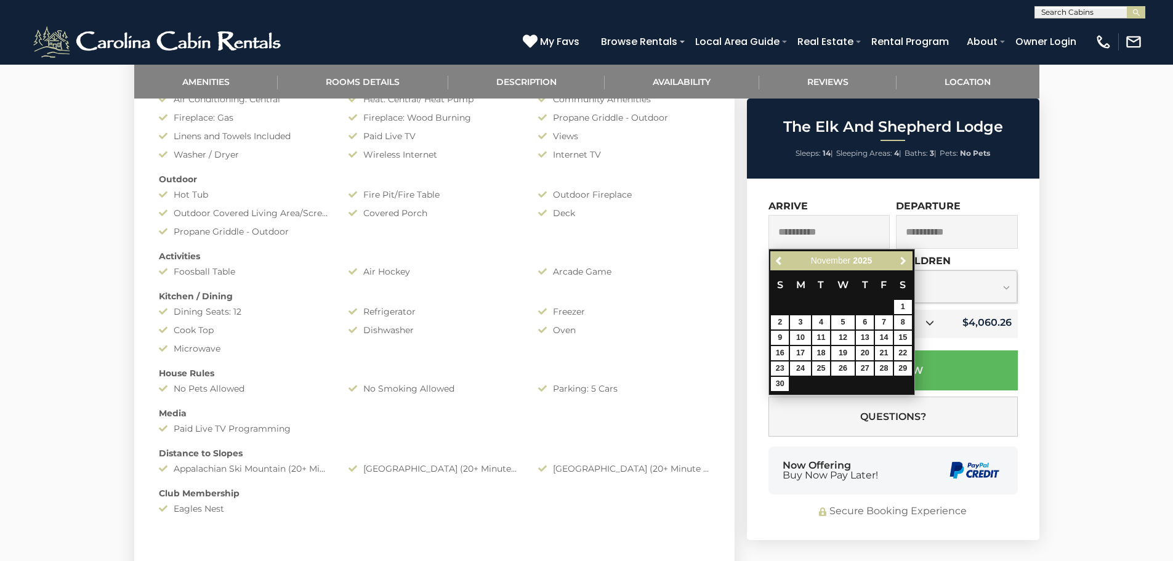
click at [901, 262] on span "Next" at bounding box center [903, 261] width 10 height 10
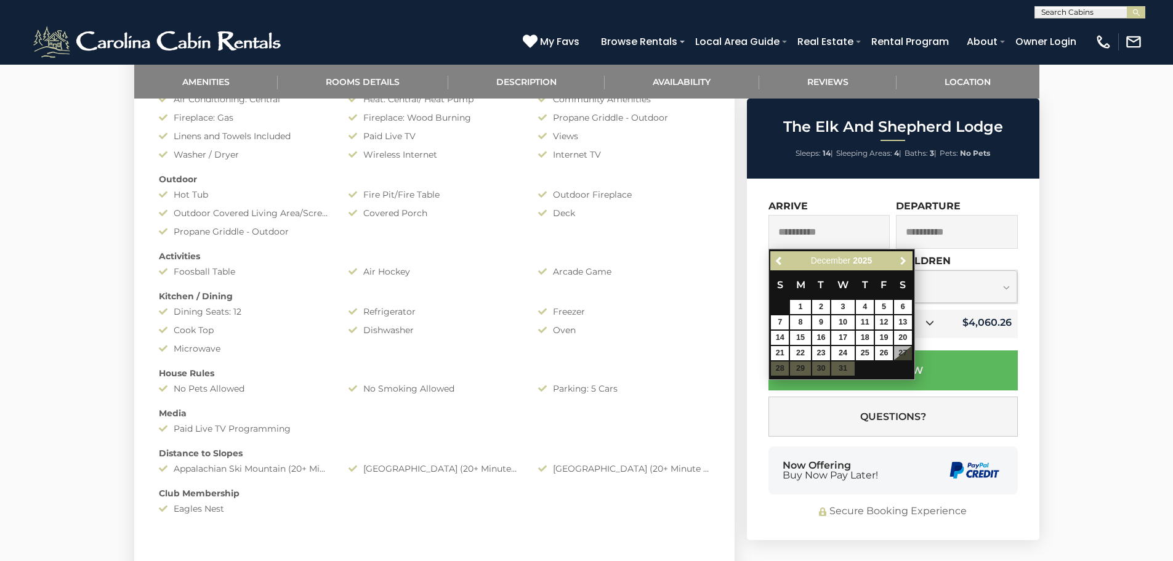
click at [901, 262] on span "Next" at bounding box center [903, 261] width 10 height 10
click at [899, 335] on link "18" at bounding box center [903, 338] width 18 height 14
type input "**********"
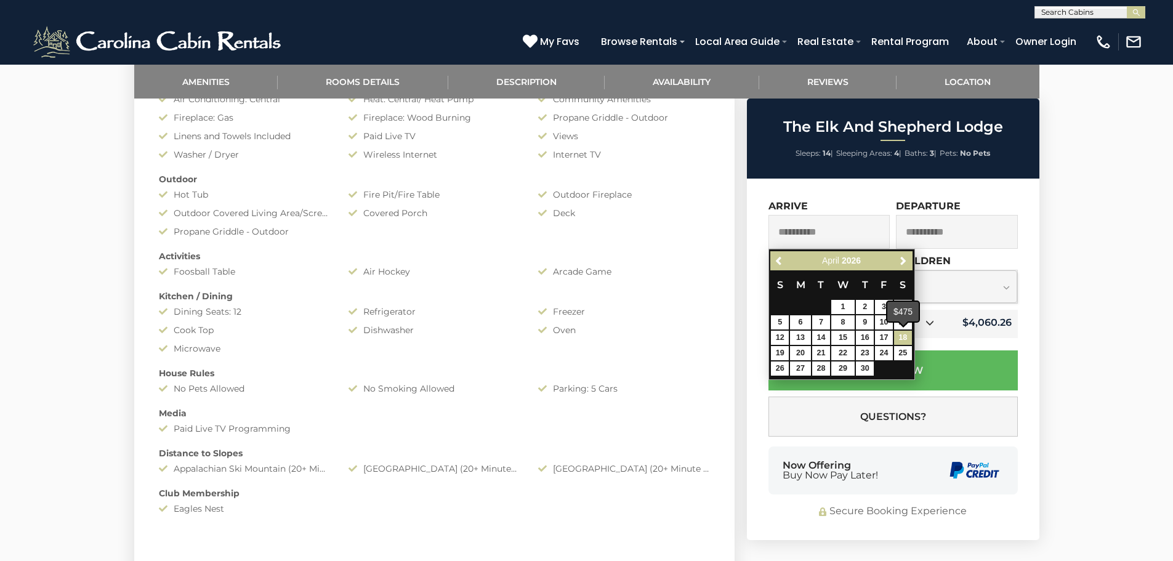
type input "**********"
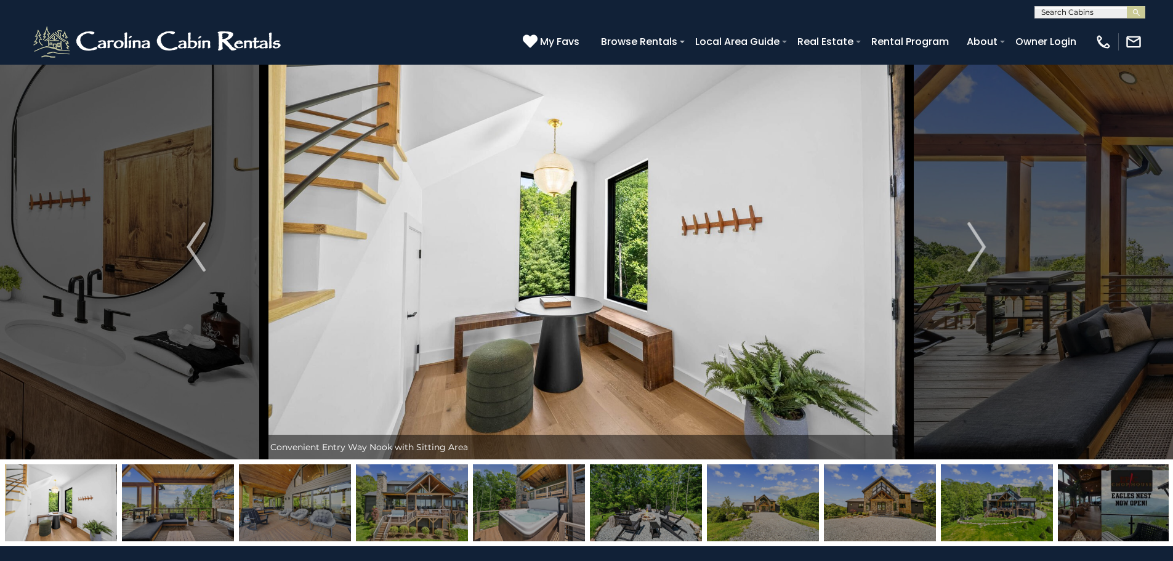
scroll to position [0, 0]
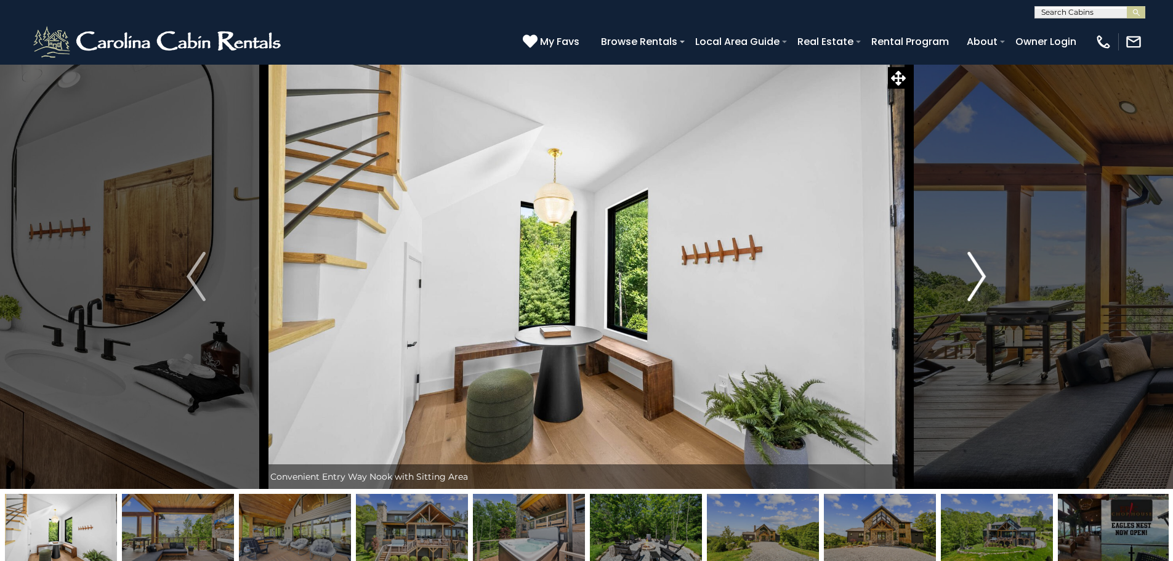
click at [978, 271] on img "Next" at bounding box center [976, 276] width 18 height 49
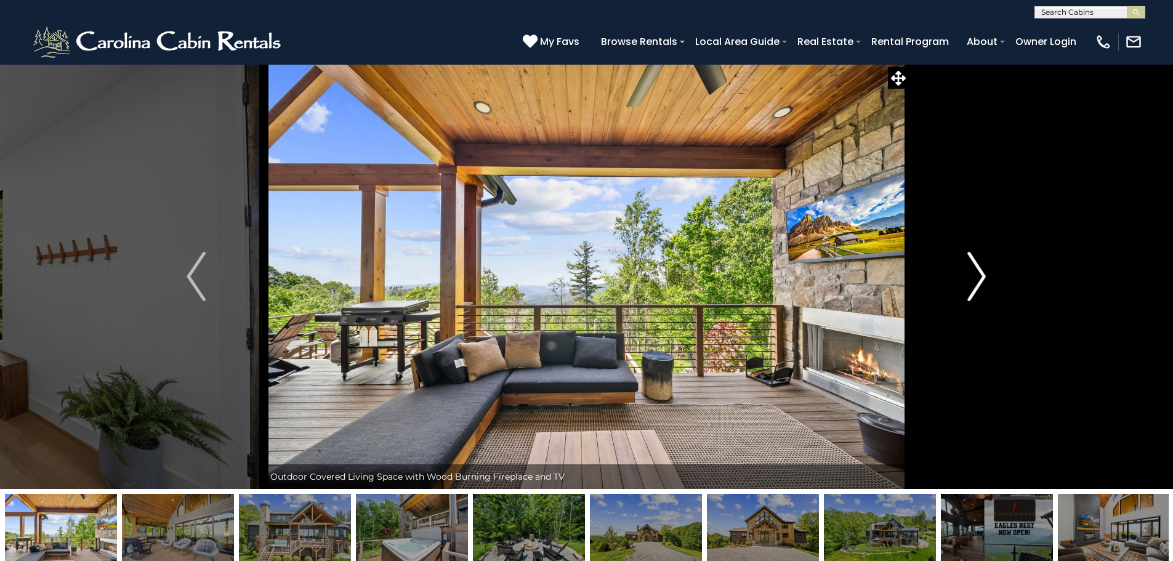
click at [976, 275] on img "Next" at bounding box center [976, 276] width 18 height 49
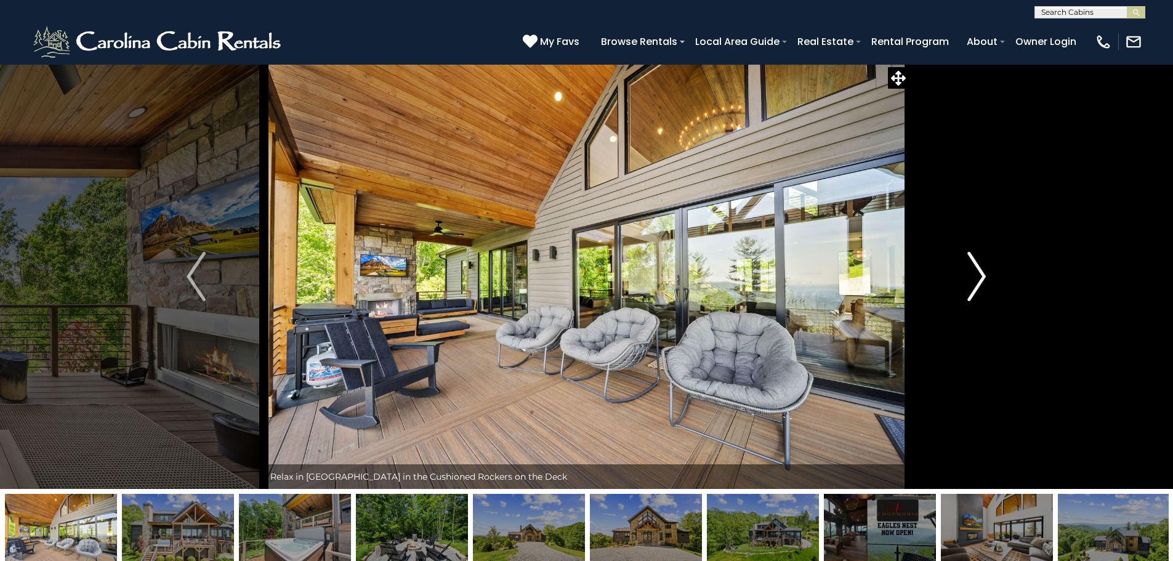
click at [976, 275] on img "Next" at bounding box center [976, 276] width 18 height 49
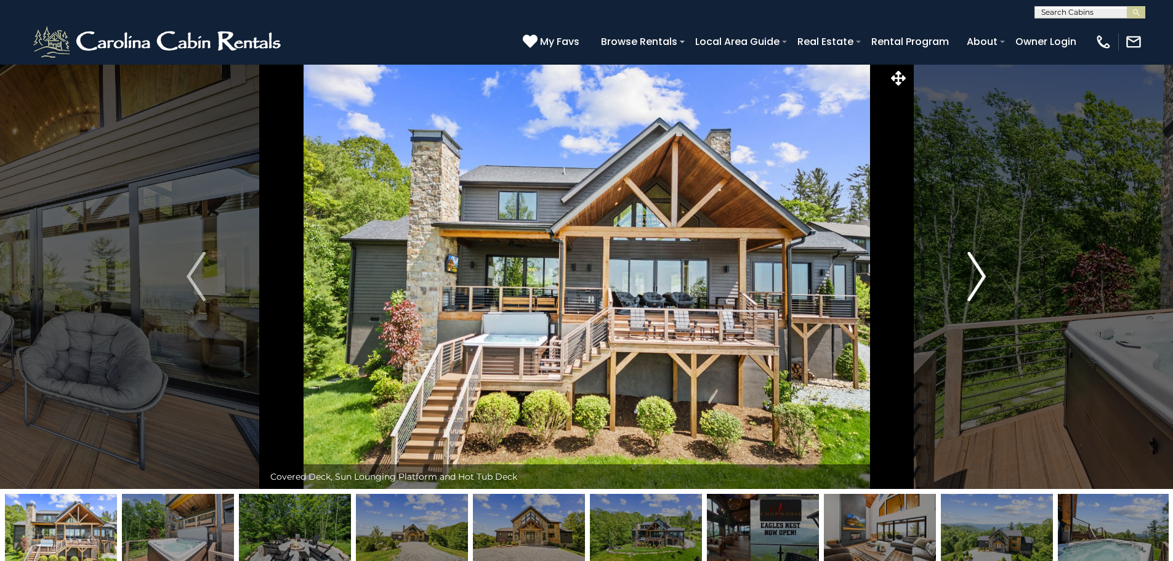
click at [976, 275] on img "Next" at bounding box center [976, 276] width 18 height 49
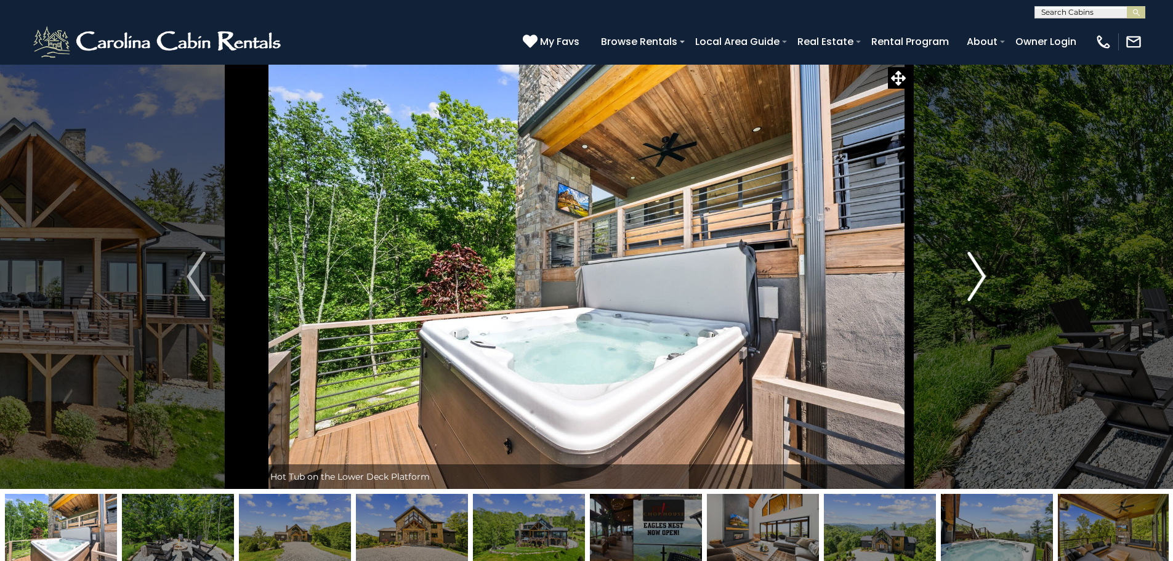
click at [976, 275] on img "Next" at bounding box center [976, 276] width 18 height 49
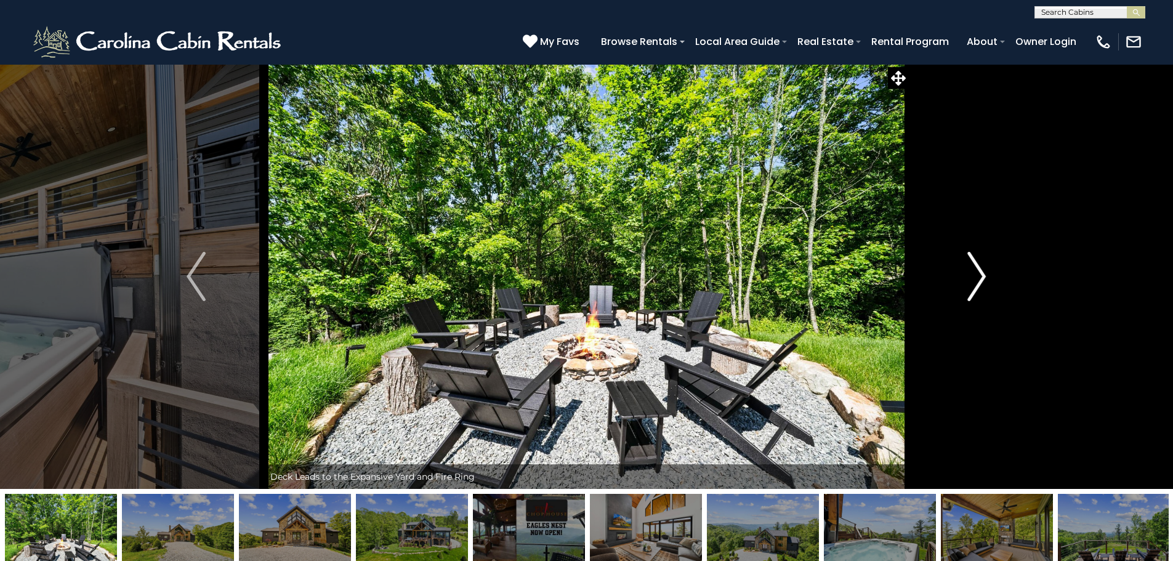
click at [976, 274] on img "Next" at bounding box center [976, 276] width 18 height 49
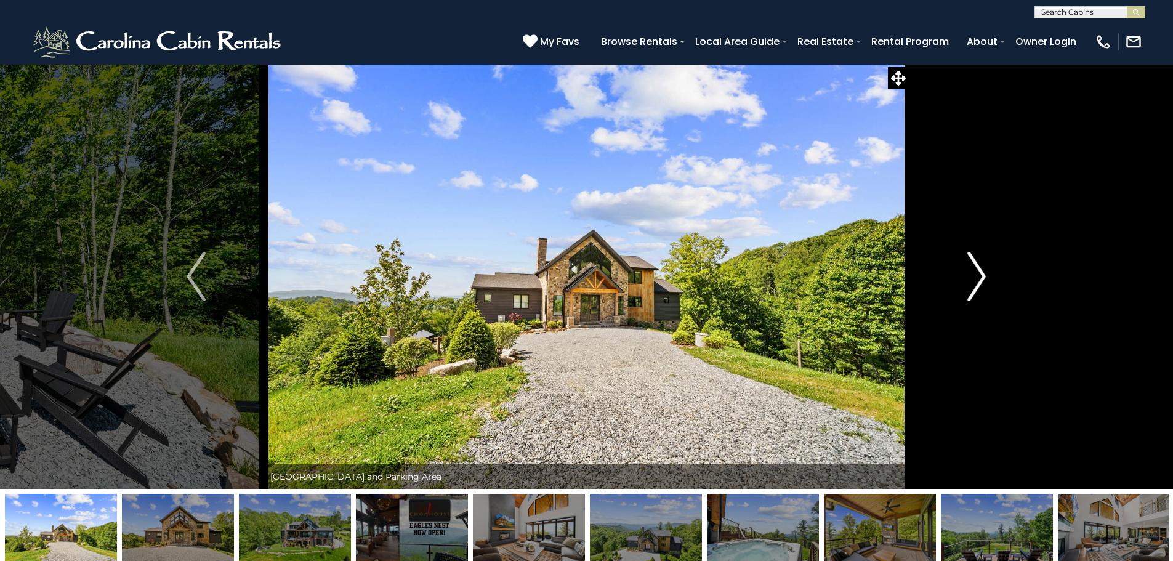
click at [978, 276] on img "Next" at bounding box center [976, 276] width 18 height 49
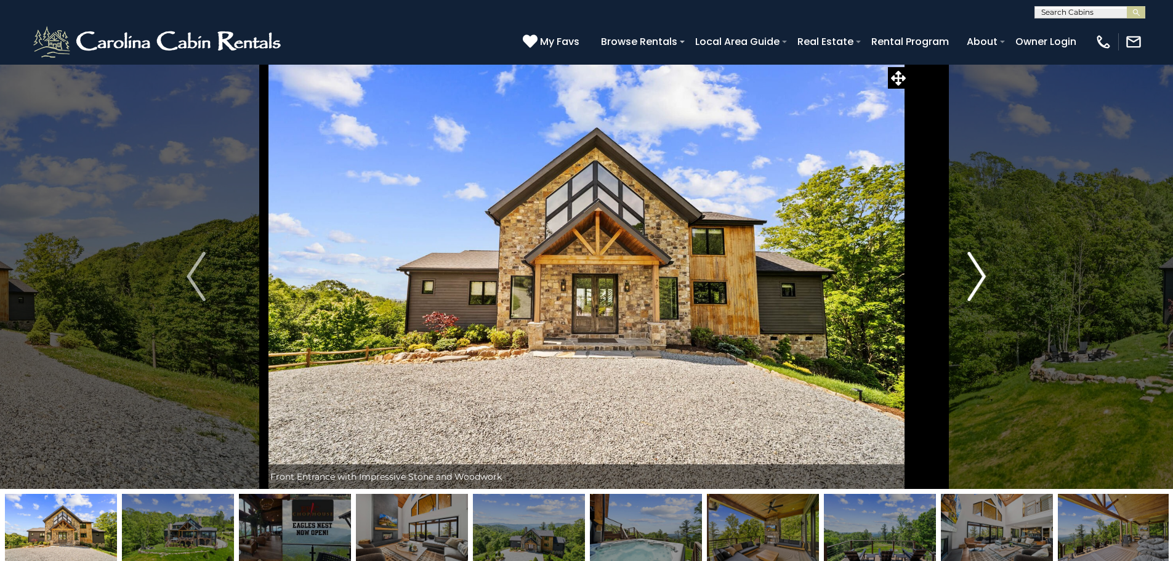
click at [978, 276] on img "Next" at bounding box center [976, 276] width 18 height 49
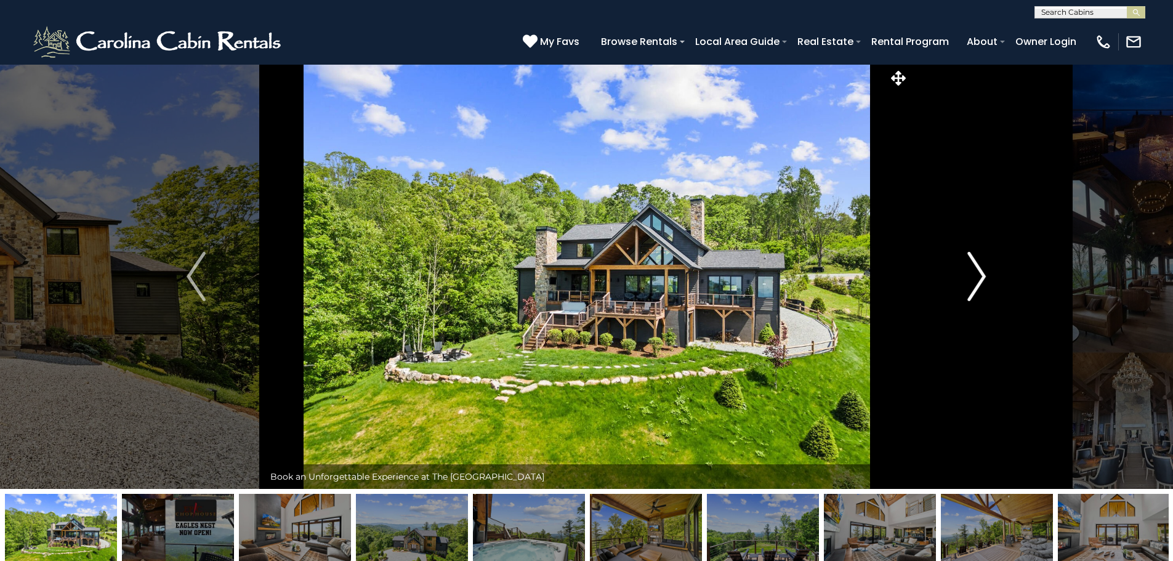
click at [978, 276] on img "Next" at bounding box center [976, 276] width 18 height 49
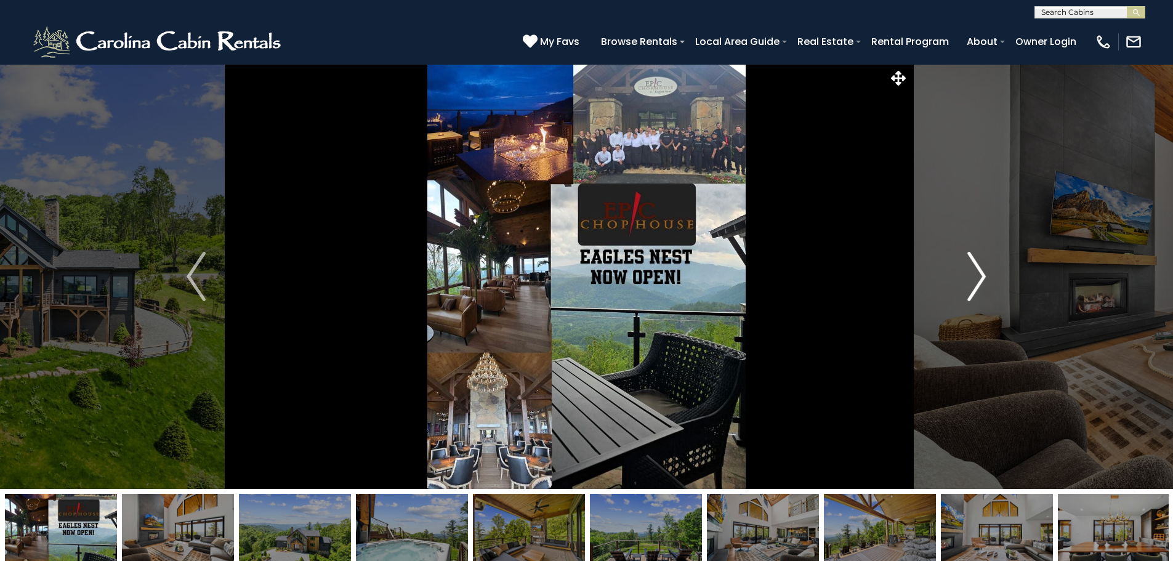
click at [978, 276] on img "Next" at bounding box center [976, 276] width 18 height 49
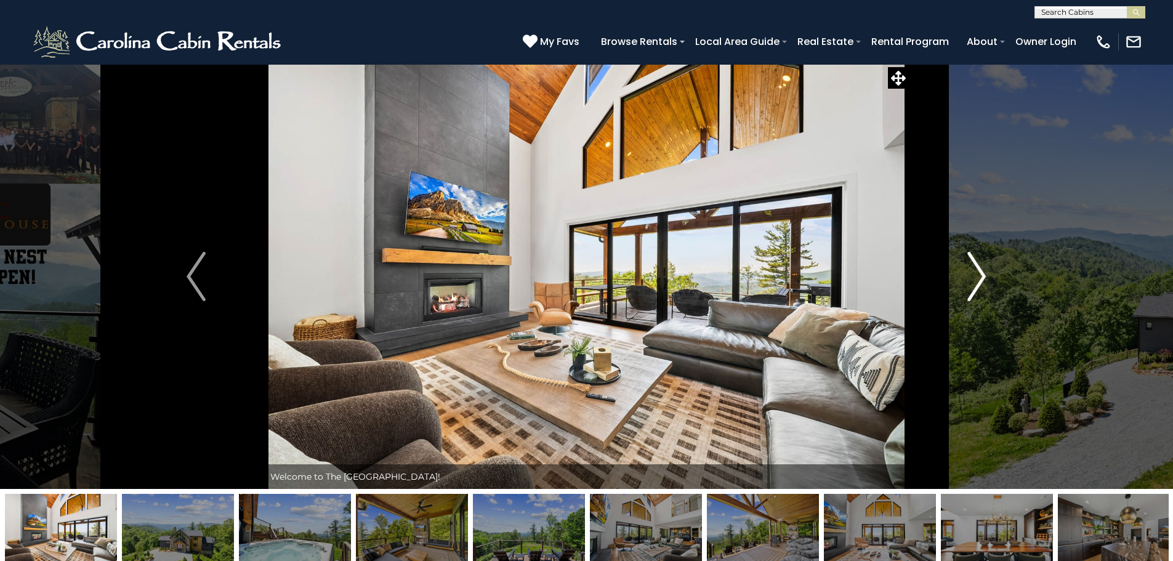
click at [978, 276] on img "Next" at bounding box center [976, 276] width 18 height 49
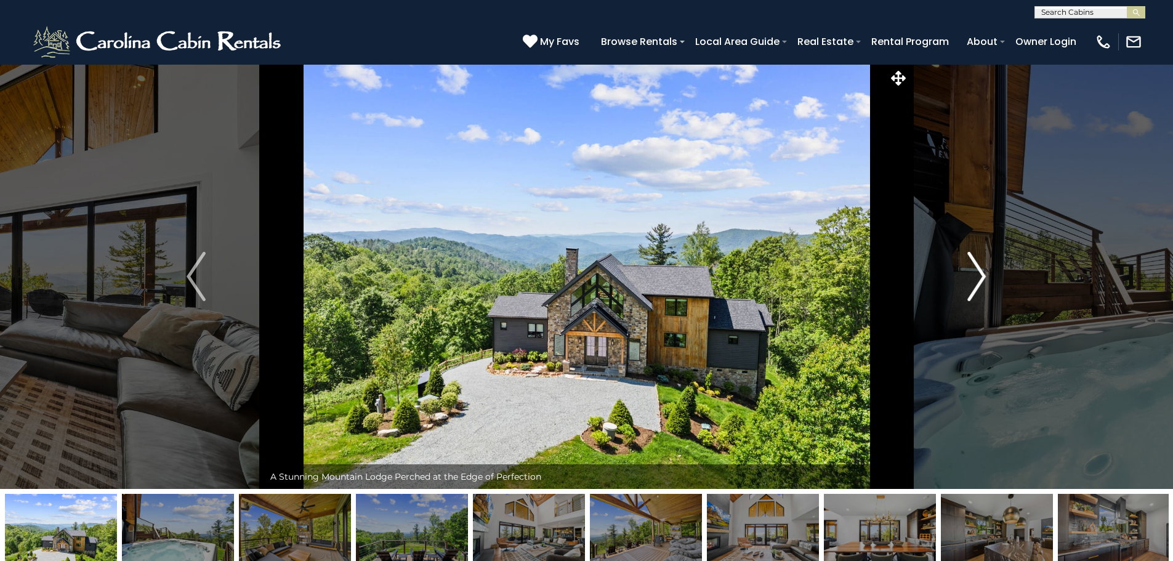
click at [980, 276] on img "Next" at bounding box center [976, 276] width 18 height 49
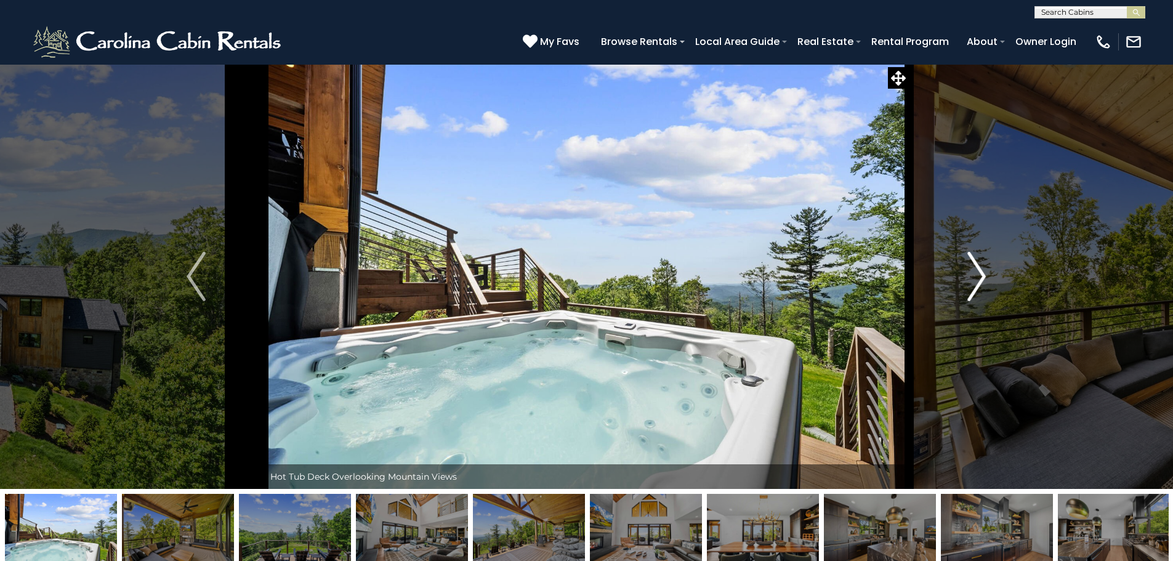
click at [980, 276] on img "Next" at bounding box center [976, 276] width 18 height 49
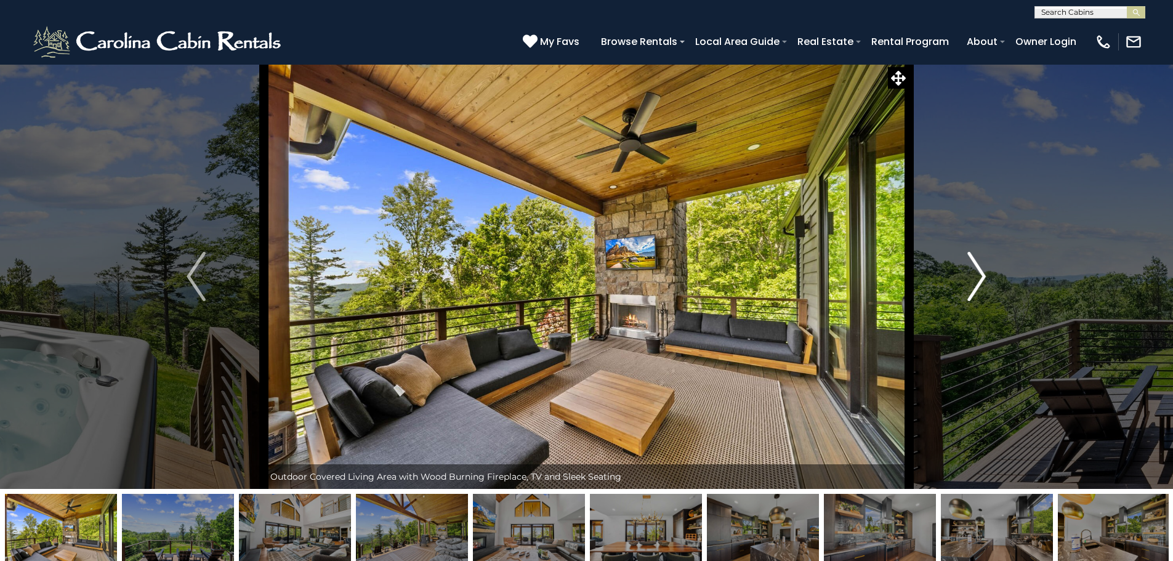
click at [980, 276] on img "Next" at bounding box center [976, 276] width 18 height 49
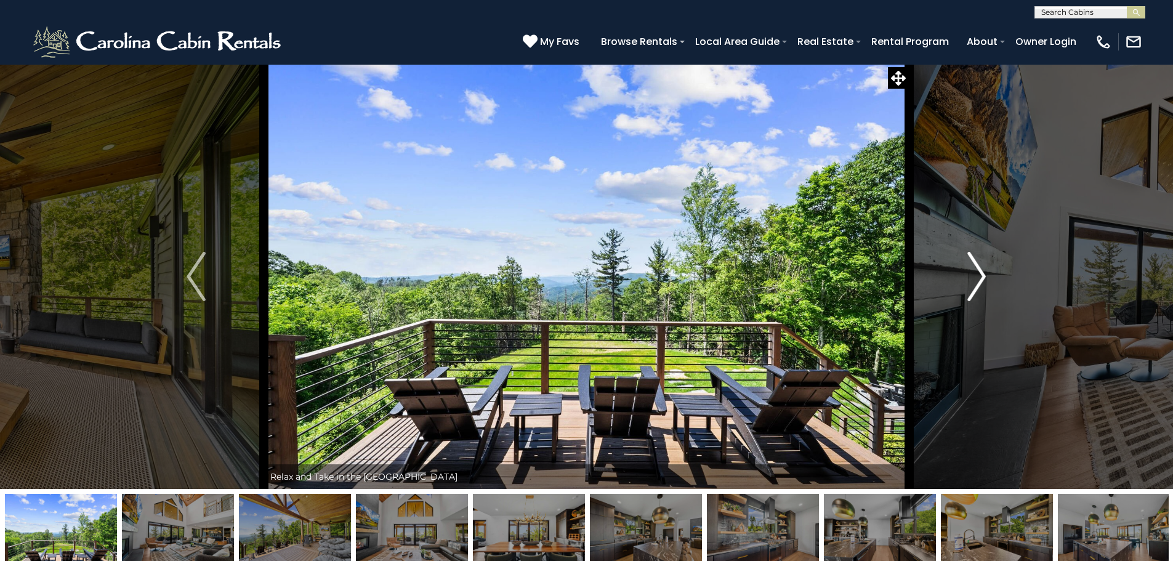
click at [980, 276] on img "Next" at bounding box center [976, 276] width 18 height 49
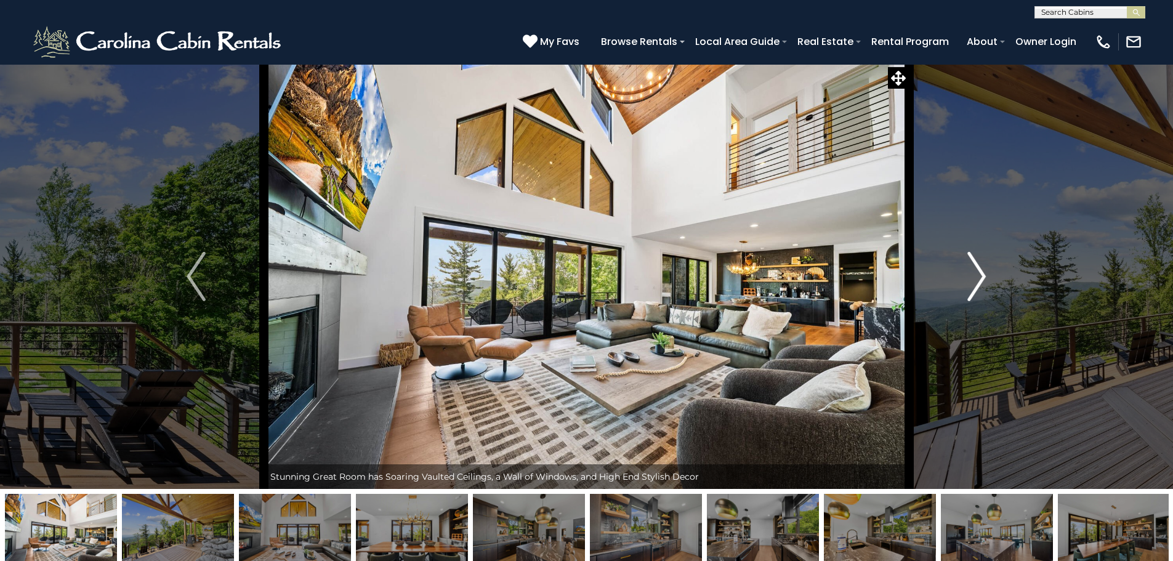
click at [980, 276] on img "Next" at bounding box center [976, 276] width 18 height 49
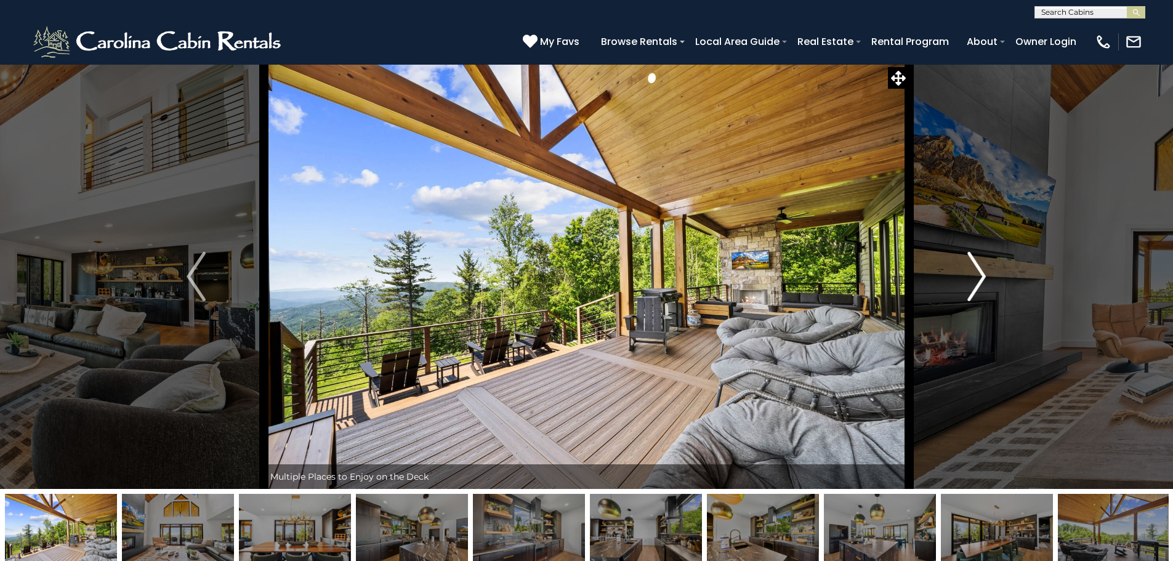
click at [980, 276] on img "Next" at bounding box center [976, 276] width 18 height 49
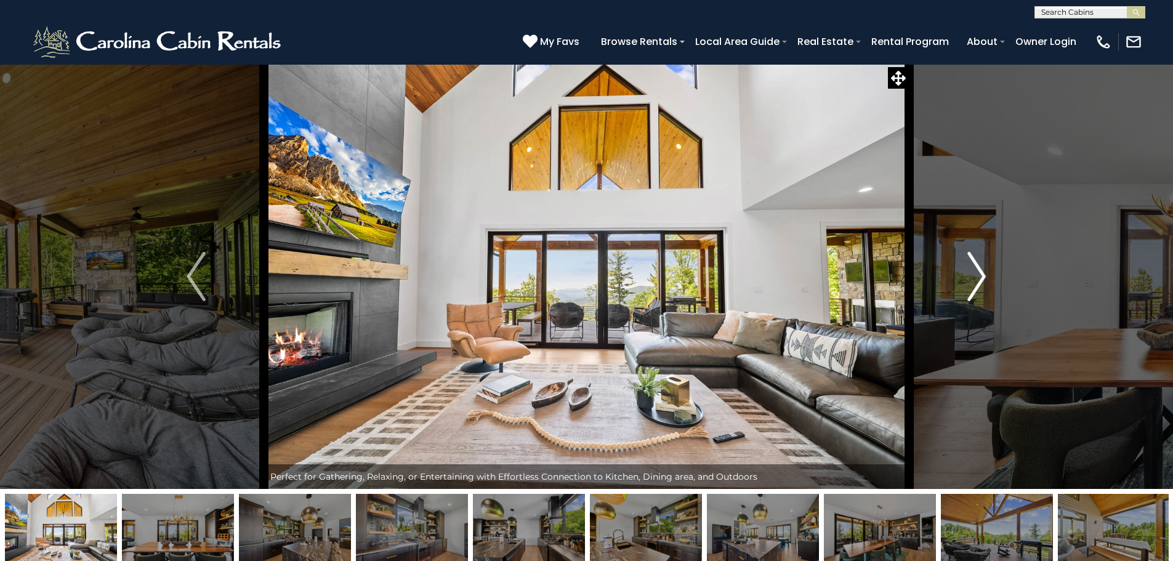
click at [983, 267] on img "Next" at bounding box center [976, 276] width 18 height 49
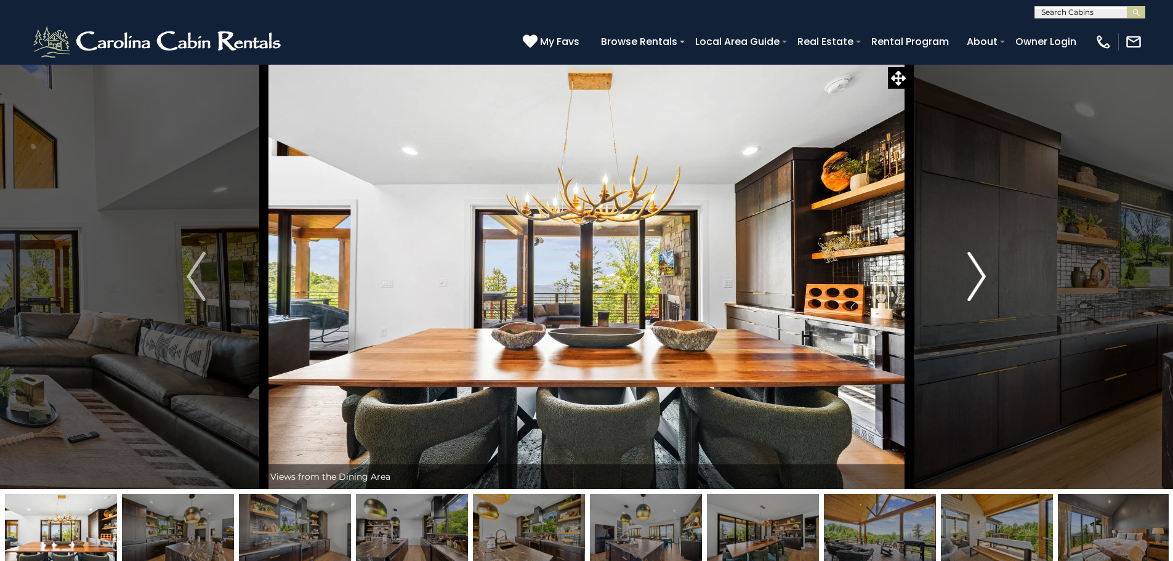
click at [980, 276] on img "Next" at bounding box center [976, 276] width 18 height 49
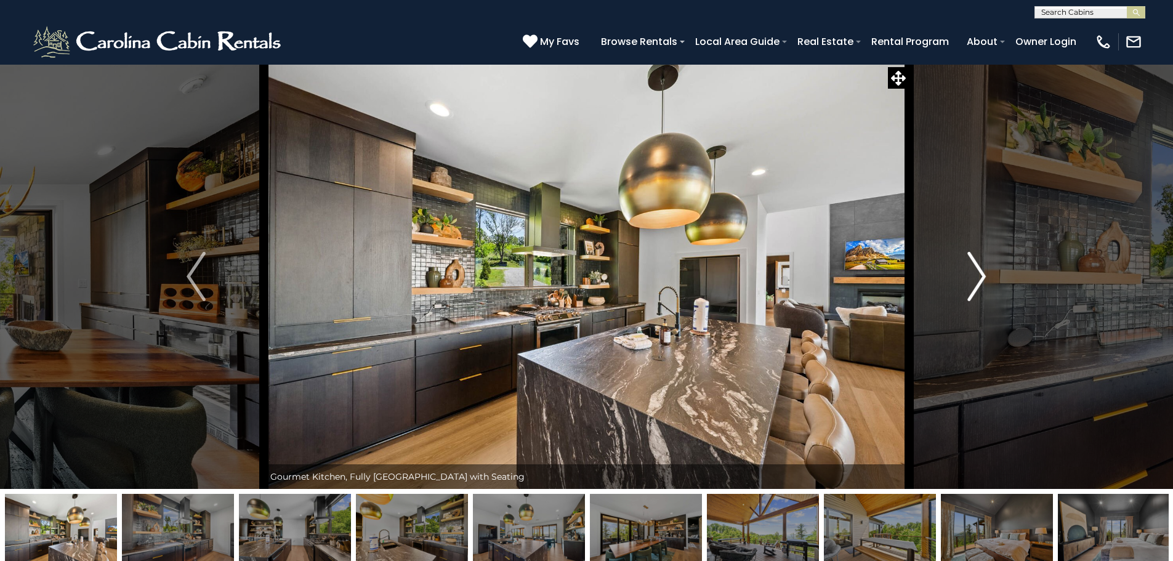
click at [980, 276] on img "Next" at bounding box center [976, 276] width 18 height 49
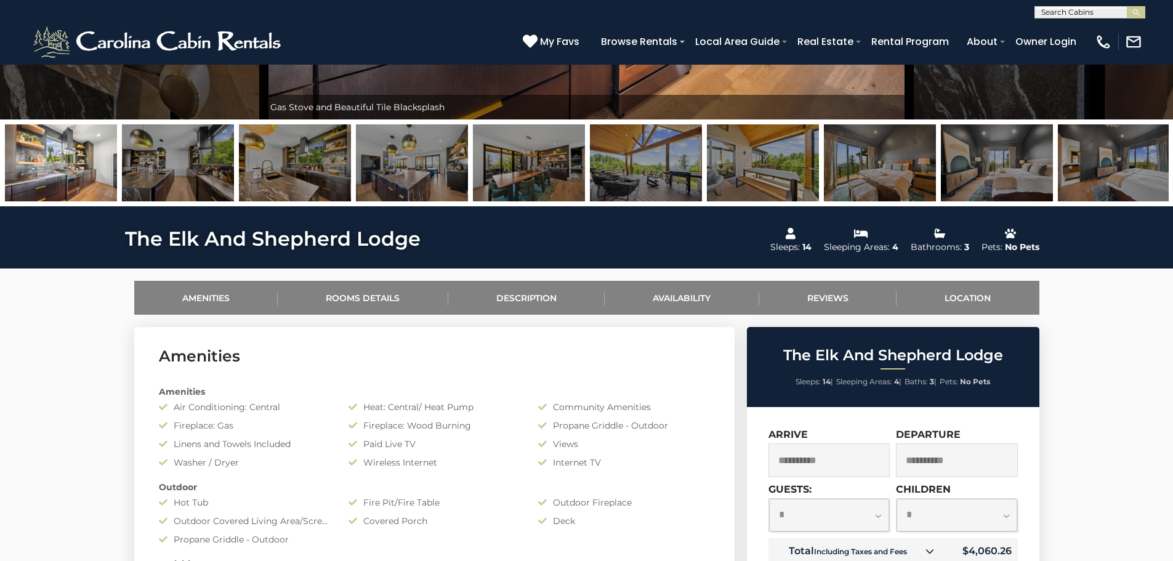
scroll to position [677, 0]
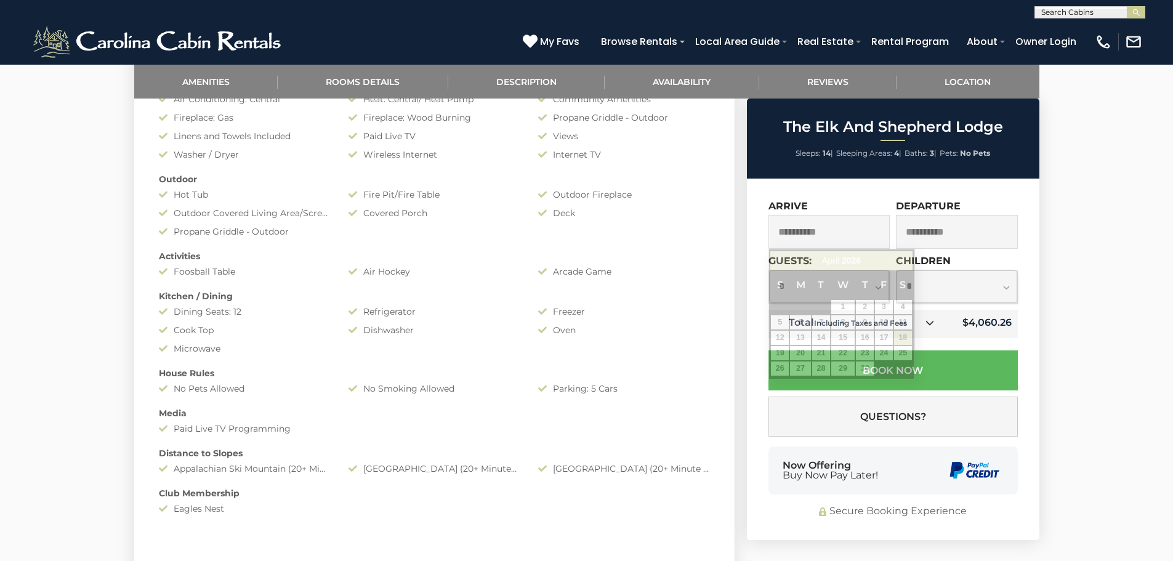
click at [855, 239] on input "**********" at bounding box center [829, 232] width 122 height 34
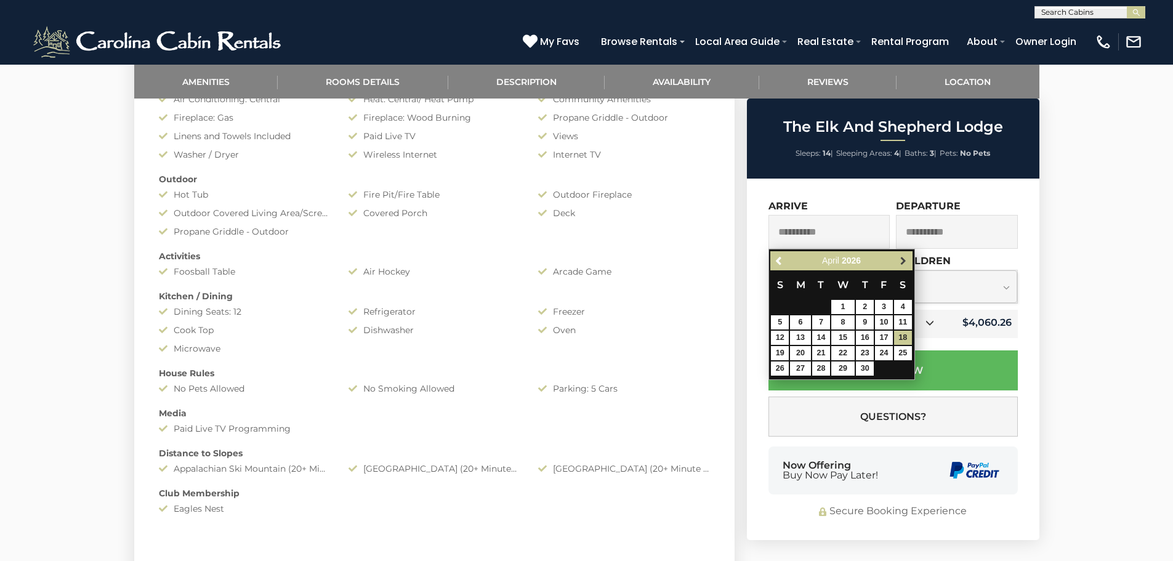
click at [907, 261] on span "Next" at bounding box center [903, 261] width 10 height 10
click at [906, 261] on span "Next" at bounding box center [903, 261] width 10 height 10
click at [775, 263] on span "Previous" at bounding box center [780, 261] width 10 height 10
click at [779, 259] on span "Previous" at bounding box center [780, 261] width 10 height 10
click at [780, 259] on span "Previous" at bounding box center [780, 261] width 10 height 10
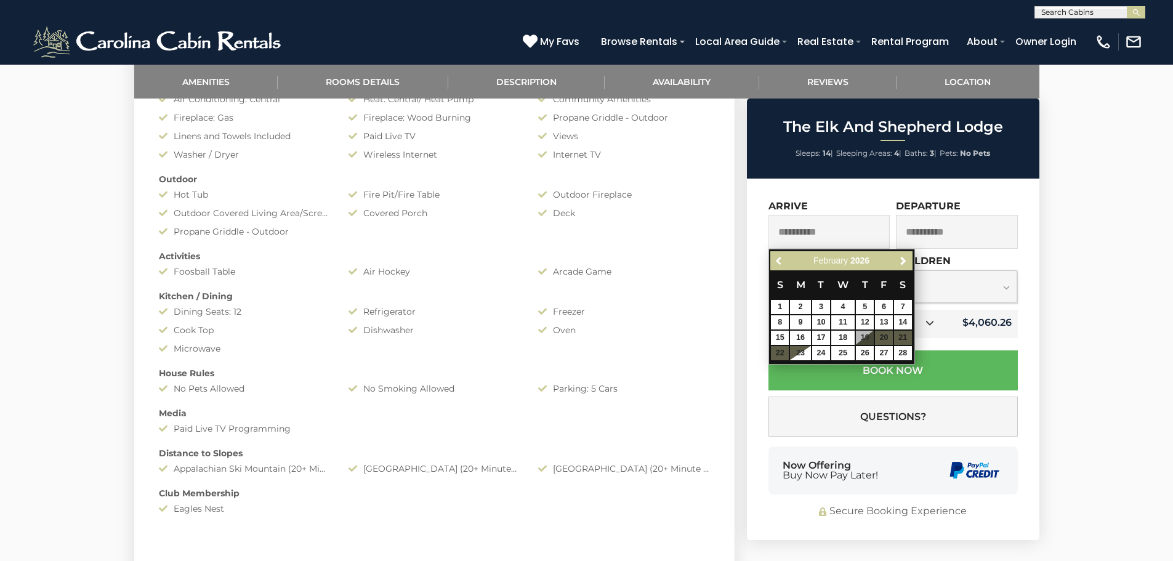
click at [781, 260] on span "Previous" at bounding box center [780, 261] width 10 height 10
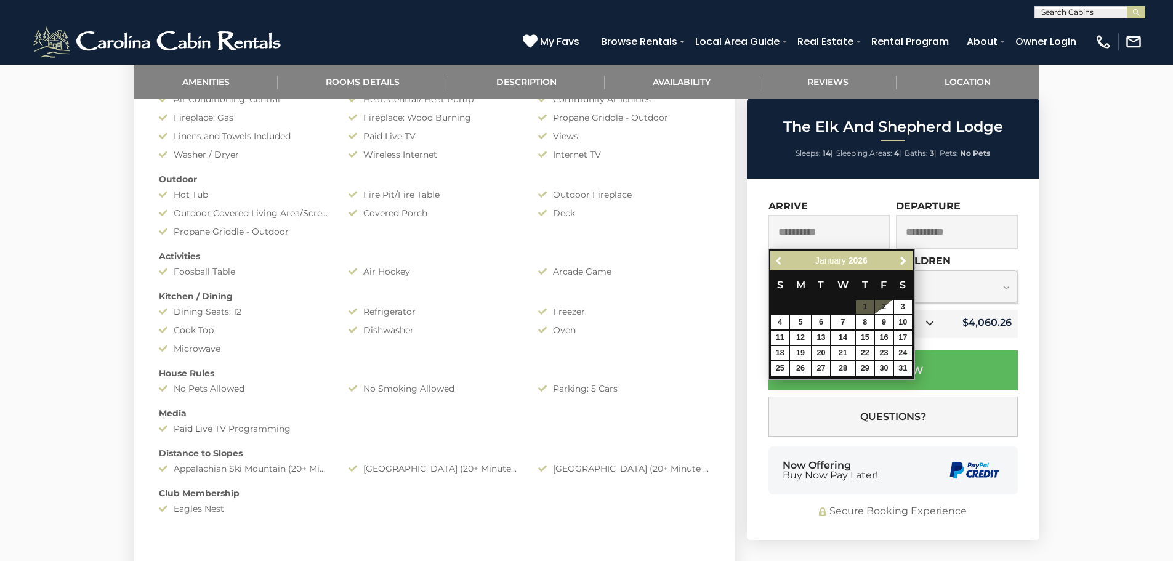
click at [781, 260] on span "Previous" at bounding box center [780, 261] width 10 height 10
click at [903, 260] on span "Next" at bounding box center [903, 261] width 10 height 10
click at [860, 352] on link "25" at bounding box center [865, 353] width 18 height 14
type input "**********"
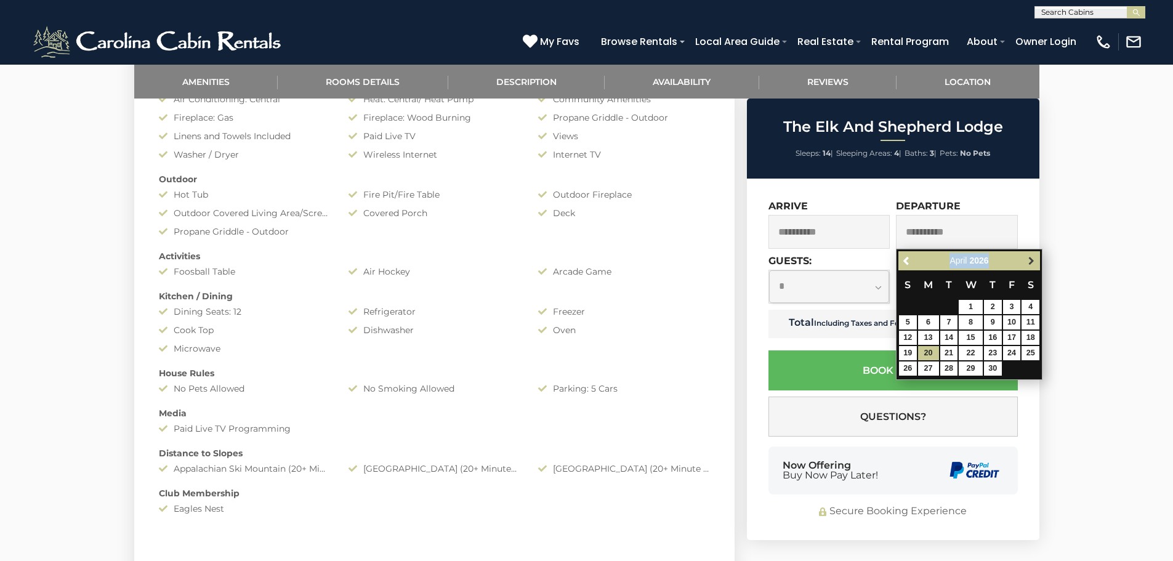
click at [1036, 260] on div "Previous Next [DATE]" at bounding box center [969, 260] width 142 height 19
click at [1033, 260] on span "Next" at bounding box center [1031, 261] width 10 height 10
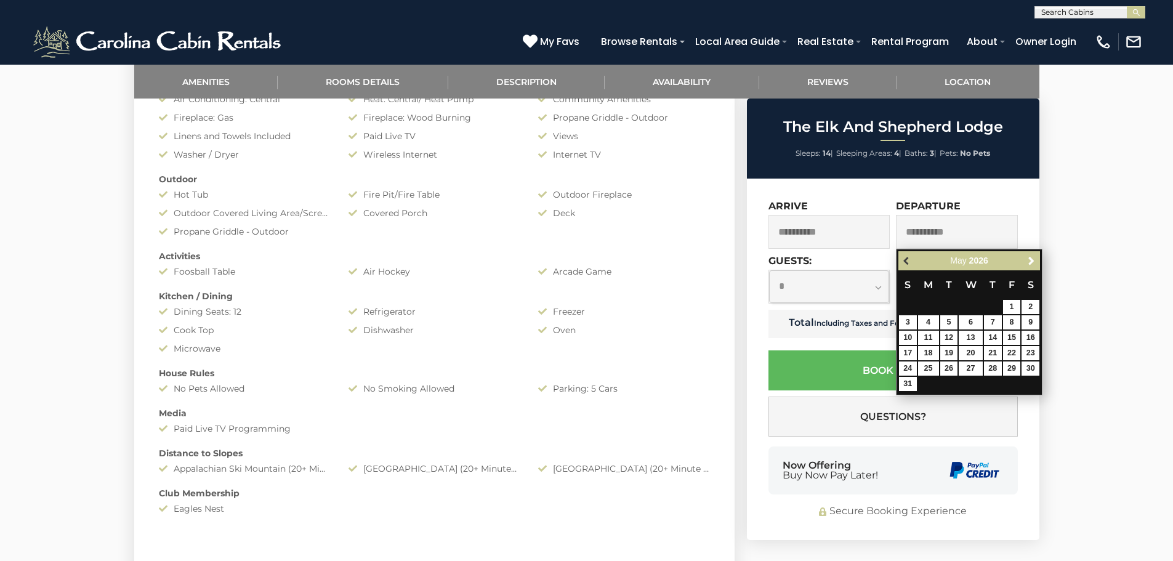
click at [905, 257] on span "Previous" at bounding box center [907, 261] width 10 height 10
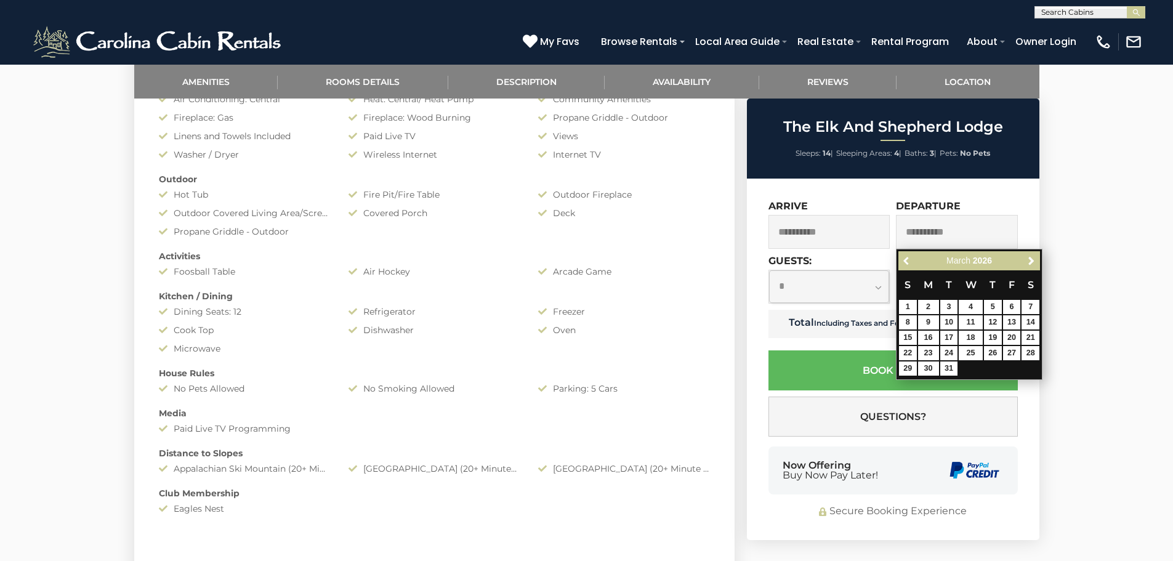
click at [906, 258] on span "Previous" at bounding box center [907, 261] width 10 height 10
click at [1030, 262] on span "Next" at bounding box center [1031, 261] width 10 height 10
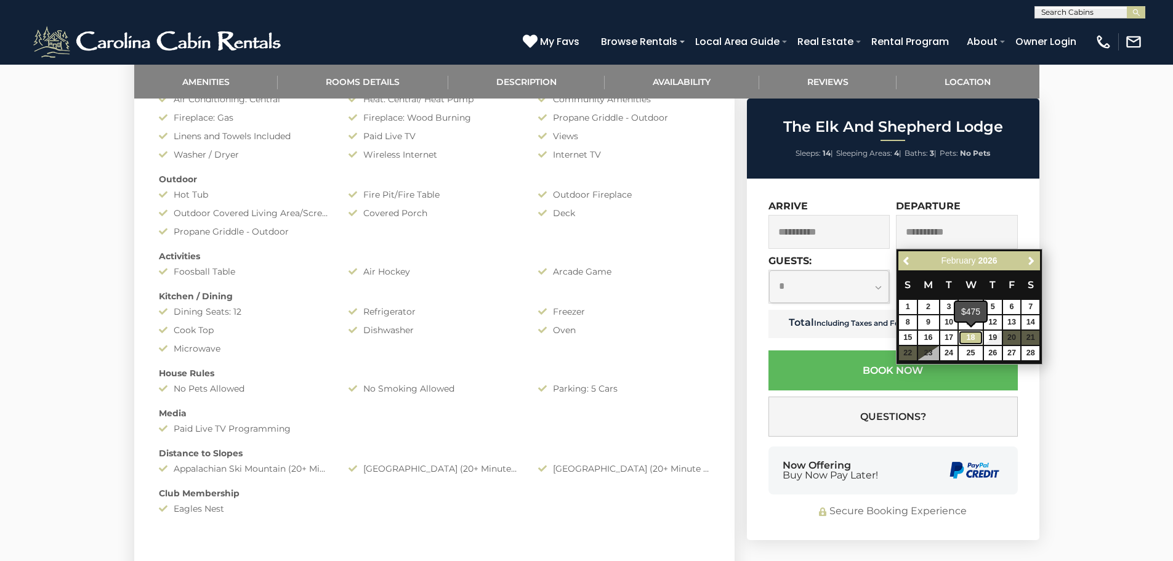
click at [967, 334] on link "18" at bounding box center [970, 338] width 23 height 14
type input "**********"
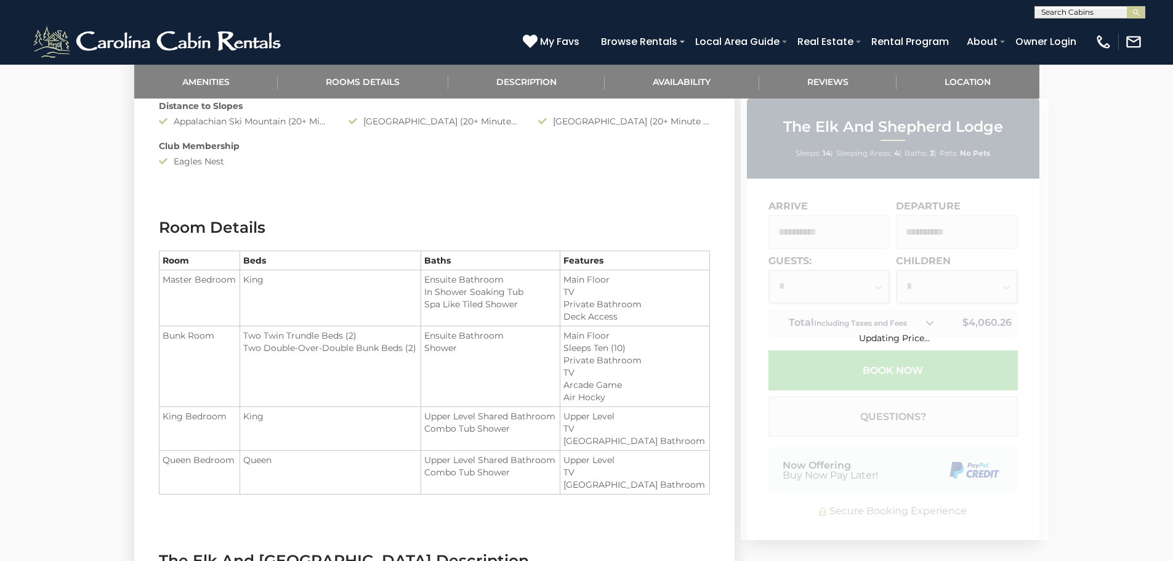
scroll to position [1047, 0]
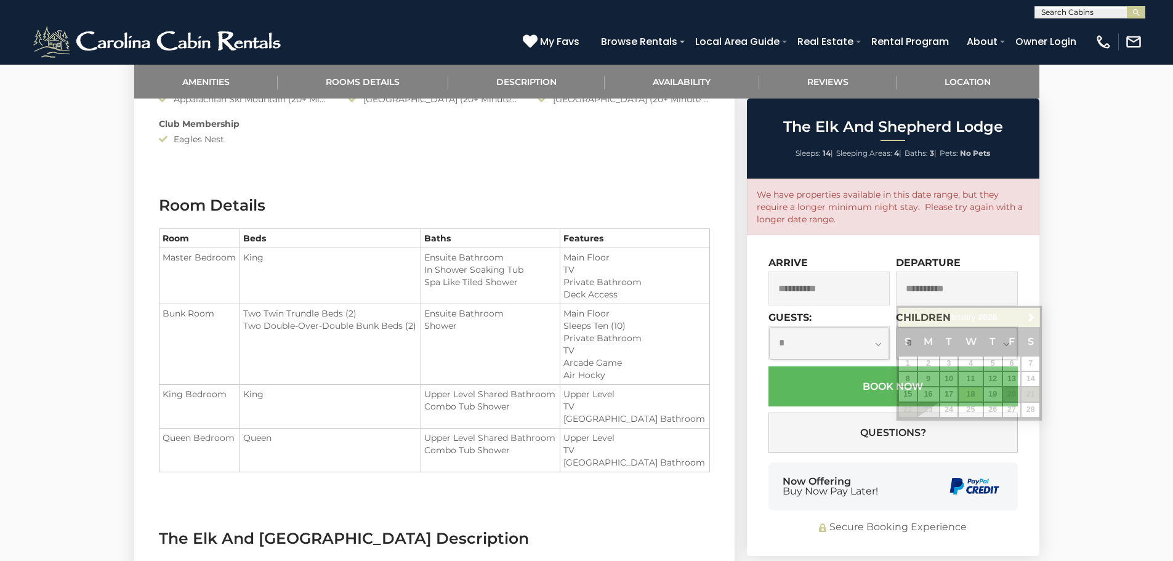
click at [954, 289] on input "**********" at bounding box center [957, 289] width 122 height 34
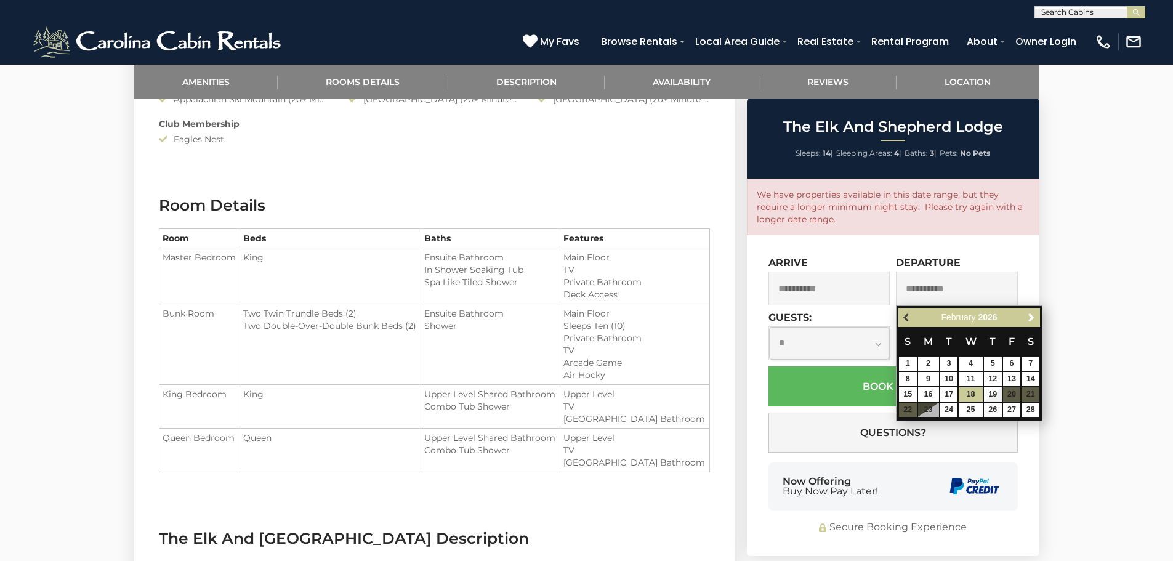
click at [910, 315] on span "Previous" at bounding box center [907, 318] width 10 height 10
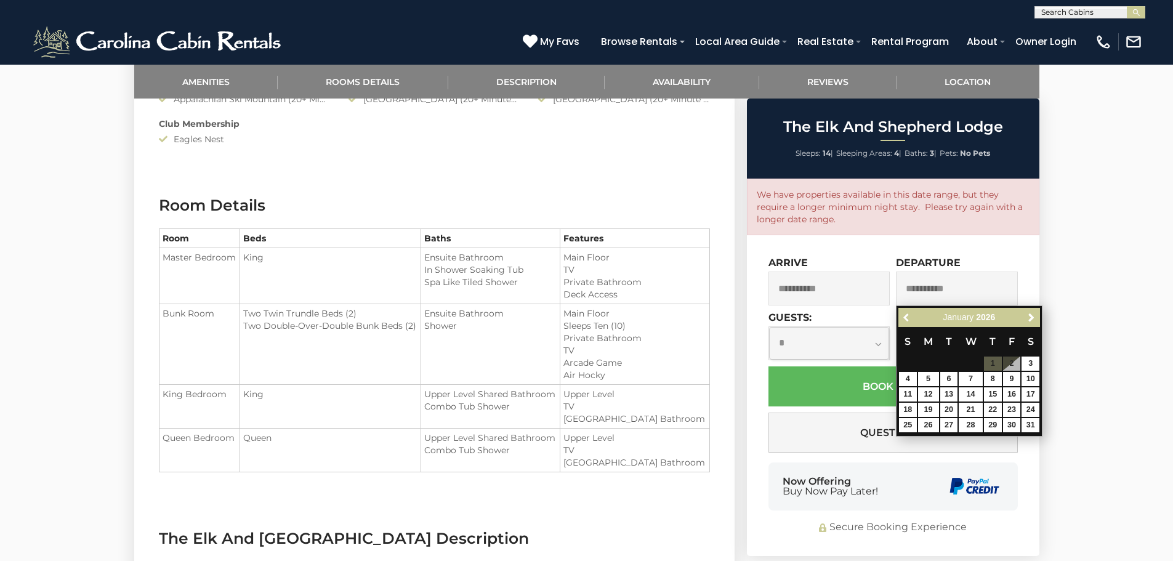
click at [910, 315] on span "Previous" at bounding box center [907, 318] width 10 height 10
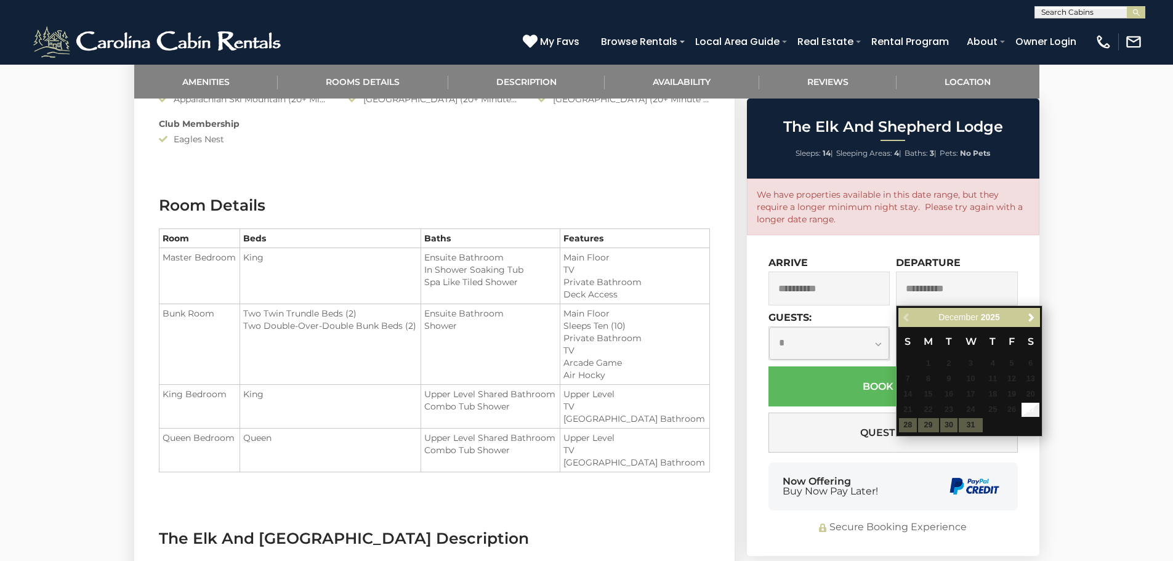
click at [910, 315] on div "Previous Next [DATE]" at bounding box center [969, 317] width 142 height 19
click at [1033, 318] on span "Next" at bounding box center [1031, 318] width 10 height 10
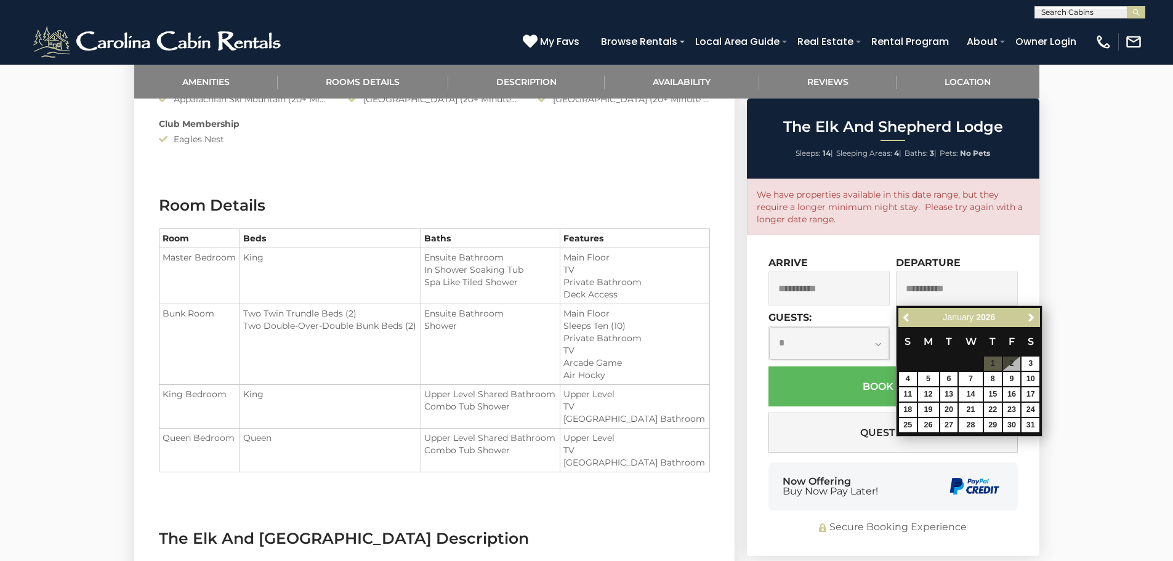
click at [850, 295] on input "**********" at bounding box center [829, 289] width 122 height 34
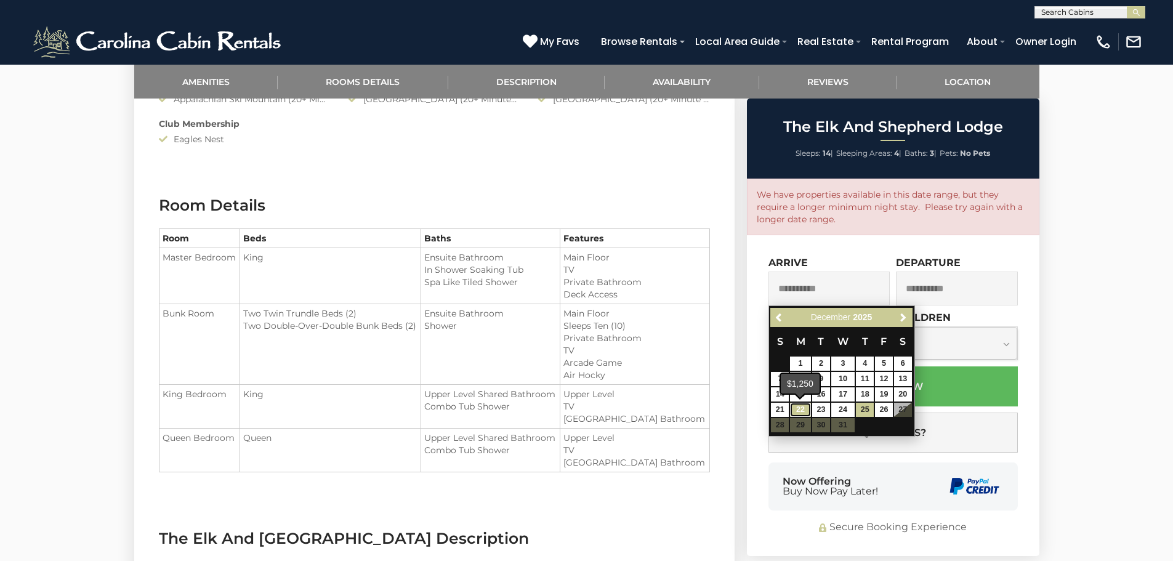
click at [801, 407] on link "22" at bounding box center [800, 410] width 21 height 14
type input "**********"
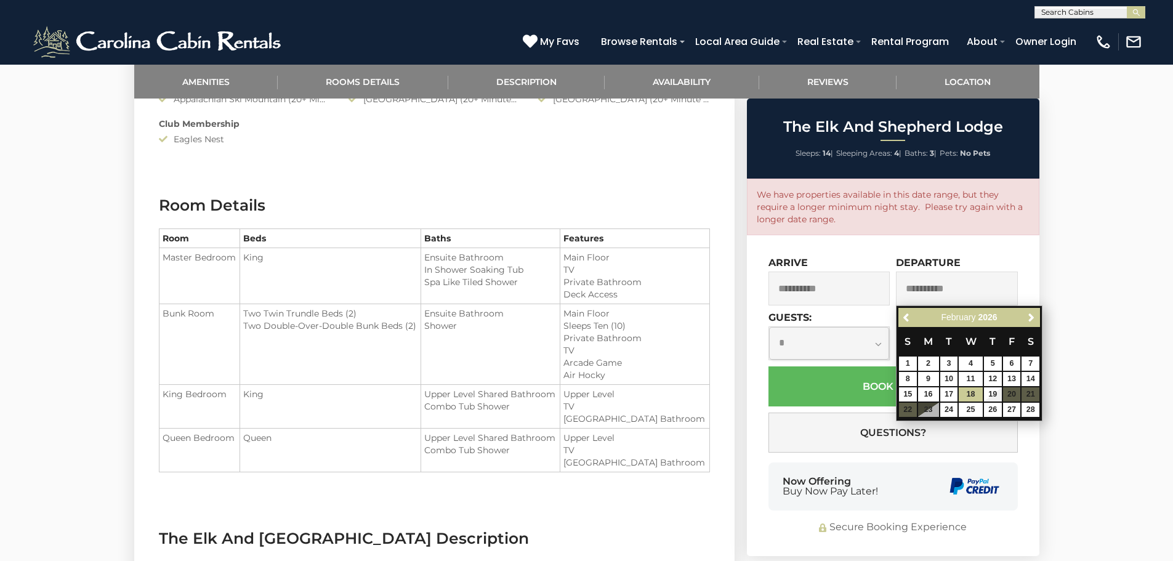
click at [898, 313] on div "Previous Next [DATE]" at bounding box center [969, 317] width 142 height 19
click at [906, 316] on span "Previous" at bounding box center [907, 318] width 10 height 10
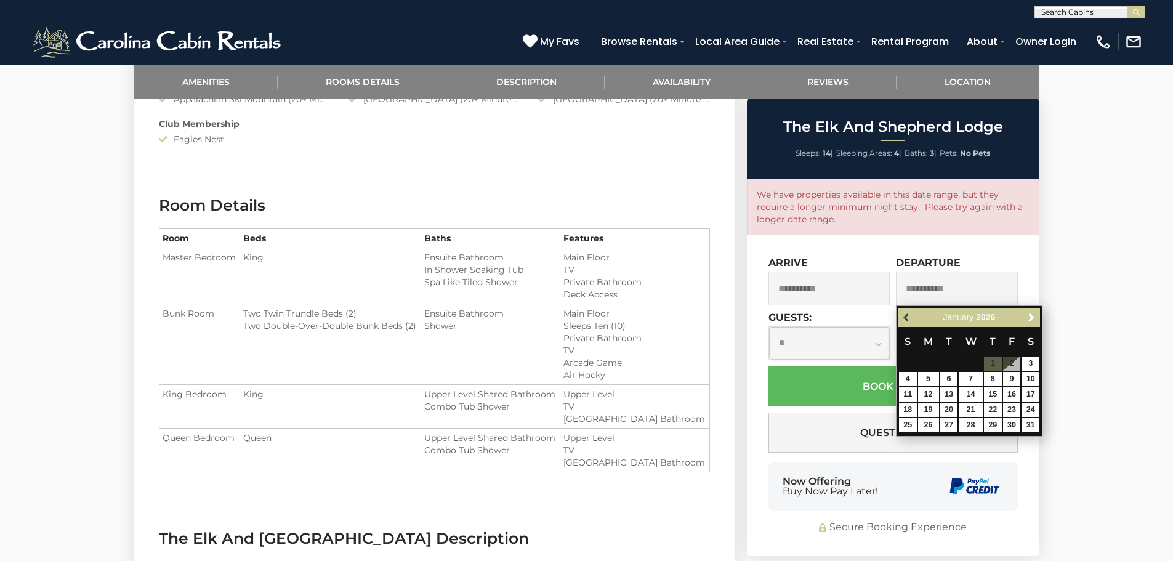
click at [906, 317] on span "Previous" at bounding box center [907, 318] width 10 height 10
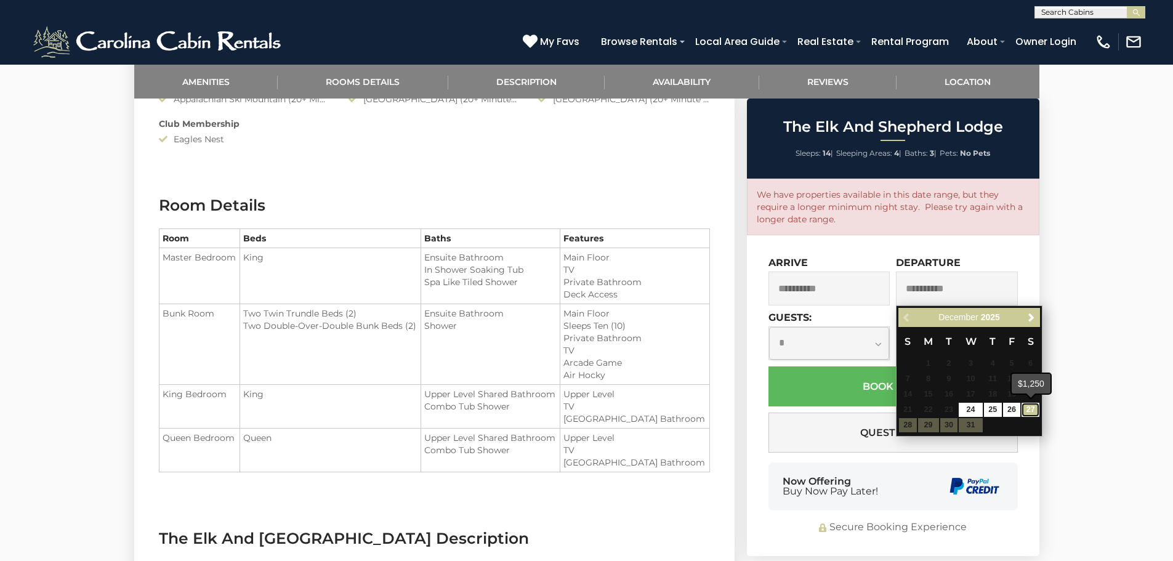
click at [1031, 410] on link "27" at bounding box center [1031, 410] width 18 height 14
type input "**********"
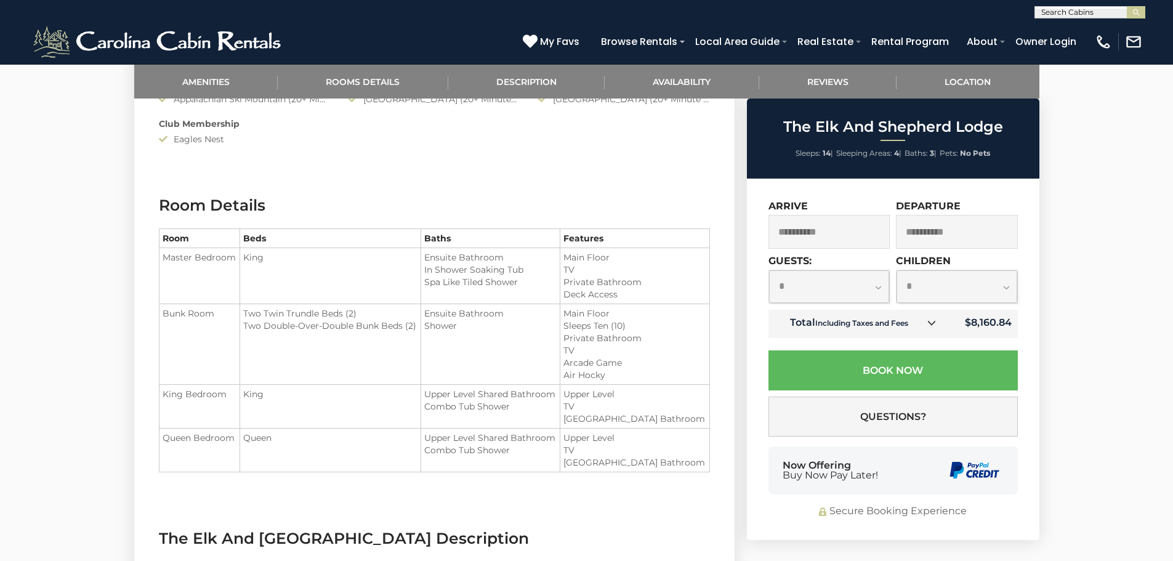
click at [864, 238] on input "**********" at bounding box center [829, 232] width 122 height 34
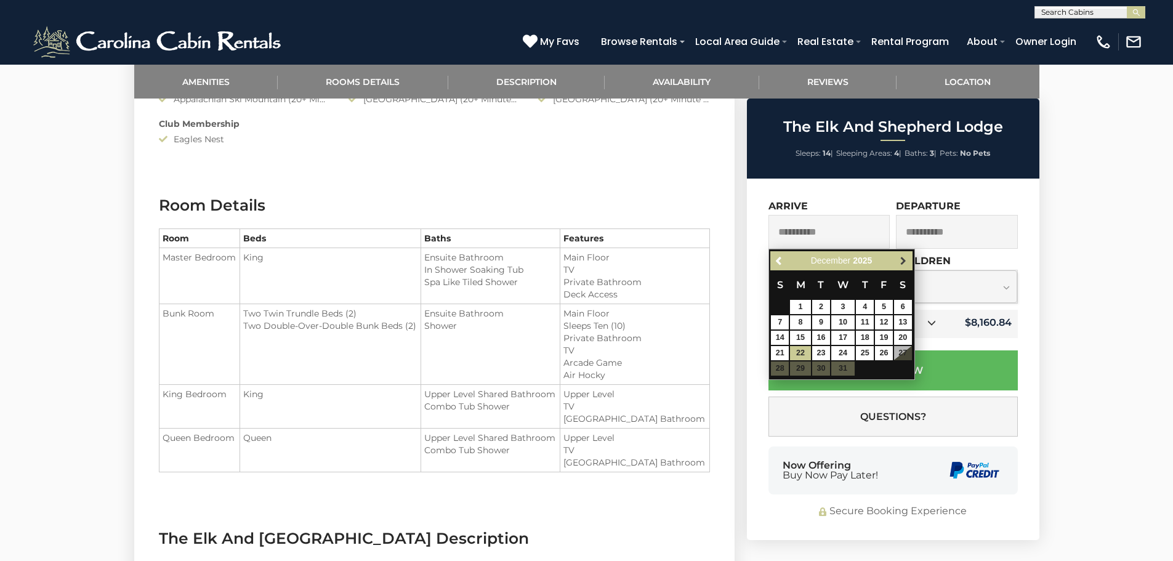
click at [906, 260] on span "Next" at bounding box center [903, 261] width 10 height 10
click at [905, 260] on span "Next" at bounding box center [903, 261] width 10 height 10
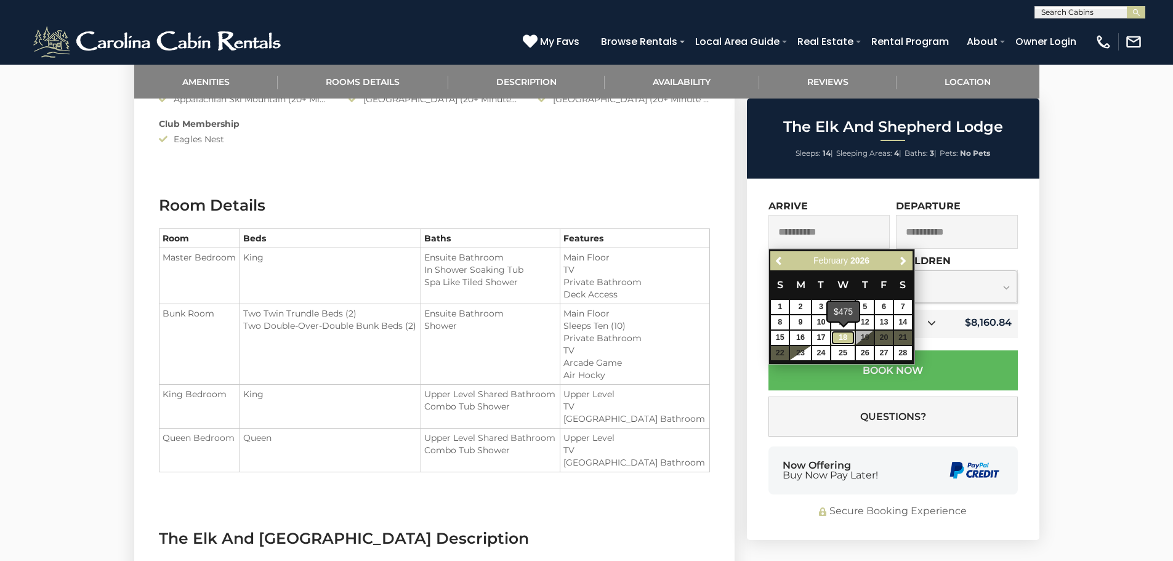
click at [837, 334] on link "18" at bounding box center [842, 338] width 23 height 14
type input "**********"
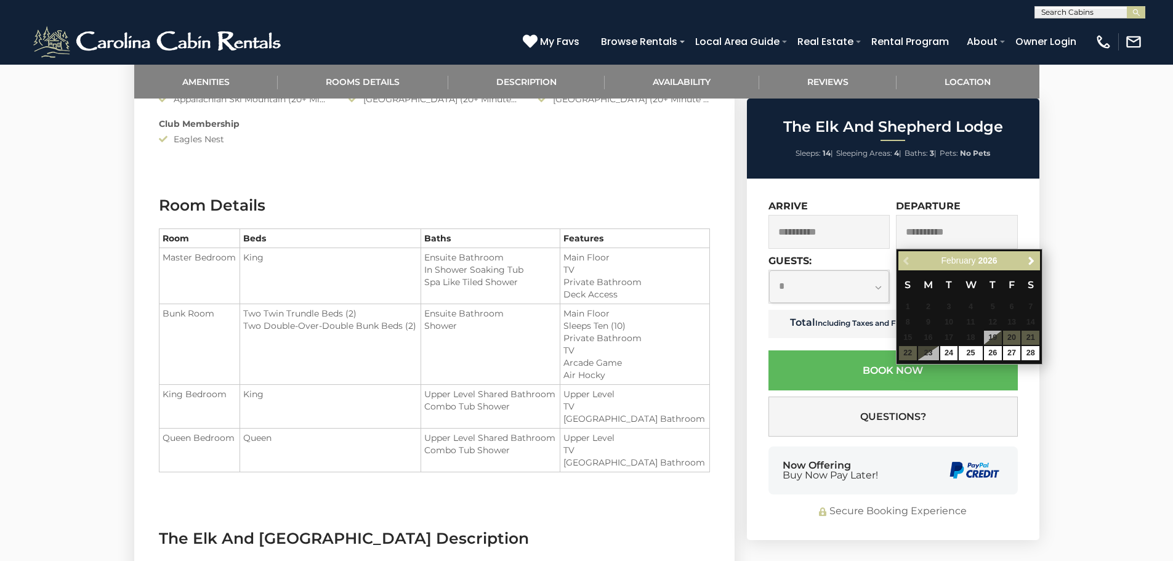
click at [818, 237] on input "**********" at bounding box center [829, 232] width 122 height 34
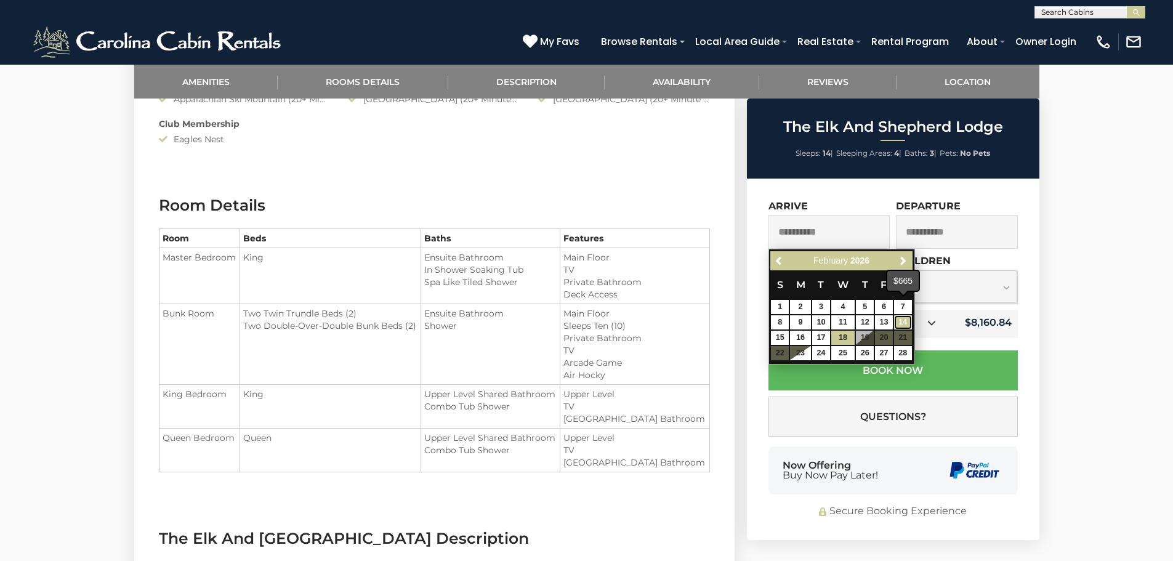
click at [903, 317] on link "14" at bounding box center [903, 322] width 18 height 14
type input "**********"
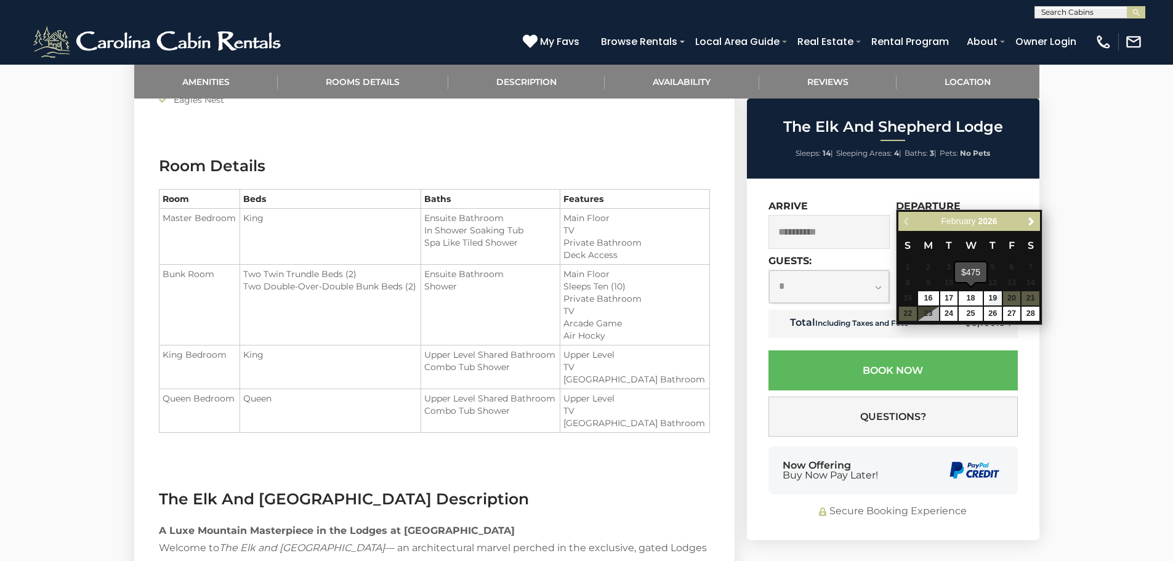
scroll to position [1108, 0]
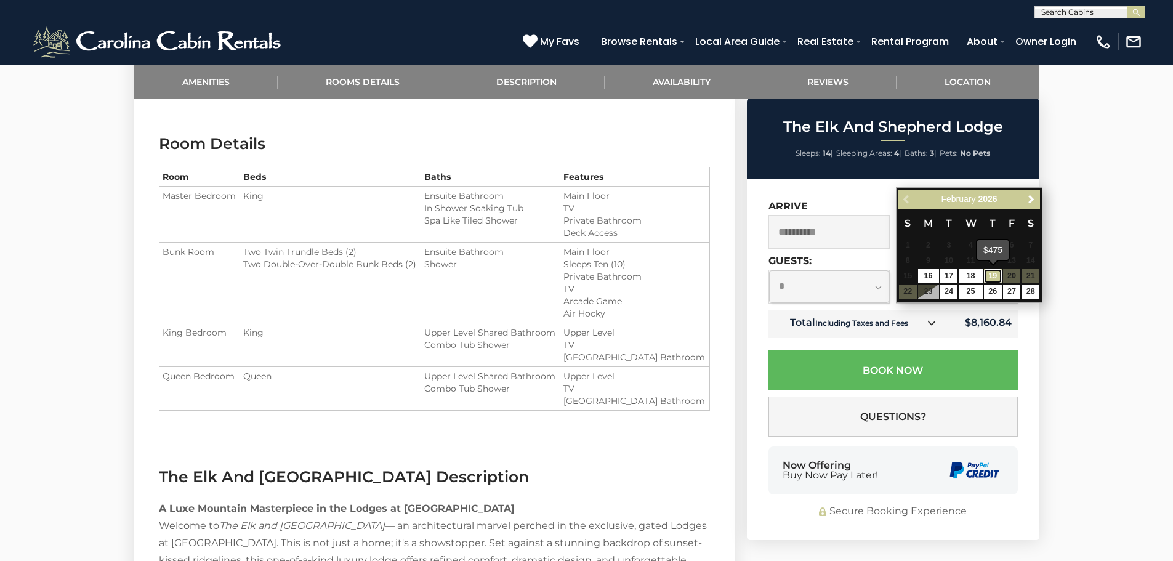
click at [993, 276] on link "19" at bounding box center [993, 276] width 18 height 14
type input "**********"
